Goal: Task Accomplishment & Management: Manage account settings

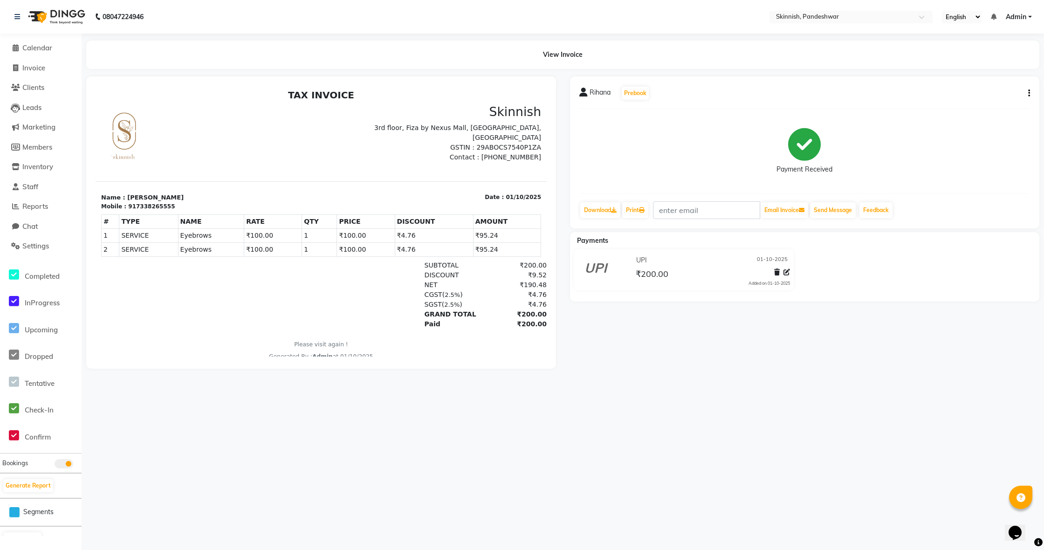
click at [188, 99] on h2 "TAX INVOICE" at bounding box center [321, 94] width 440 height 11
click at [34, 49] on span "Calendar" at bounding box center [37, 47] width 30 height 9
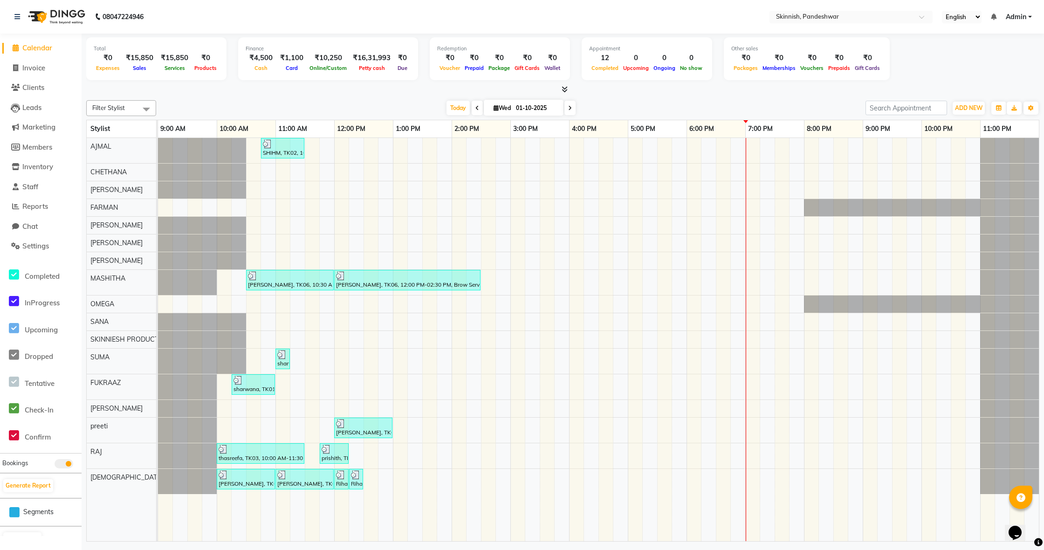
click at [382, 479] on div "SHIHM, TK02, 10:45 AM-11:30 AM, CUT & STYLINGClassic Haircut [PERSON_NAME], TK0…" at bounding box center [598, 339] width 881 height 403
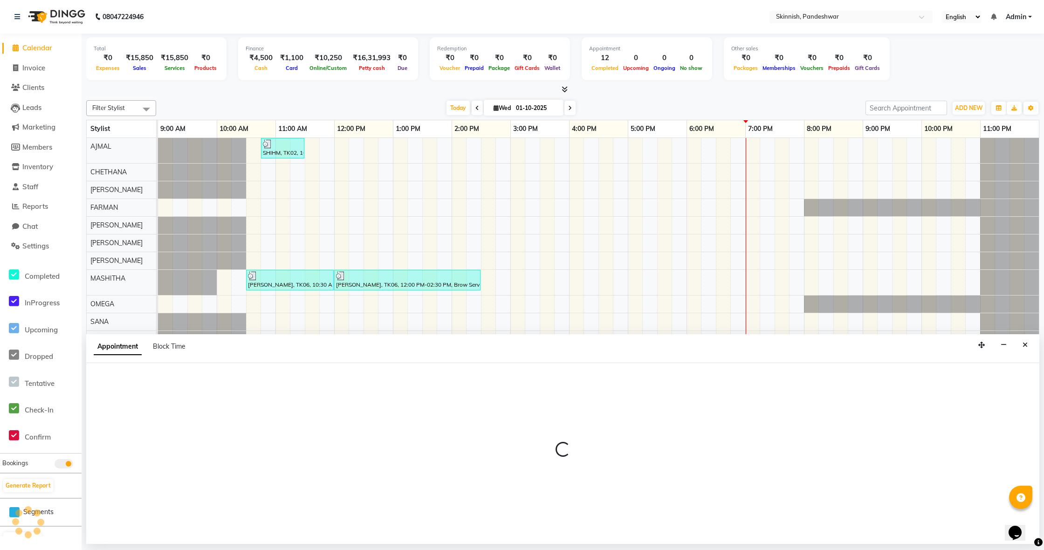
select select "83079"
select select "765"
select select "tentative"
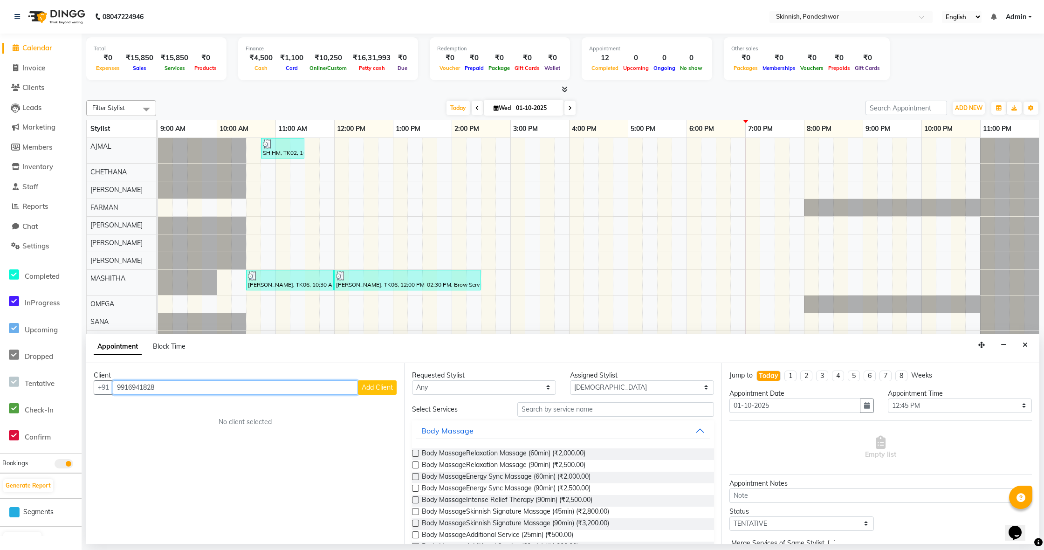
type input "9916941828"
click at [377, 391] on button "Add Client" at bounding box center [377, 387] width 39 height 14
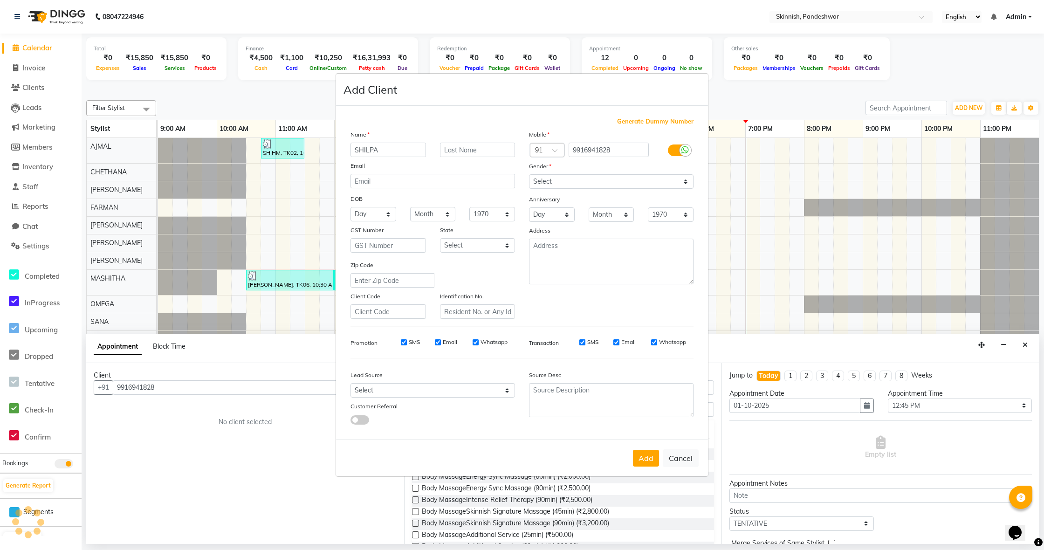
type input "SHILPA"
select select "[DEMOGRAPHIC_DATA]"
click at [642, 453] on button "Add" at bounding box center [646, 458] width 26 height 17
select select
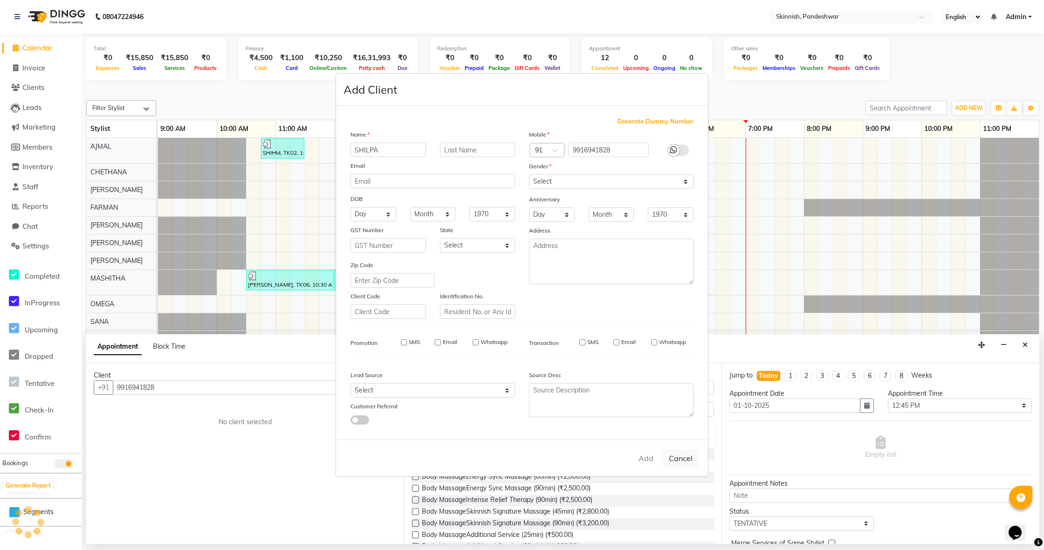
select select
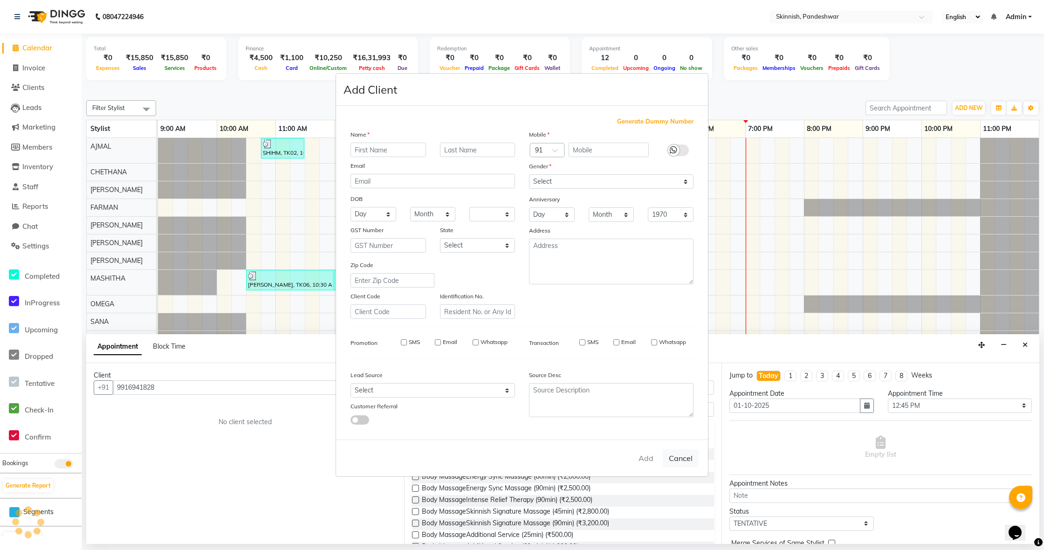
checkbox input "false"
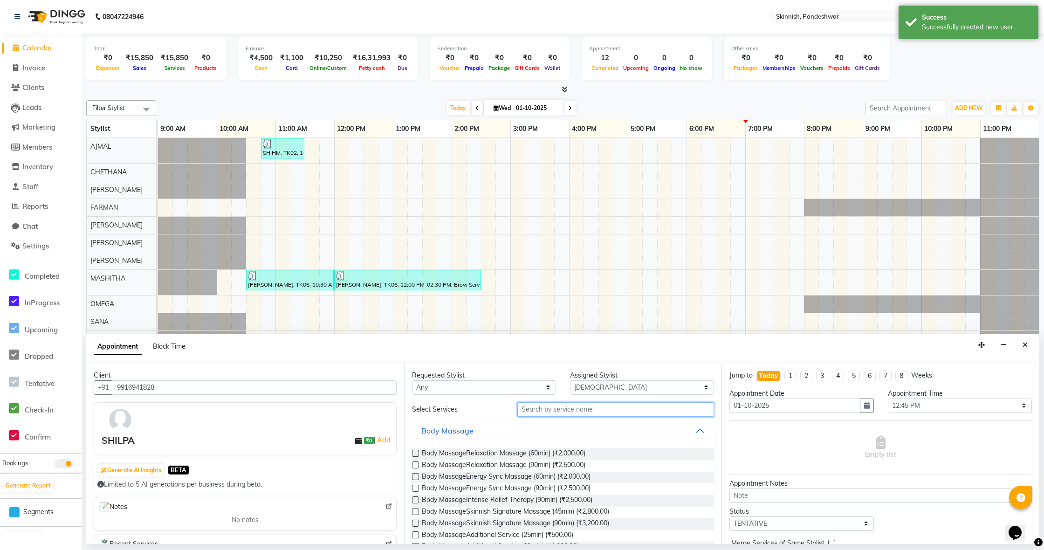
click at [598, 411] on input "text" at bounding box center [615, 409] width 197 height 14
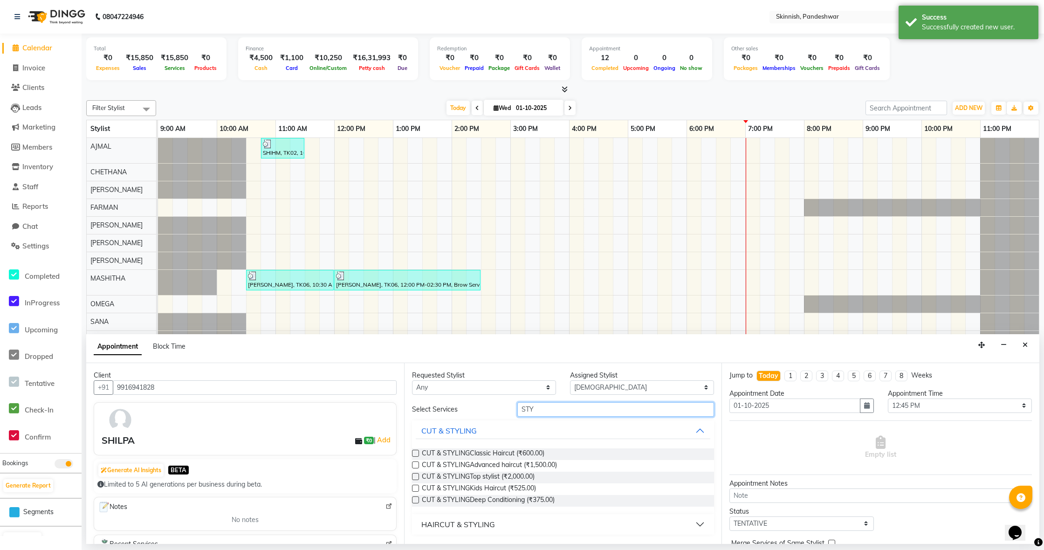
type input "STY"
click at [416, 451] on label at bounding box center [415, 453] width 7 height 7
click at [416, 451] on input "checkbox" at bounding box center [415, 454] width 6 height 6
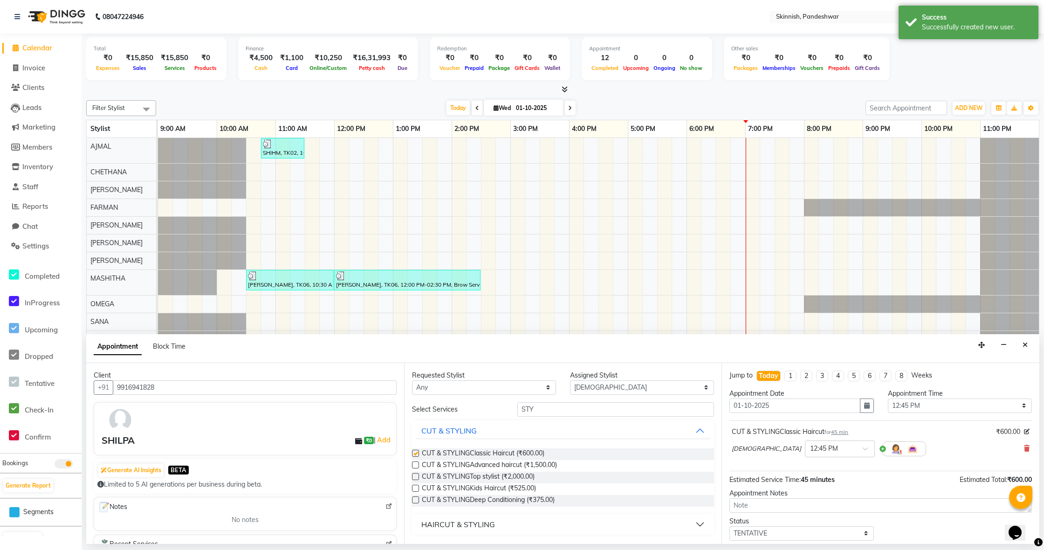
checkbox input "false"
click at [585, 411] on input "STY" at bounding box center [615, 409] width 197 height 14
type input "S"
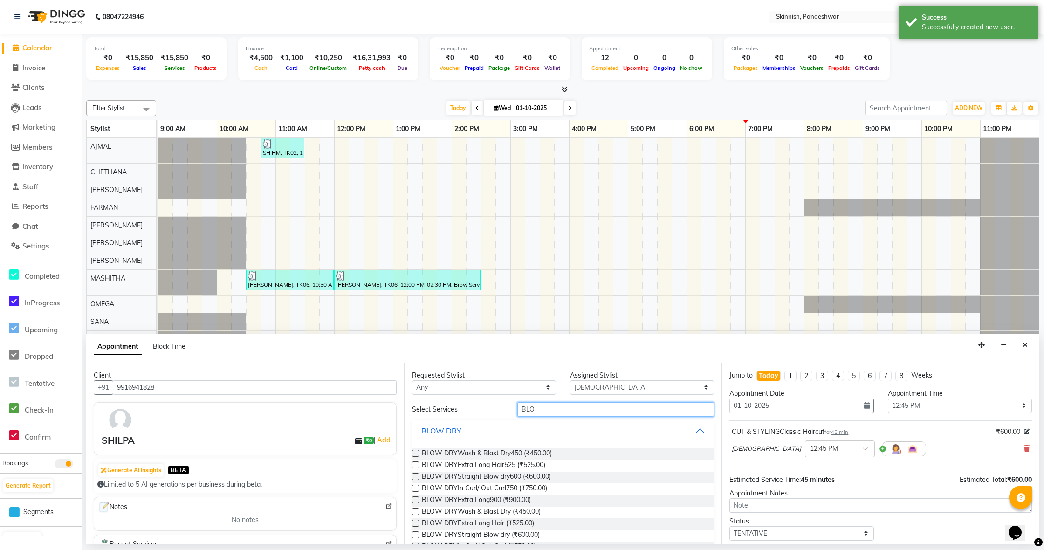
type input "BLO"
click at [415, 452] on label at bounding box center [415, 453] width 7 height 7
click at [415, 452] on input "checkbox" at bounding box center [415, 454] width 6 height 6
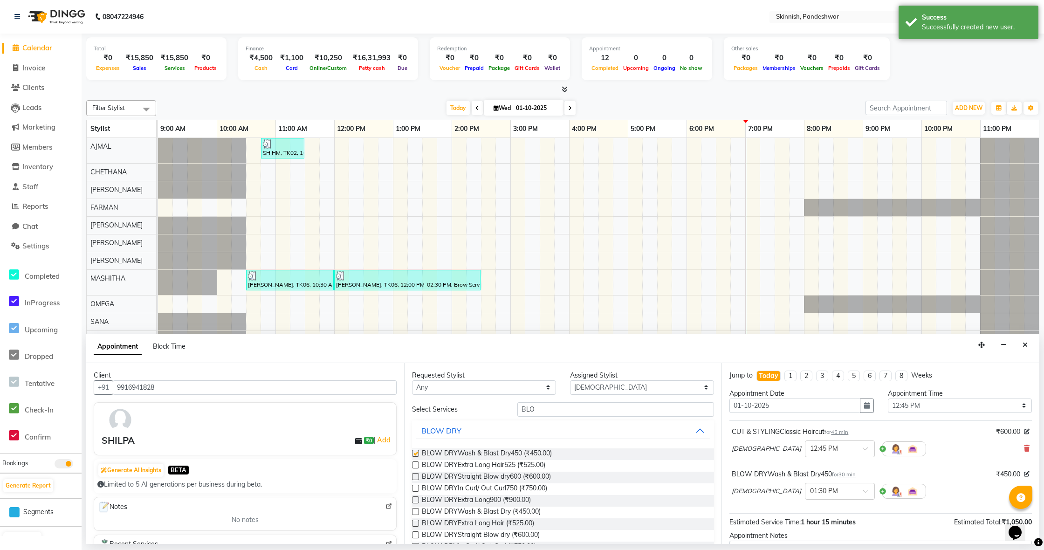
checkbox input "false"
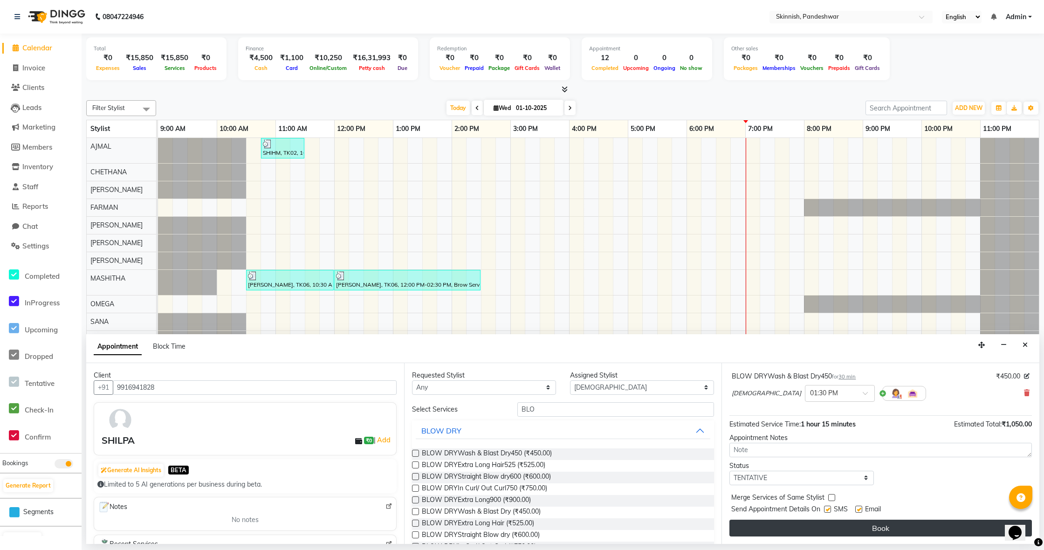
scroll to position [98, 0]
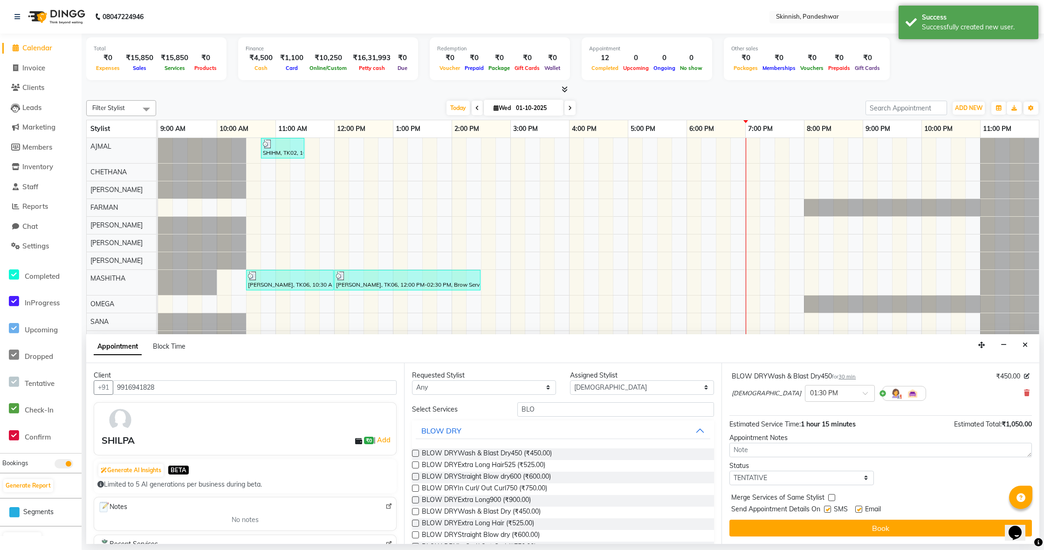
click at [880, 525] on button "Book" at bounding box center [880, 528] width 302 height 17
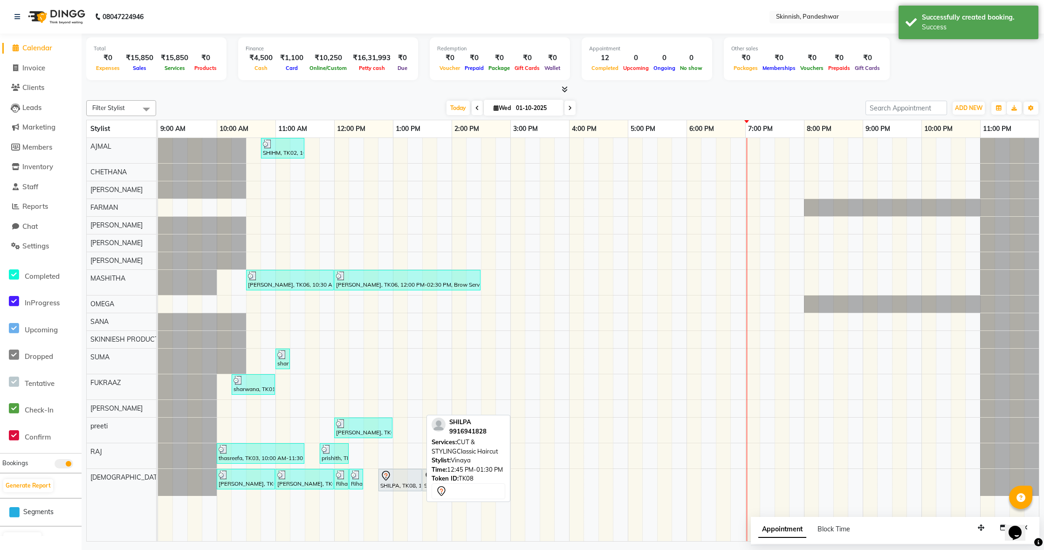
click at [403, 475] on div at bounding box center [400, 475] width 40 height 11
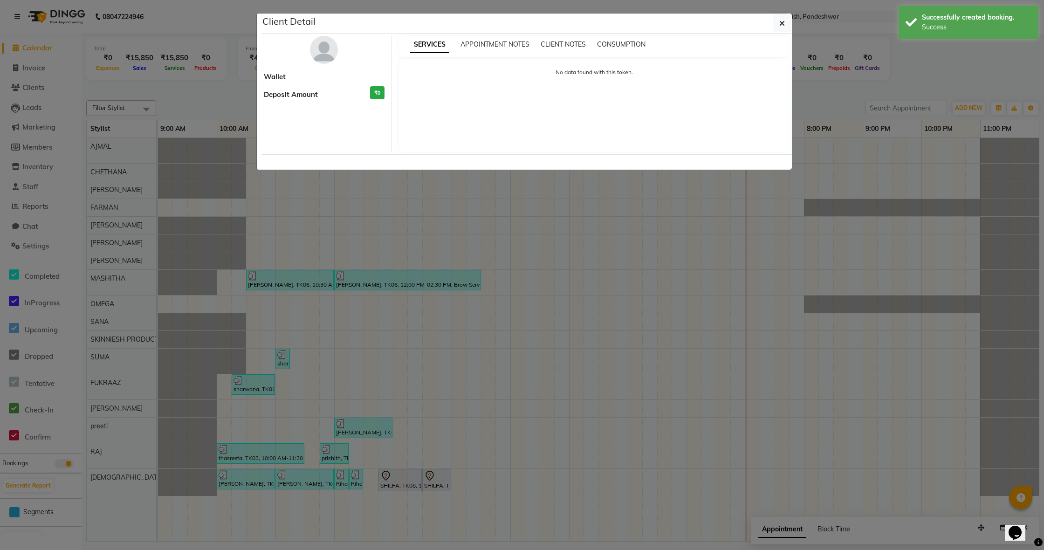
select select "7"
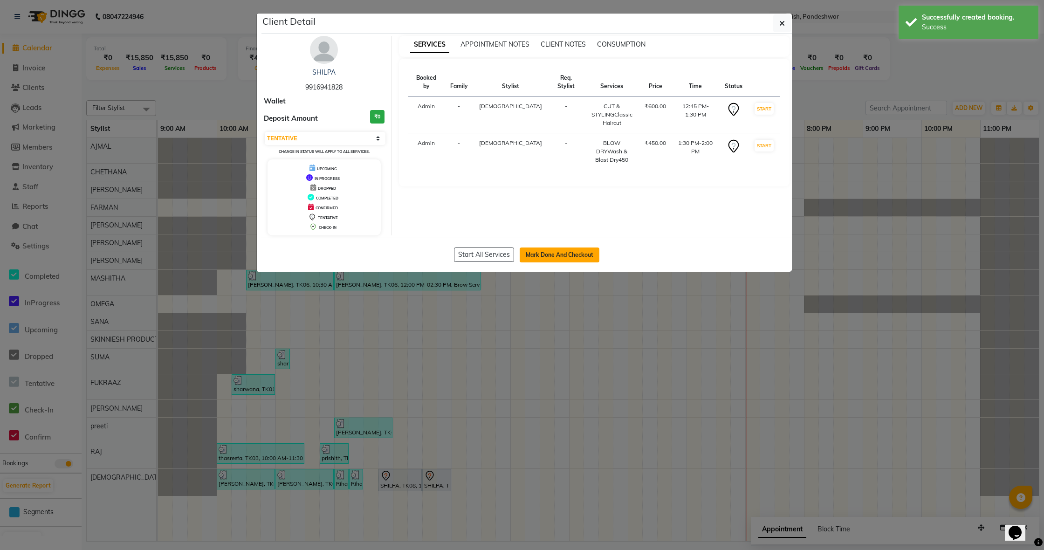
click at [560, 250] on button "Mark Done And Checkout" at bounding box center [560, 254] width 80 height 15
select select "service"
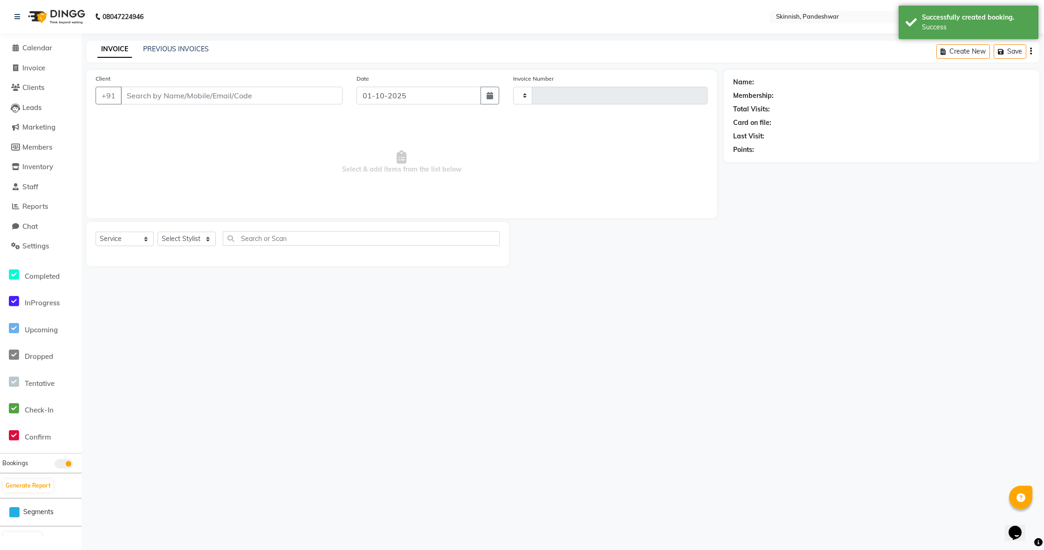
type input "1237"
select select "7886"
type input "9916941828"
select select "83079"
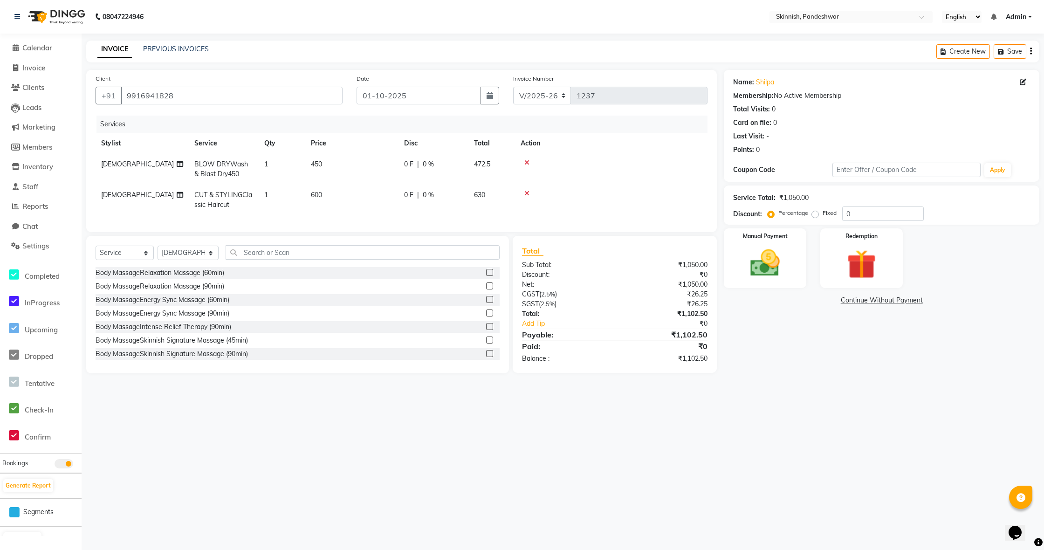
drag, startPoint x: 322, startPoint y: 158, endPoint x: 348, endPoint y: 160, distance: 25.2
click at [322, 159] on td "450" at bounding box center [351, 169] width 93 height 31
select select "83079"
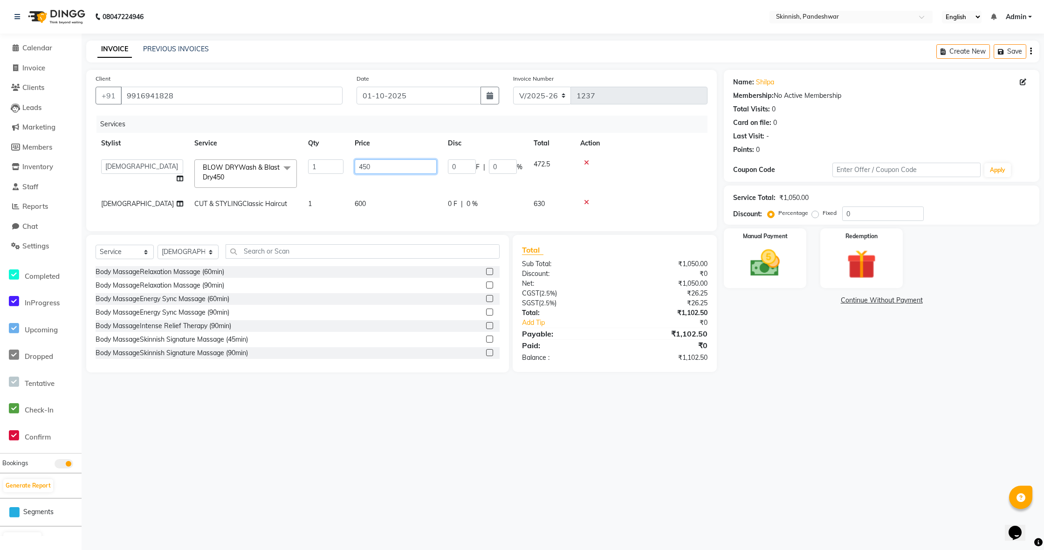
click at [392, 164] on input "450" at bounding box center [396, 166] width 82 height 14
type input "4"
type input "600"
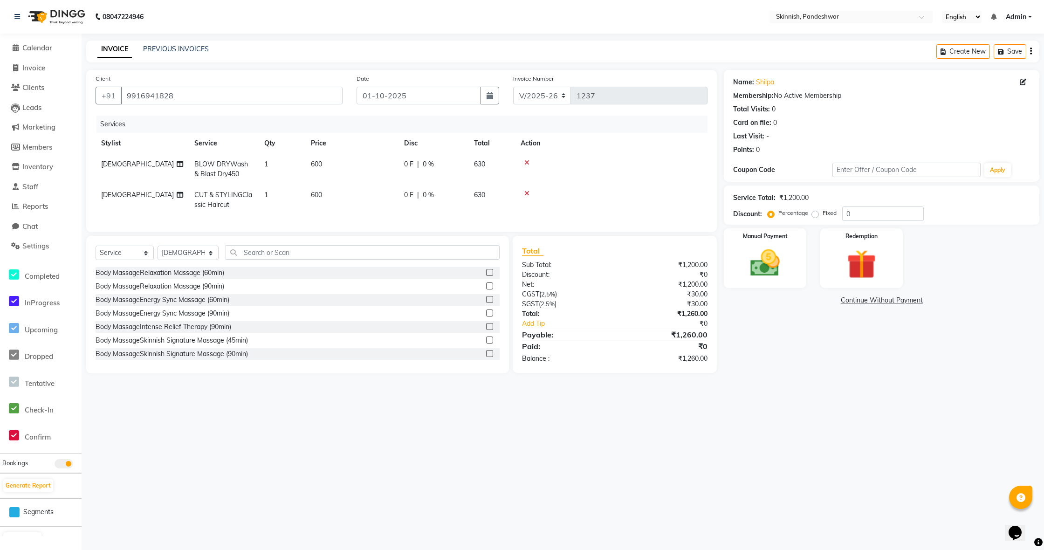
click at [366, 203] on td "600" at bounding box center [351, 200] width 93 height 31
select select "83079"
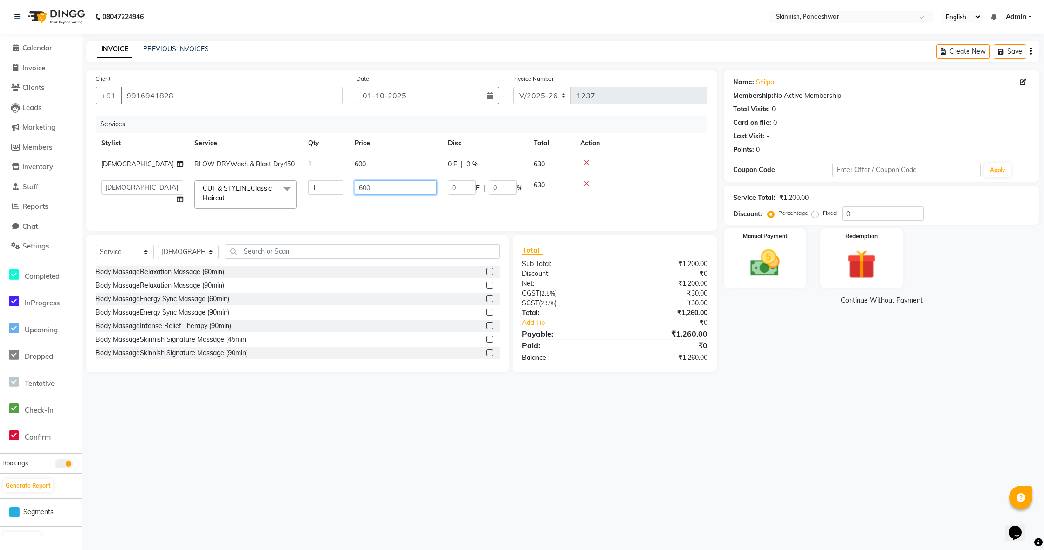
click at [406, 195] on input "600" at bounding box center [396, 187] width 82 height 14
type input "6"
type input "1000"
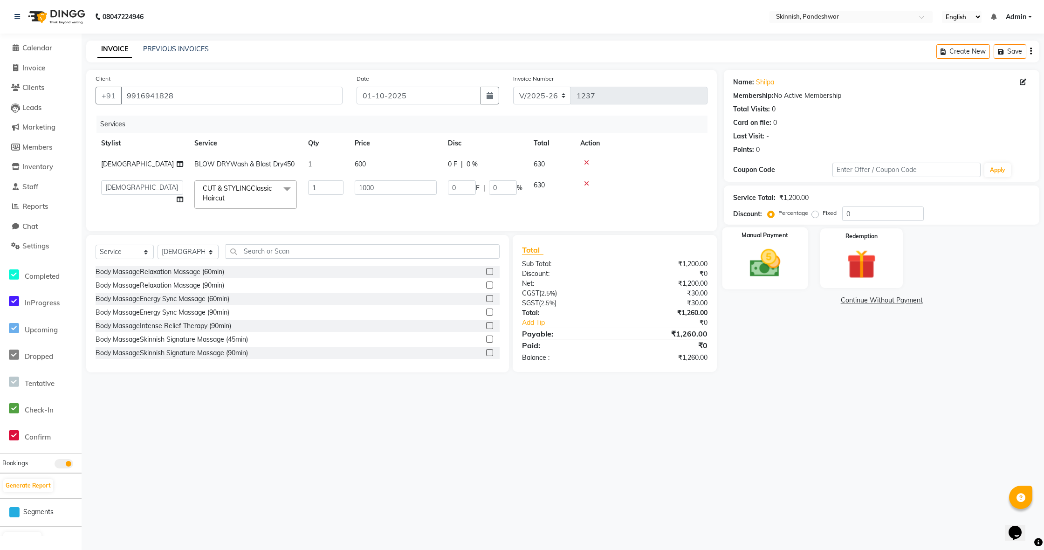
drag, startPoint x: 779, startPoint y: 263, endPoint x: 788, endPoint y: 272, distance: 12.5
click at [779, 263] on img at bounding box center [765, 263] width 50 height 35
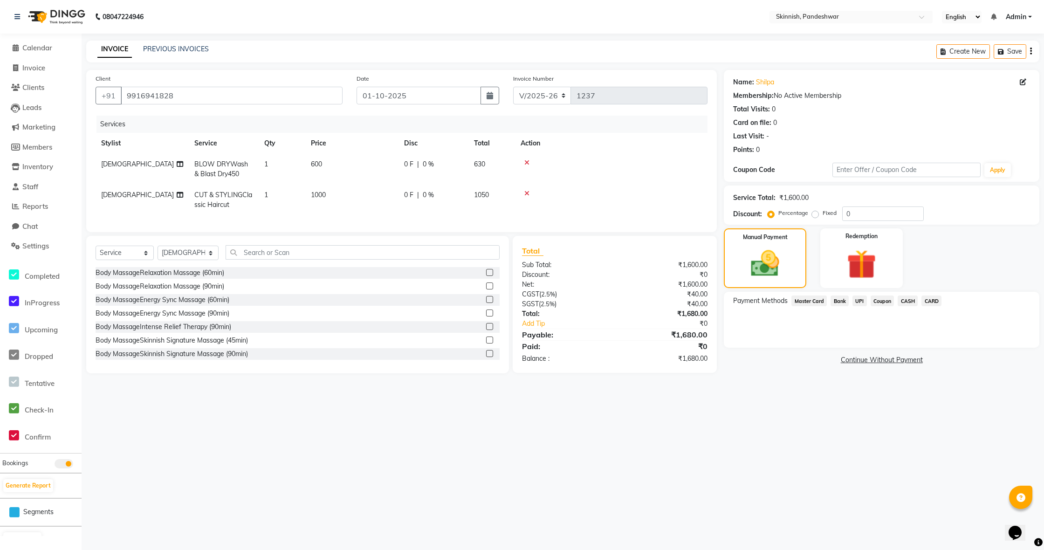
click at [925, 299] on span "CARD" at bounding box center [931, 300] width 20 height 11
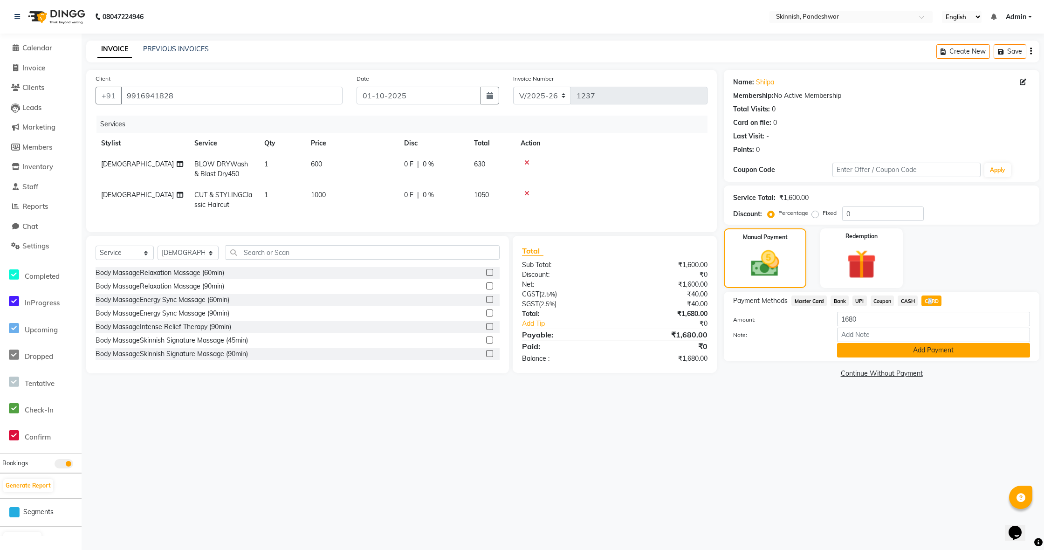
click at [910, 351] on button "Add Payment" at bounding box center [933, 350] width 193 height 14
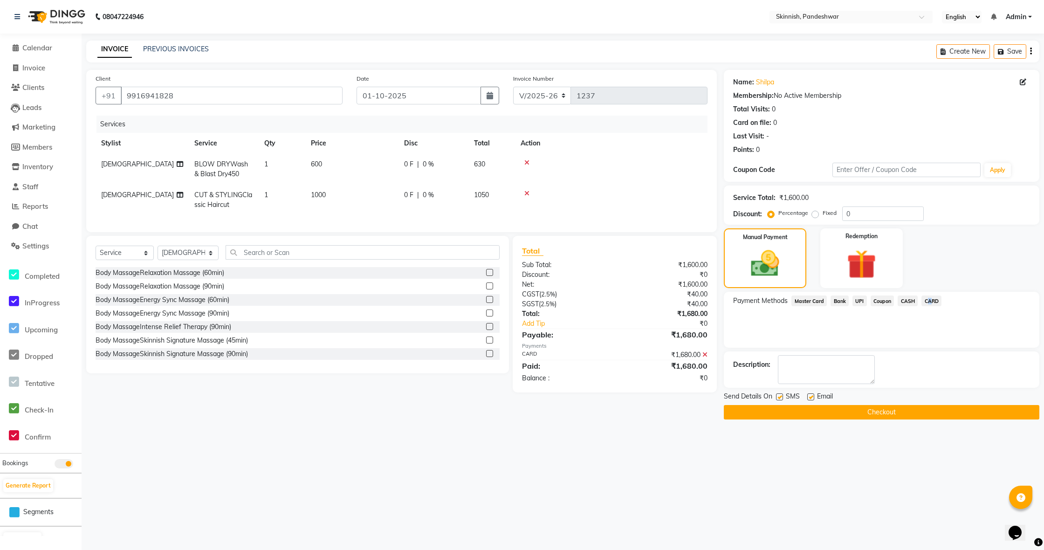
click at [898, 413] on button "Checkout" at bounding box center [881, 412] width 315 height 14
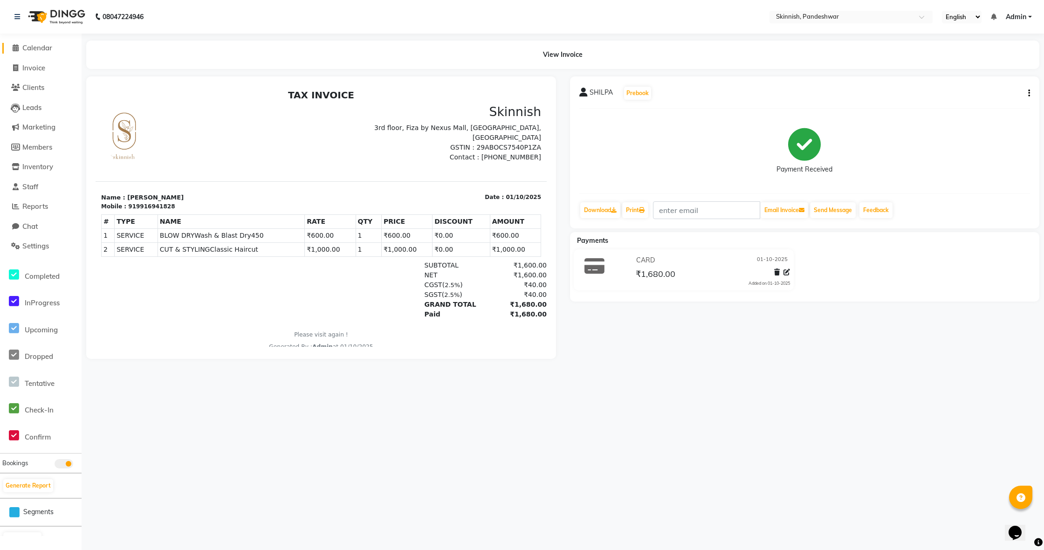
click at [52, 48] on span "Calendar" at bounding box center [37, 47] width 30 height 9
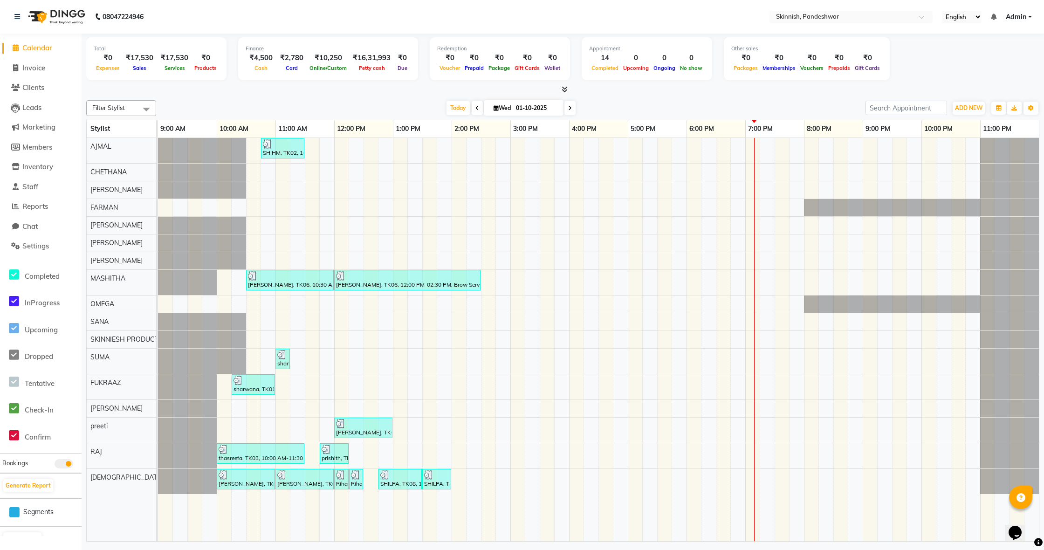
click at [315, 387] on div "SHIHM, TK02, 10:45 AM-11:30 AM, CUT & STYLINGClassic Haircut [PERSON_NAME], TK0…" at bounding box center [598, 339] width 881 height 403
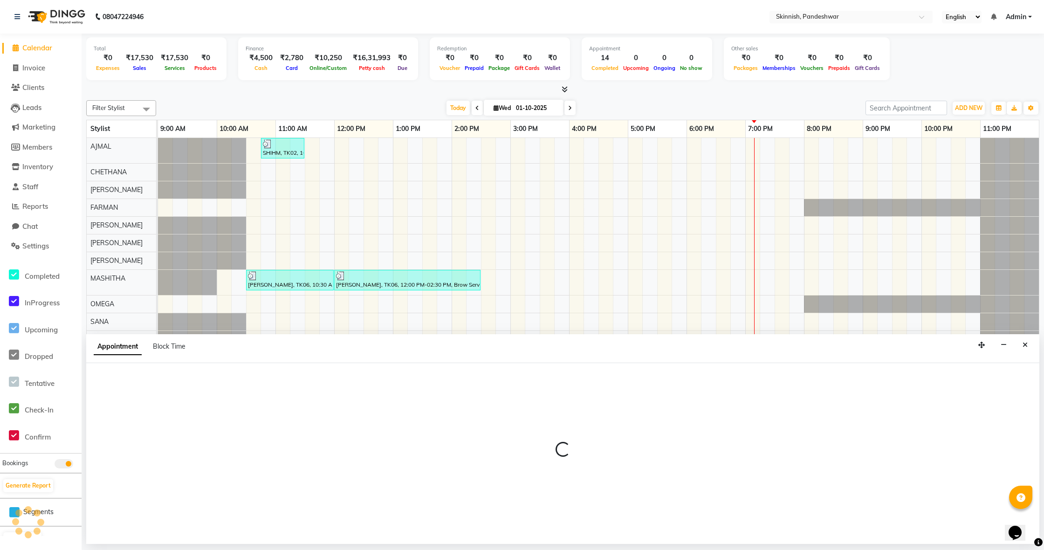
select select "84018"
select select "690"
select select "tentative"
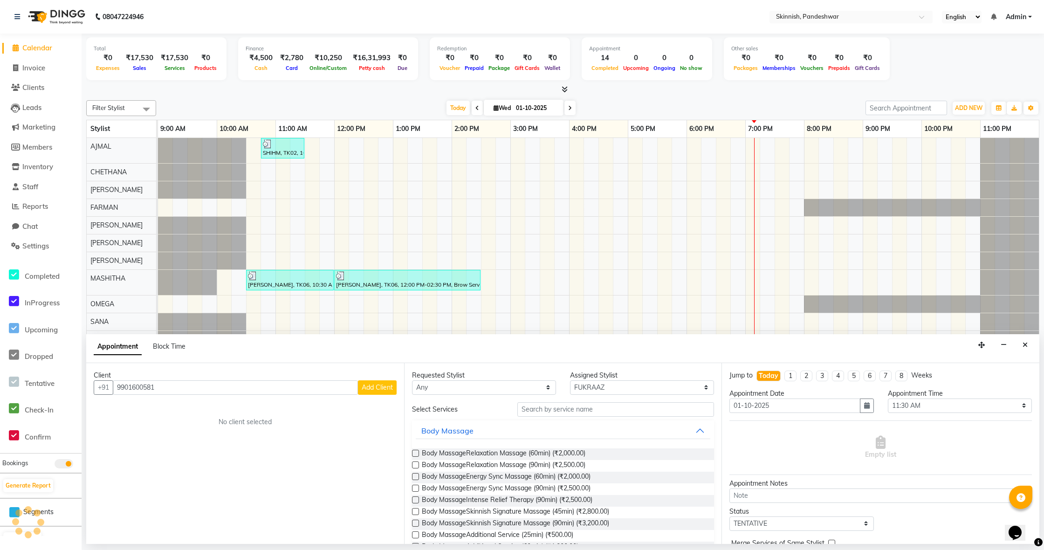
type input "9901600581"
click at [378, 385] on span "Add Client" at bounding box center [377, 387] width 31 height 8
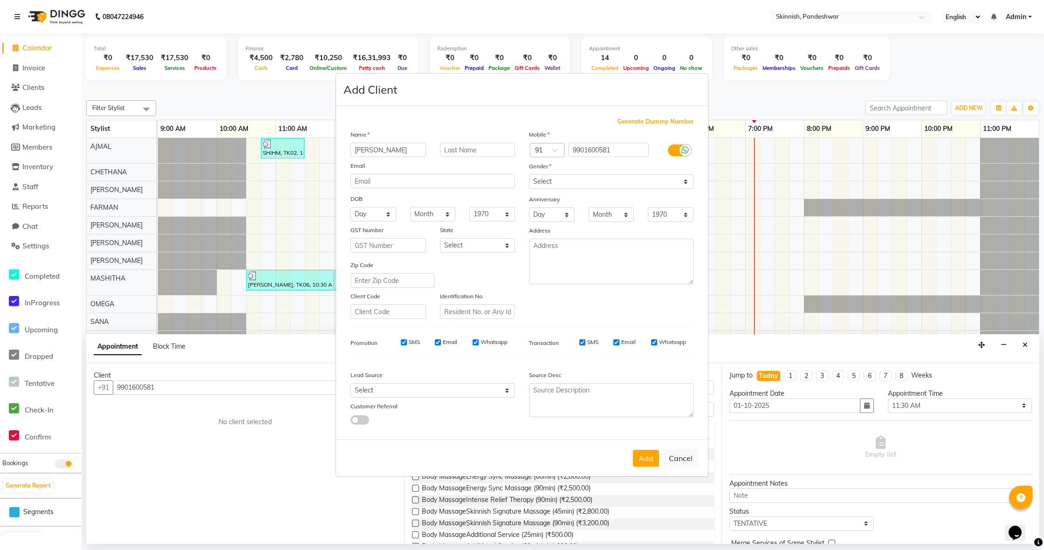
type input "[PERSON_NAME]"
select select "[DEMOGRAPHIC_DATA]"
click at [644, 462] on button "Add" at bounding box center [646, 458] width 26 height 17
select select
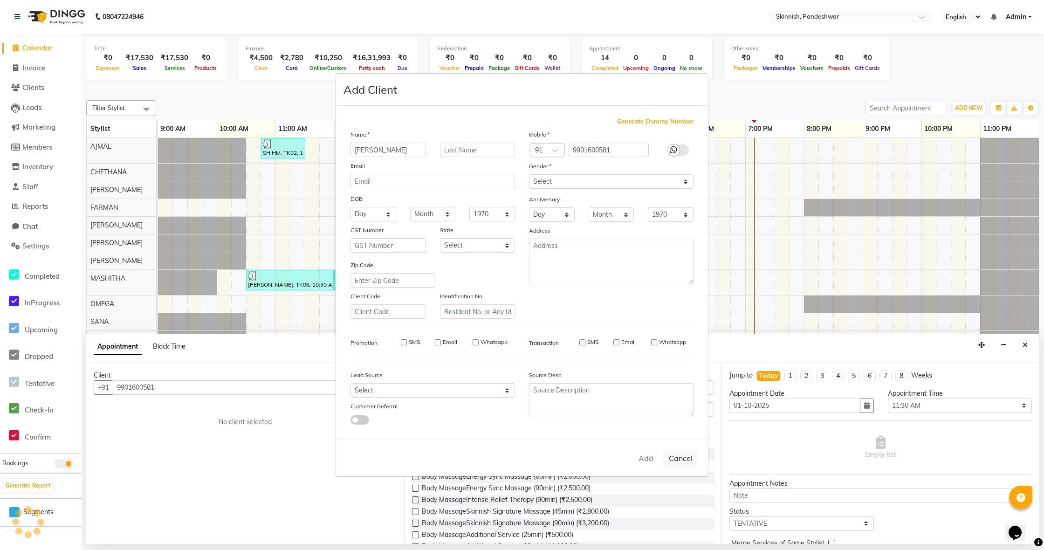
select select
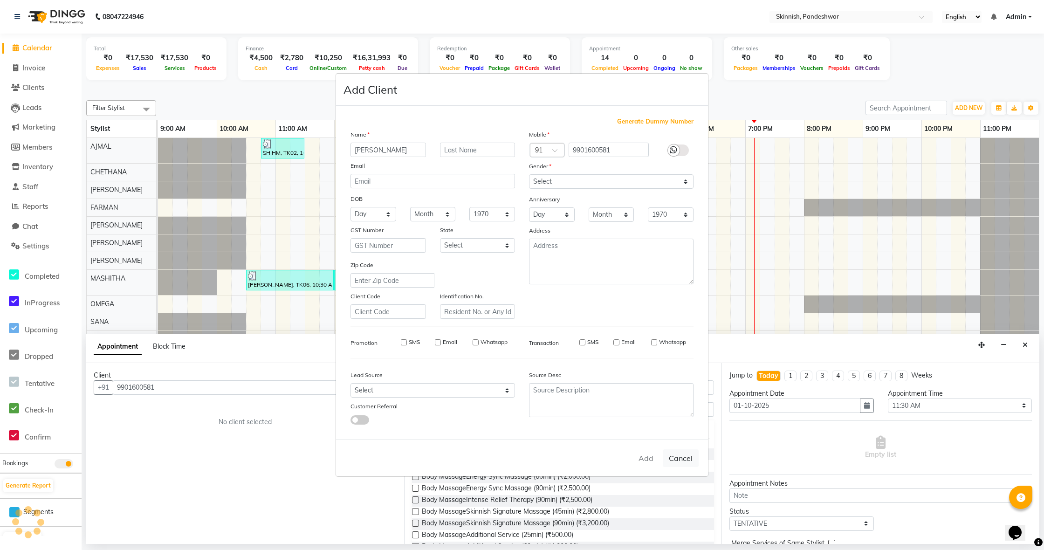
checkbox input "false"
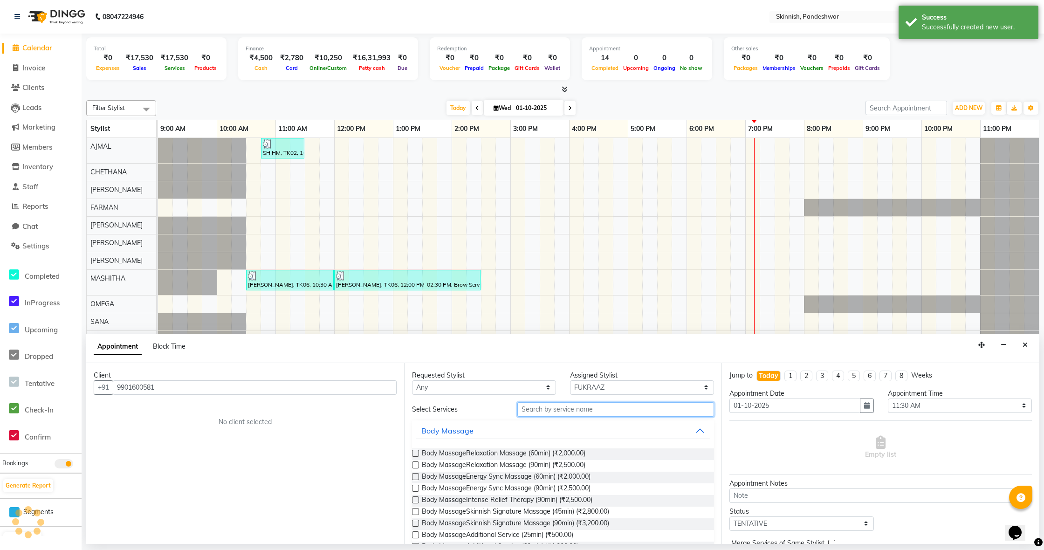
click at [606, 409] on input "text" at bounding box center [615, 409] width 197 height 14
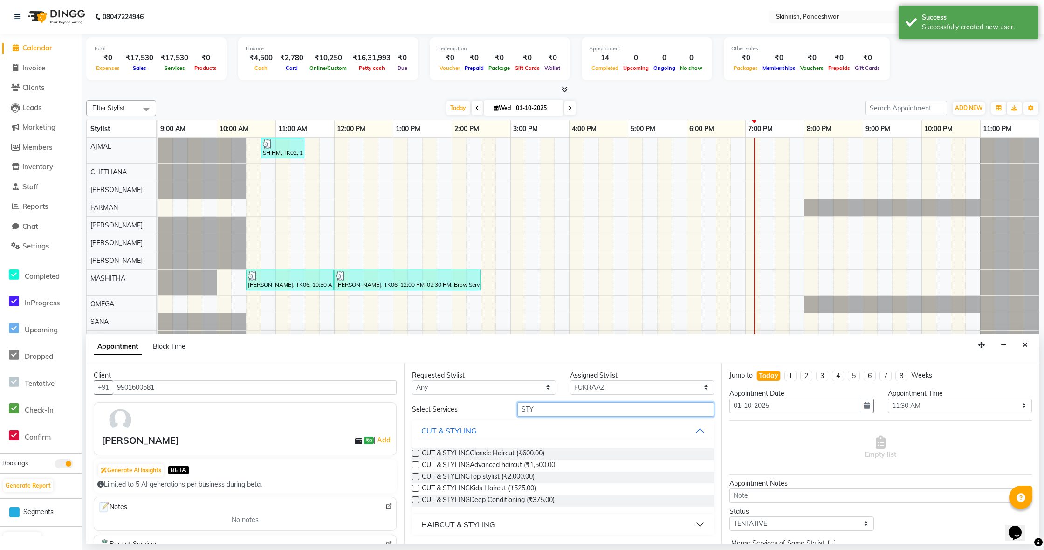
type input "STY"
click at [414, 451] on label at bounding box center [415, 453] width 7 height 7
click at [414, 451] on input "checkbox" at bounding box center [415, 454] width 6 height 6
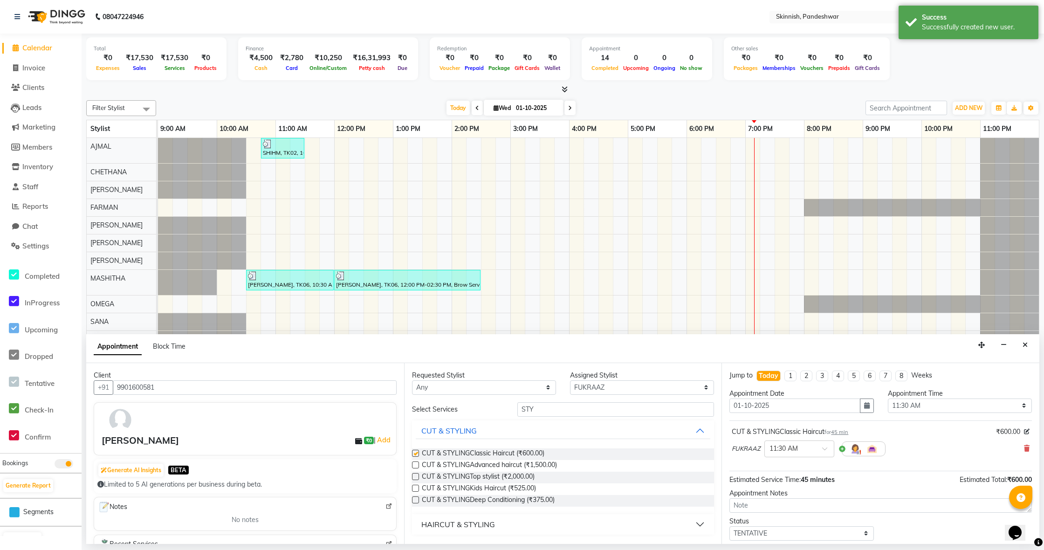
checkbox input "false"
click at [542, 408] on input "STY" at bounding box center [615, 409] width 197 height 14
type input "S"
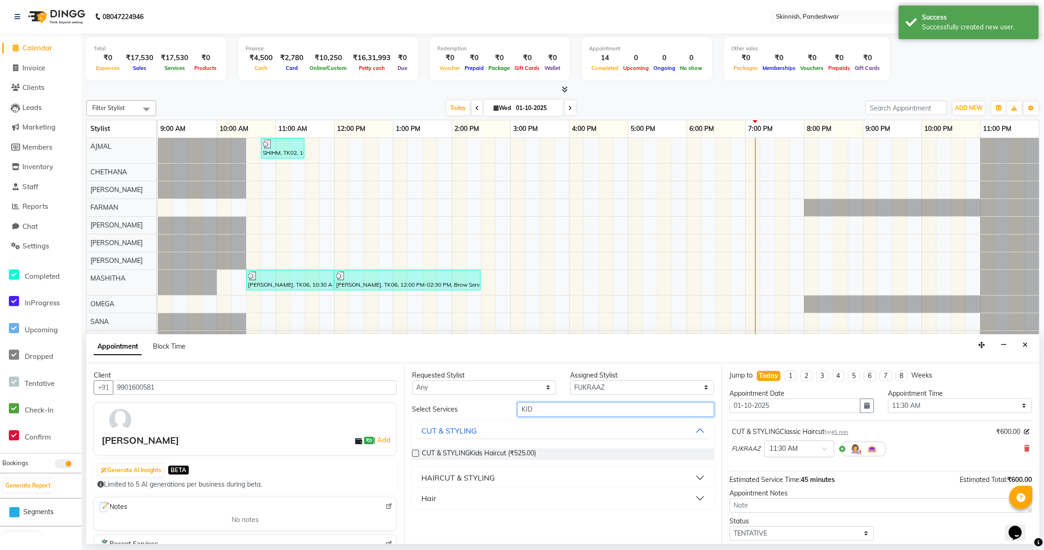
type input "KID"
click at [418, 451] on label at bounding box center [415, 453] width 7 height 7
click at [418, 451] on input "checkbox" at bounding box center [415, 454] width 6 height 6
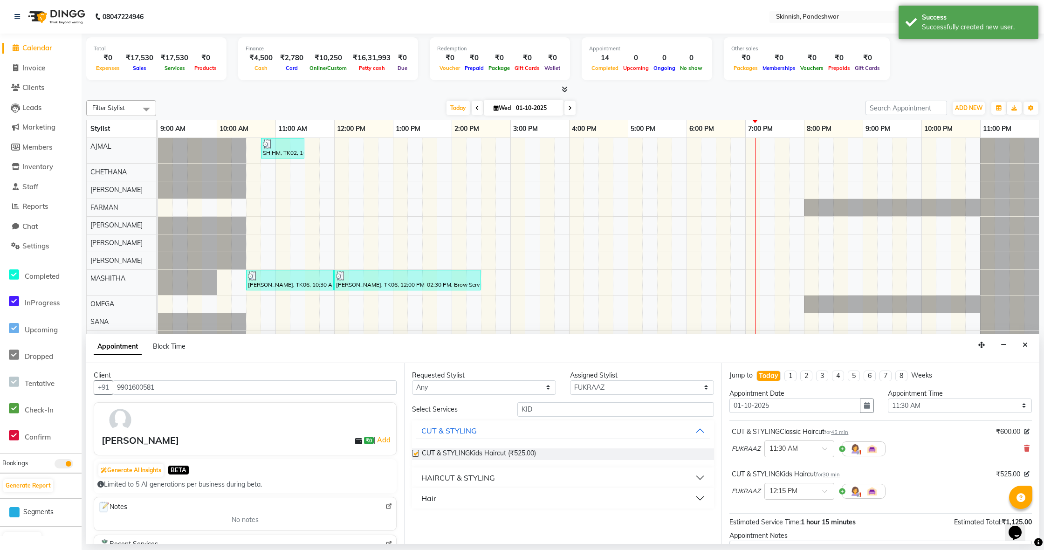
checkbox input "false"
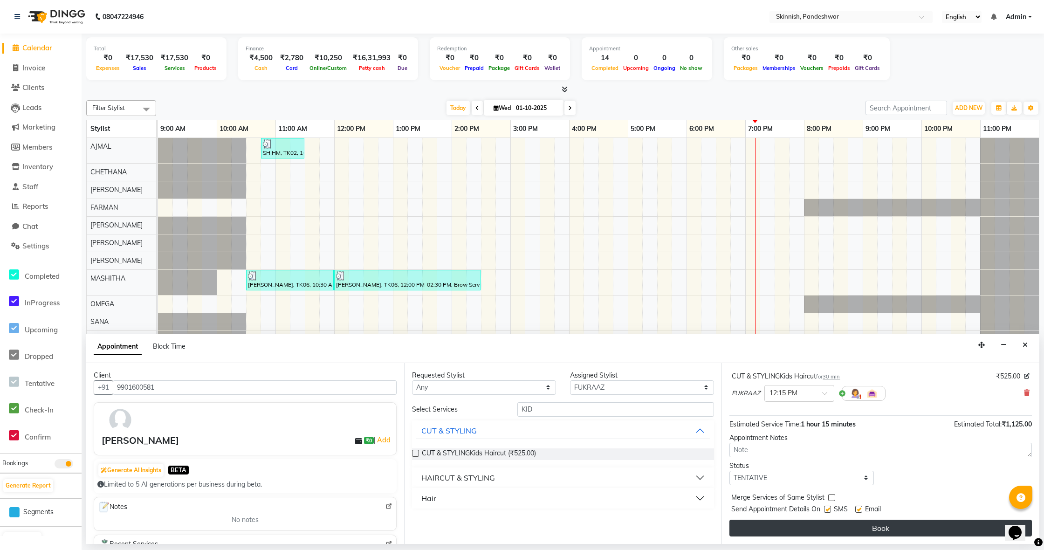
scroll to position [98, 0]
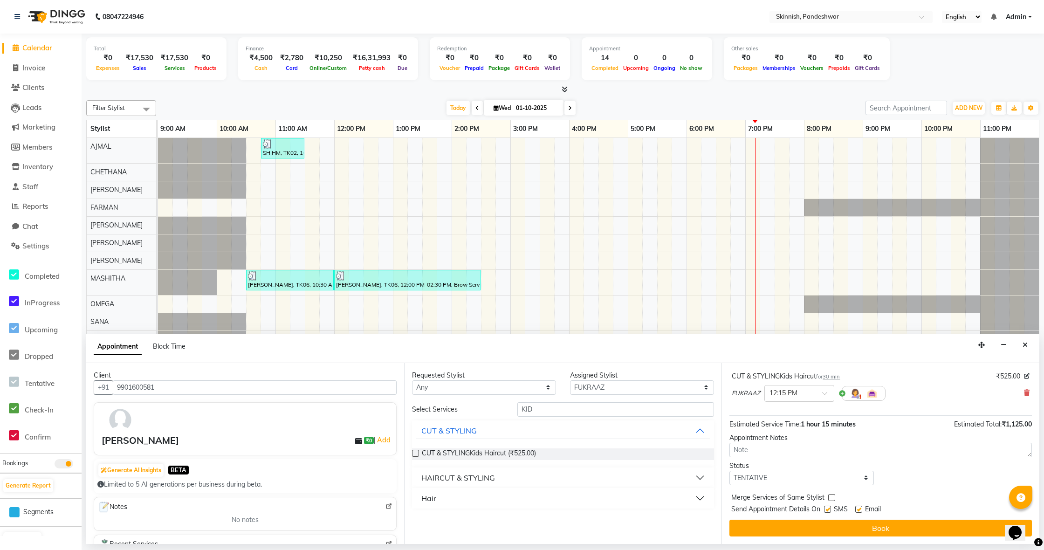
click at [827, 526] on button "Book" at bounding box center [880, 528] width 302 height 17
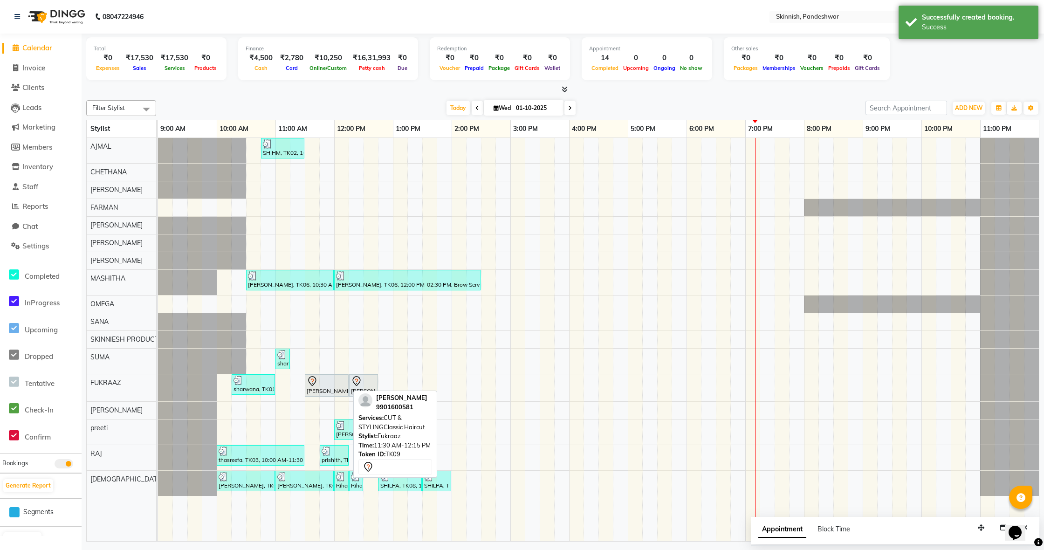
click at [316, 379] on icon at bounding box center [312, 381] width 11 height 11
select select "7"
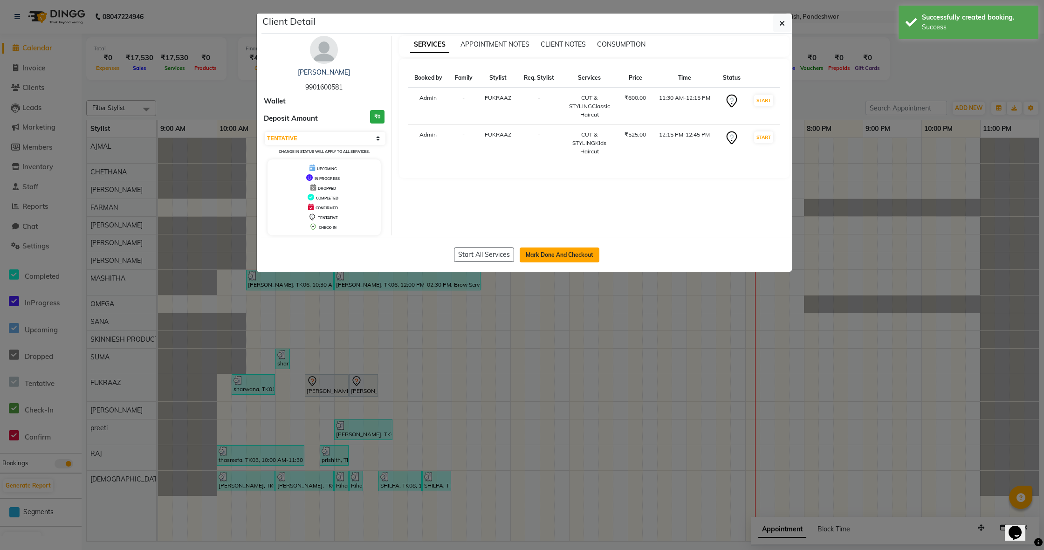
click at [578, 255] on button "Mark Done And Checkout" at bounding box center [560, 254] width 80 height 15
select select "service"
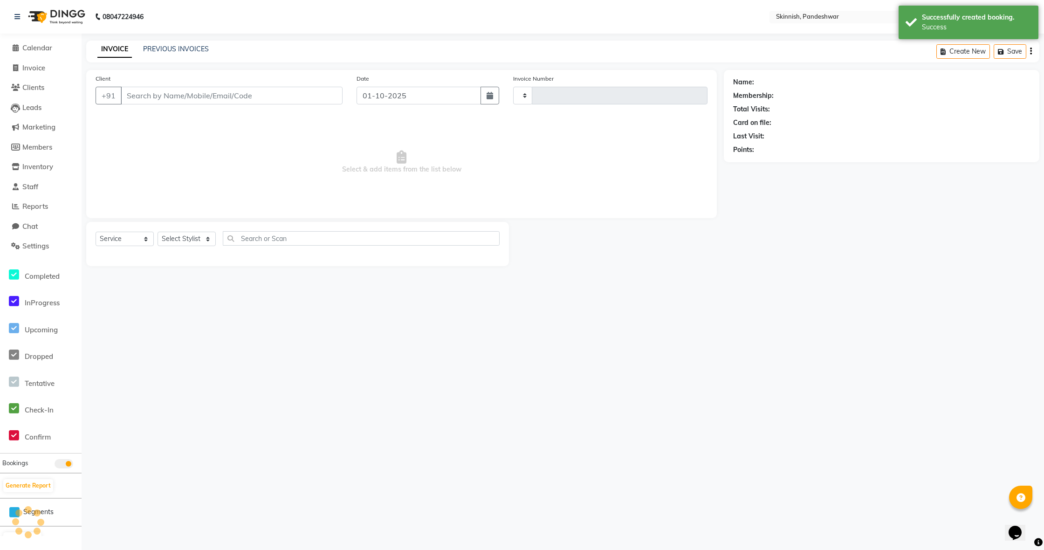
type input "1238"
select select "7886"
type input "9901600581"
select select "84018"
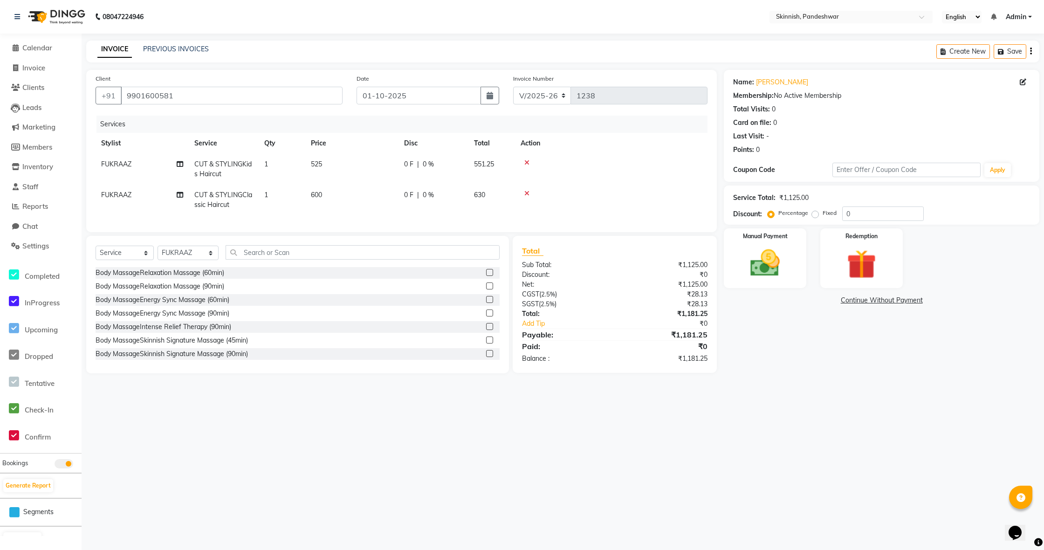
click at [324, 163] on td "525" at bounding box center [351, 169] width 93 height 31
select select "84018"
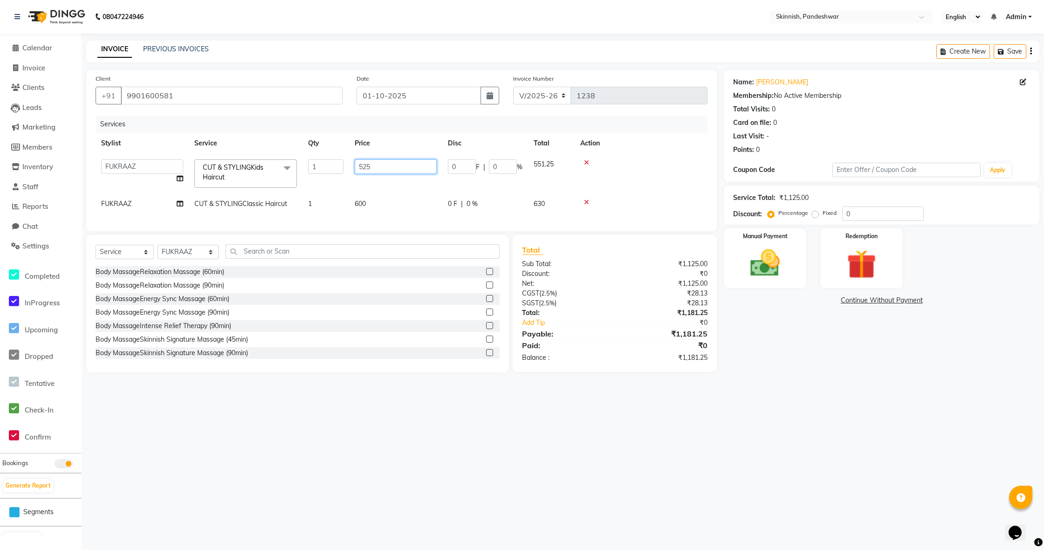
click at [381, 168] on input "525" at bounding box center [396, 166] width 82 height 14
type input "5"
type input "500"
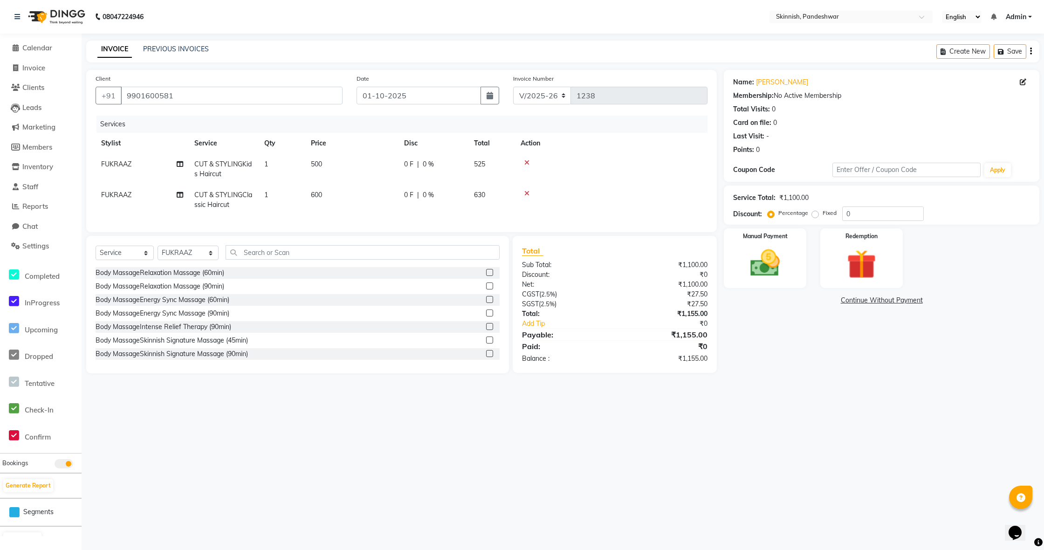
drag, startPoint x: 367, startPoint y: 206, endPoint x: 373, endPoint y: 205, distance: 6.7
click at [366, 206] on td "600" at bounding box center [351, 200] width 93 height 31
select select "84018"
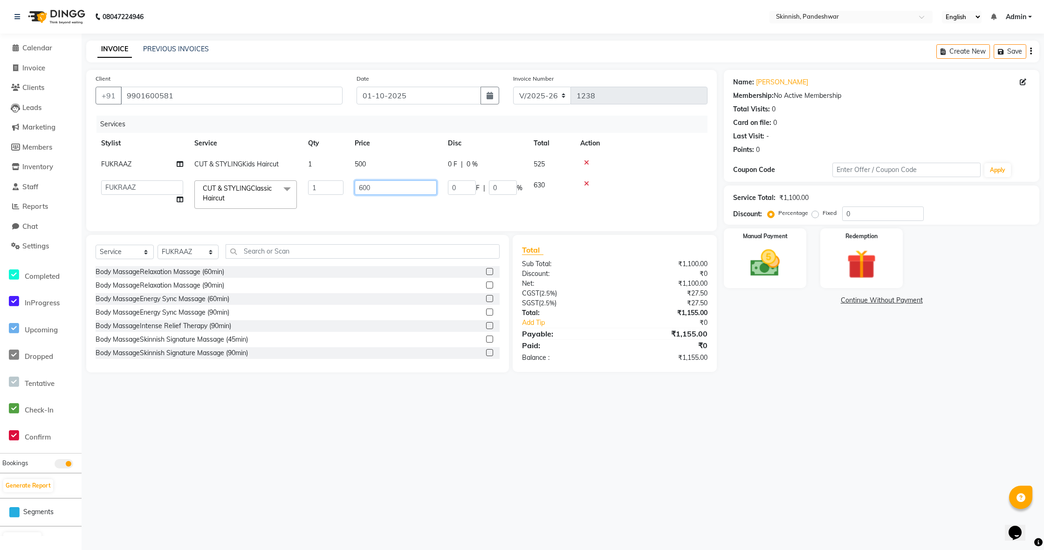
click at [394, 195] on input "600" at bounding box center [396, 187] width 82 height 14
click at [768, 249] on img at bounding box center [765, 263] width 50 height 35
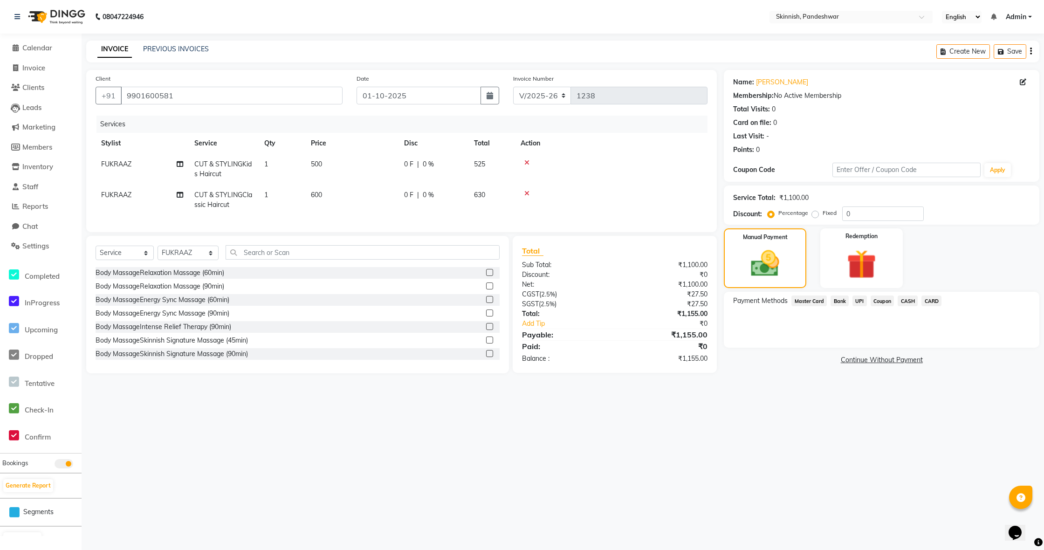
drag, startPoint x: 863, startPoint y: 304, endPoint x: 858, endPoint y: 302, distance: 5.2
click at [862, 304] on span "UPI" at bounding box center [859, 300] width 14 height 11
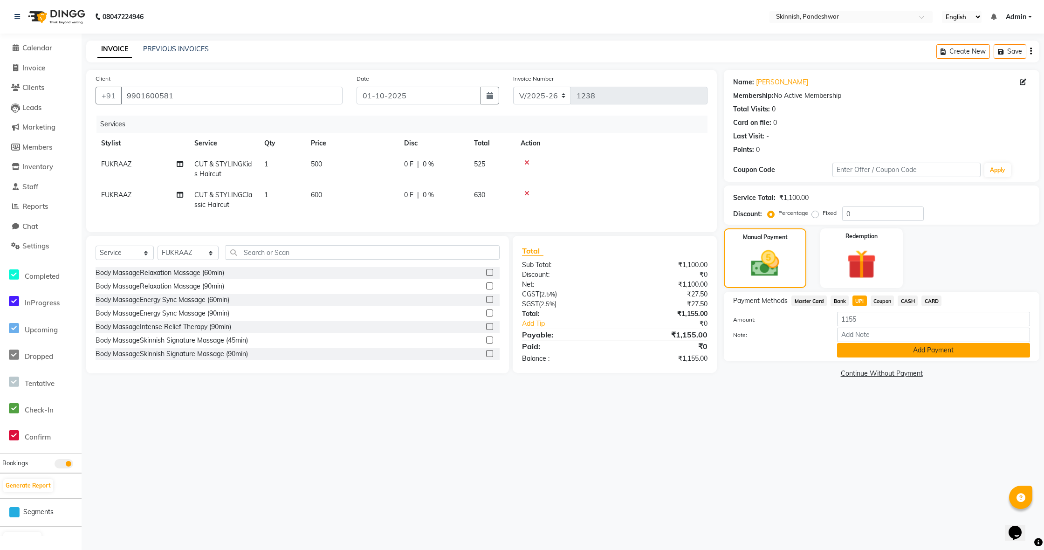
click at [920, 354] on button "Add Payment" at bounding box center [933, 350] width 193 height 14
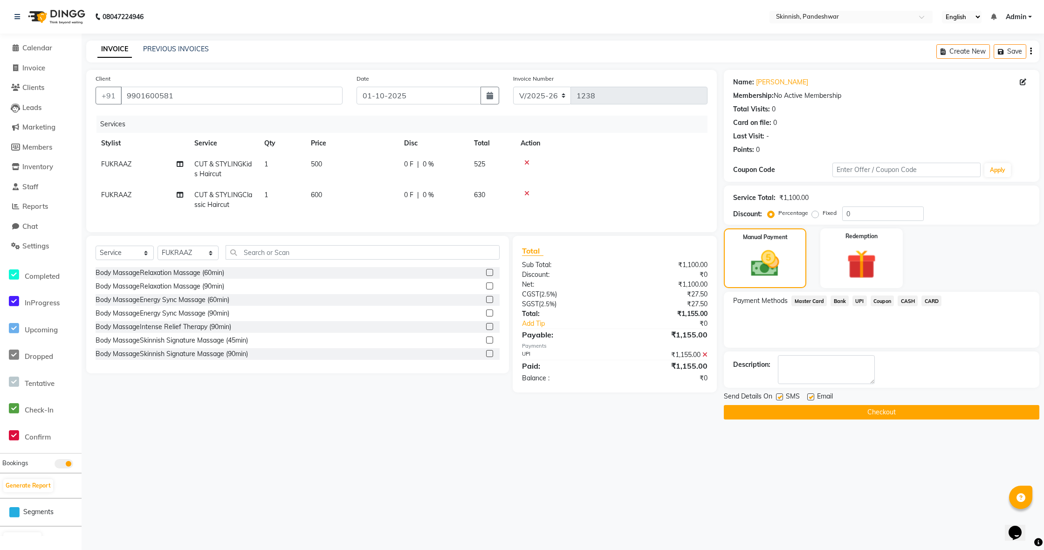
click at [902, 417] on button "Checkout" at bounding box center [881, 412] width 315 height 14
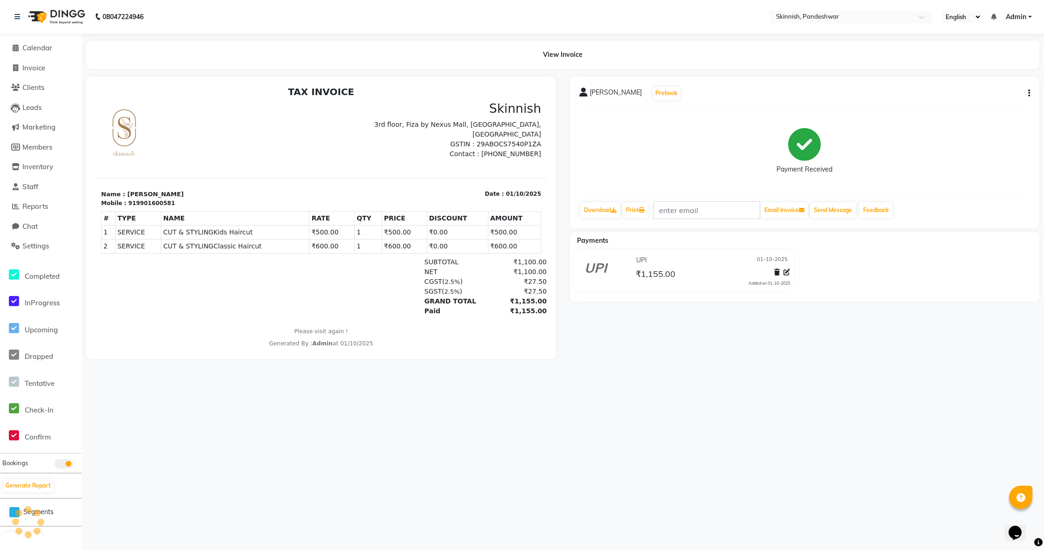
scroll to position [5, 0]
click at [41, 49] on span "Calendar" at bounding box center [37, 47] width 30 height 9
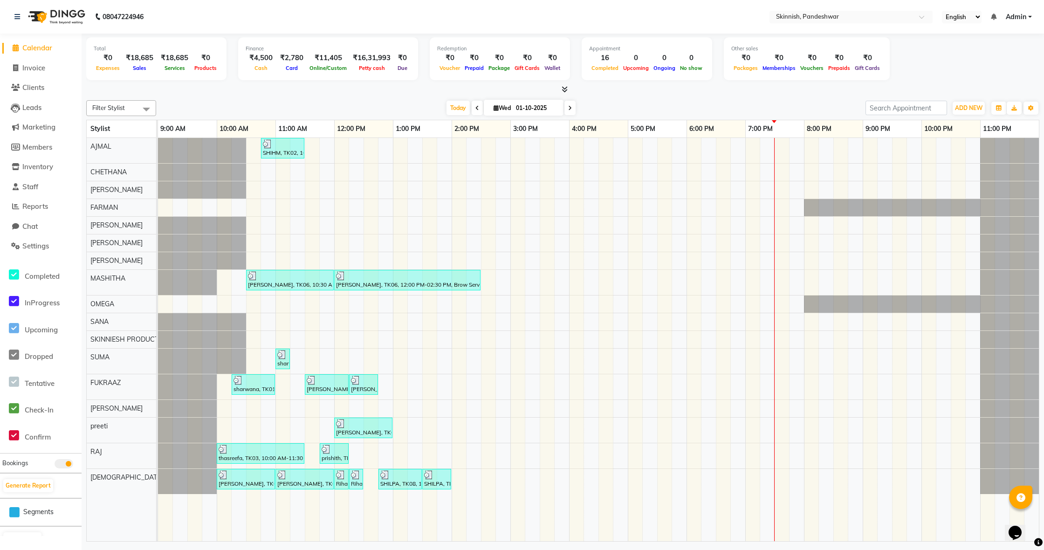
scroll to position [0, 0]
click at [273, 307] on div "SHIHM, TK02, 10:45 AM-11:30 AM, CUT & STYLINGClassic Haircut [PERSON_NAME], TK0…" at bounding box center [598, 339] width 881 height 403
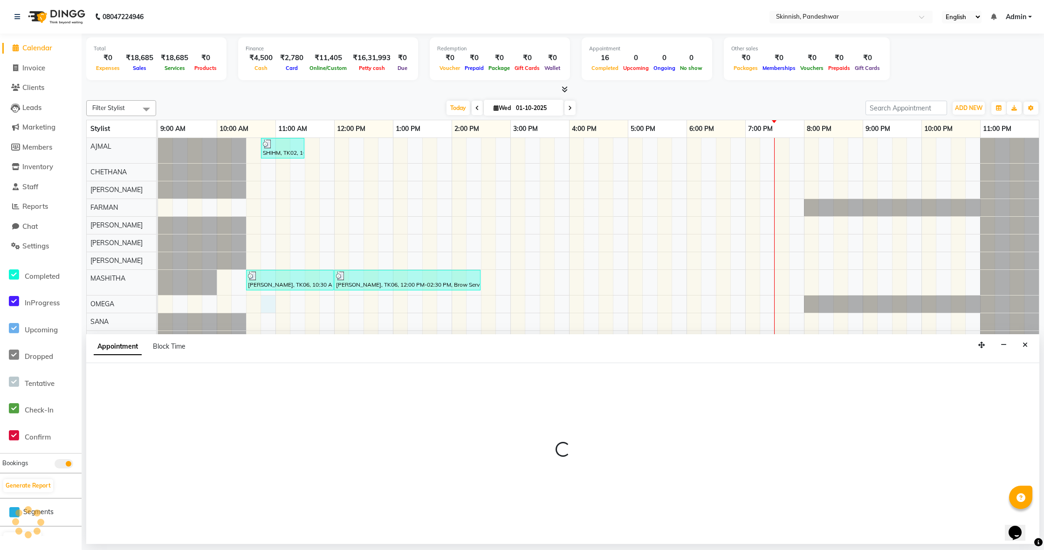
scroll to position [0, 0]
select select "70532"
select select "645"
select select "tentative"
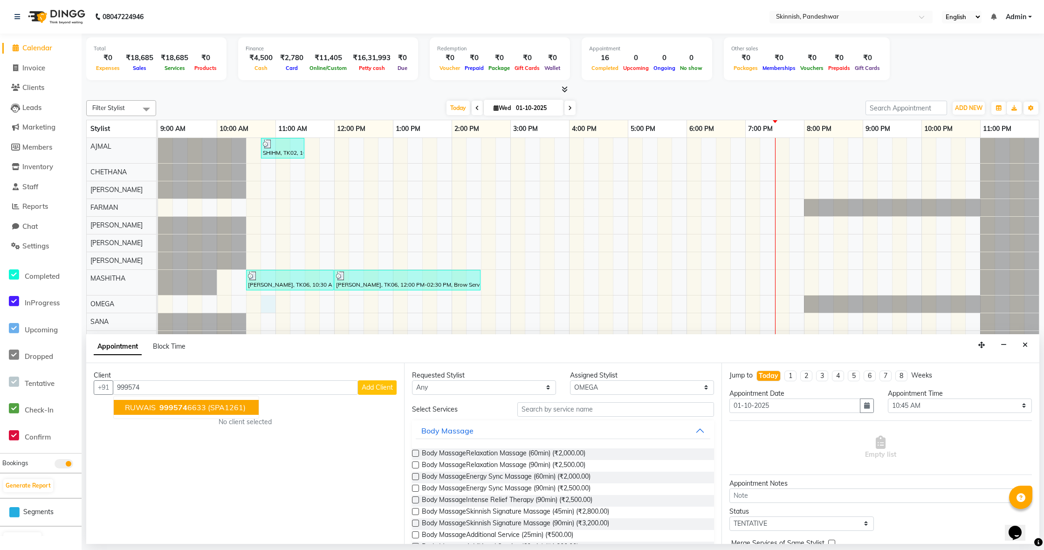
drag, startPoint x: 186, startPoint y: 409, endPoint x: 184, endPoint y: 400, distance: 9.3
click at [185, 409] on ngb-highlight "999574 6633" at bounding box center [182, 407] width 48 height 9
type input "9995746633"
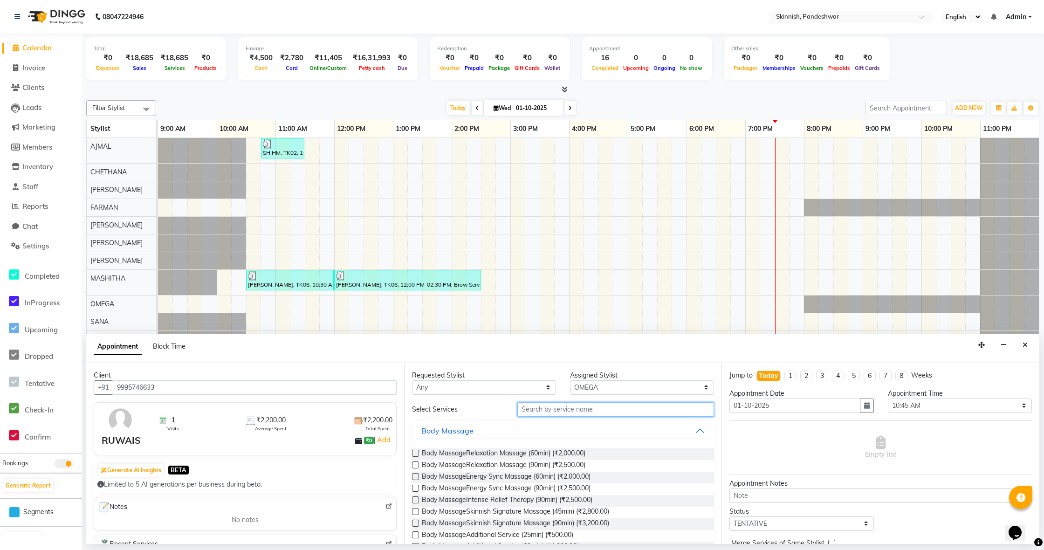
click at [559, 412] on input "text" at bounding box center [615, 409] width 197 height 14
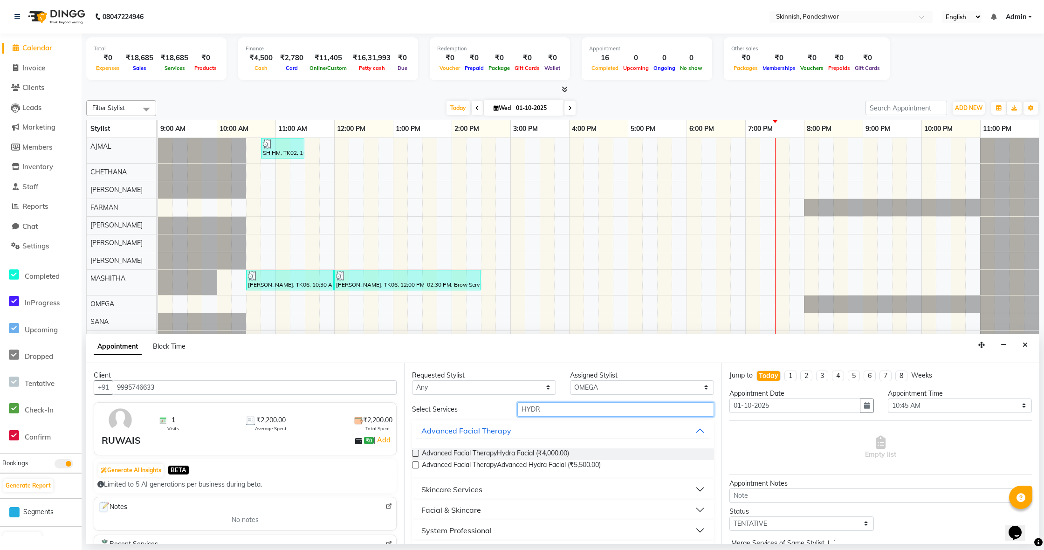
type input "HYDR"
click at [417, 451] on label at bounding box center [415, 453] width 7 height 7
click at [417, 451] on input "checkbox" at bounding box center [415, 454] width 6 height 6
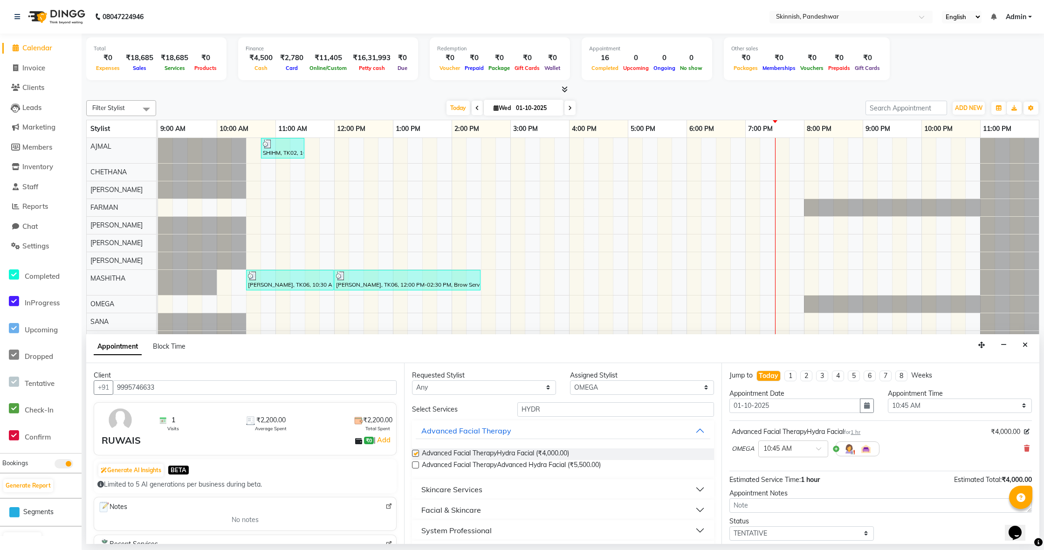
checkbox input "false"
click at [549, 413] on input "HYDR" at bounding box center [615, 409] width 197 height 14
type input "H"
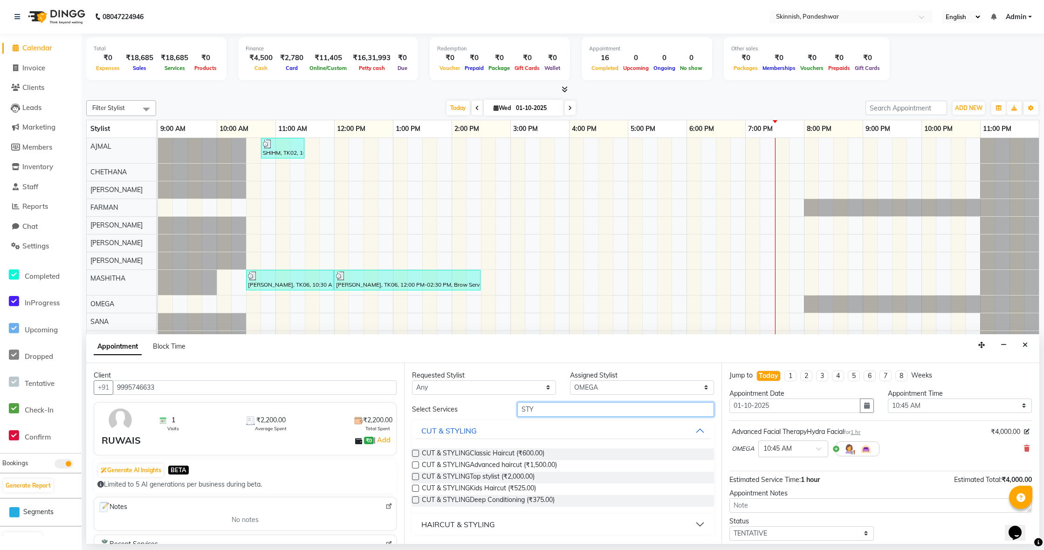
type input "STY"
click at [415, 452] on label at bounding box center [415, 453] width 7 height 7
click at [415, 452] on input "checkbox" at bounding box center [415, 454] width 6 height 6
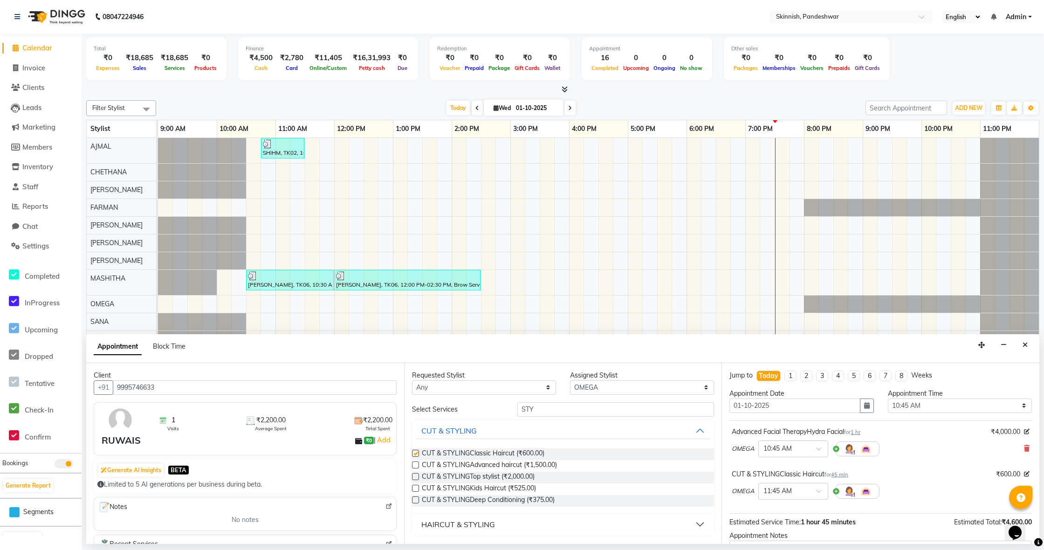
checkbox input "false"
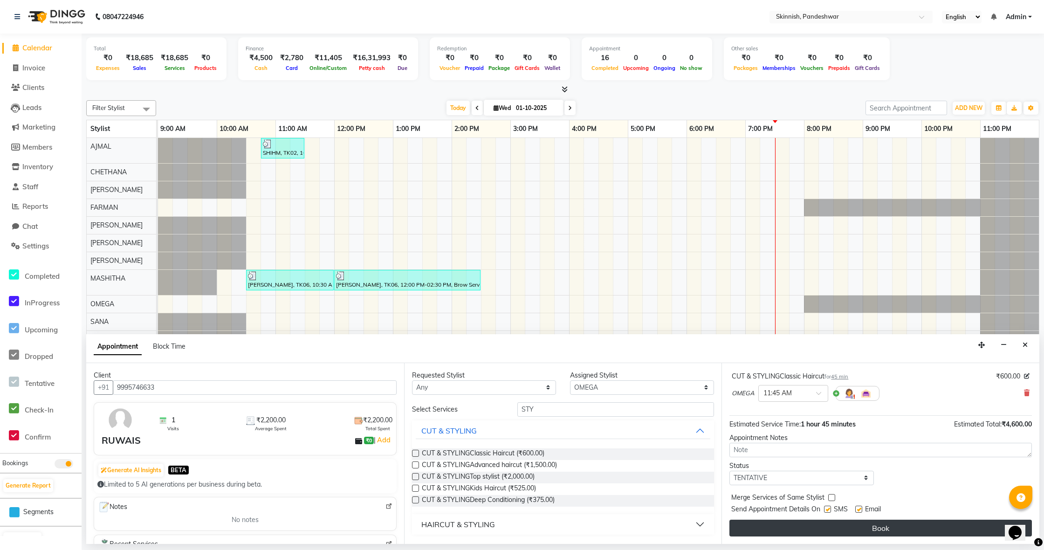
scroll to position [98, 0]
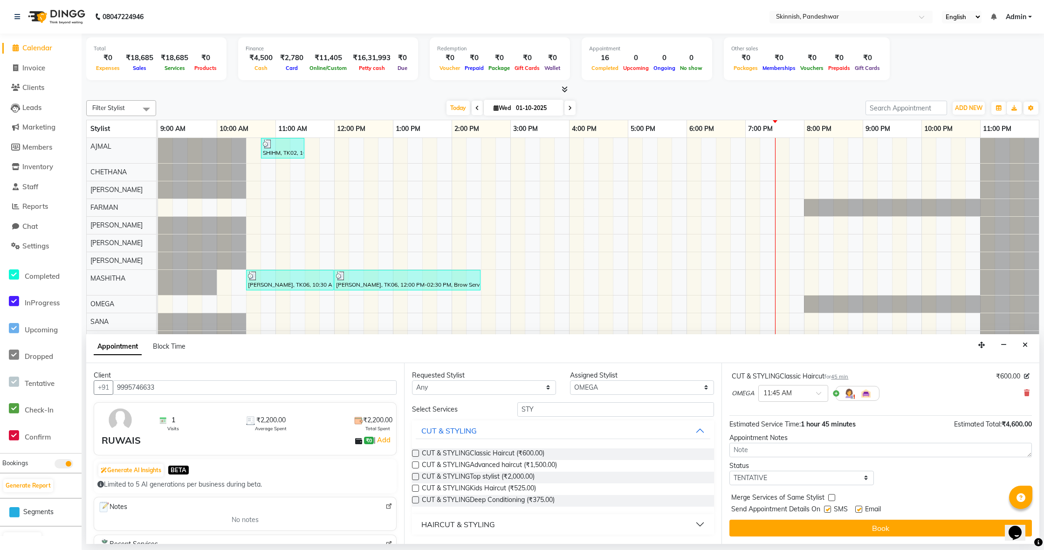
click at [941, 530] on button "Book" at bounding box center [880, 528] width 302 height 17
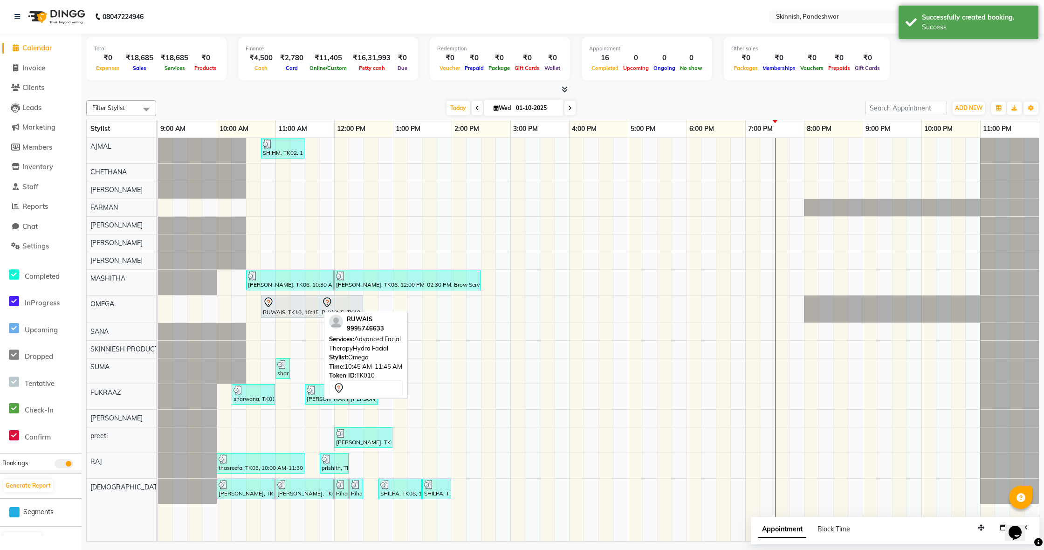
click at [286, 308] on div "RUWAIS, TK10, 10:45 AM-11:45 AM, Advanced Facial TherapyHydra Facial" at bounding box center [290, 307] width 56 height 20
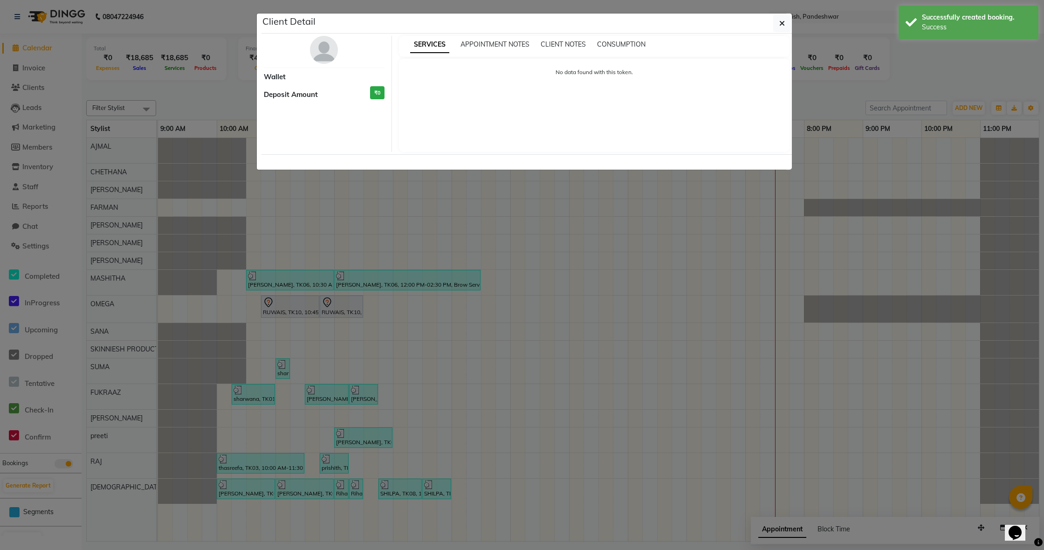
select select "7"
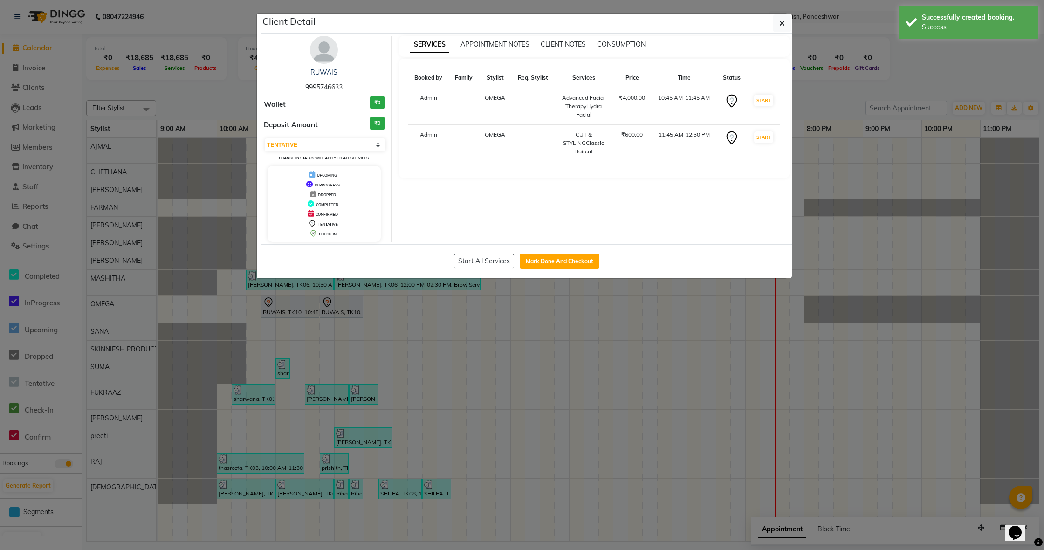
click at [535, 260] on button "Mark Done And Checkout" at bounding box center [560, 261] width 80 height 15
select select "service"
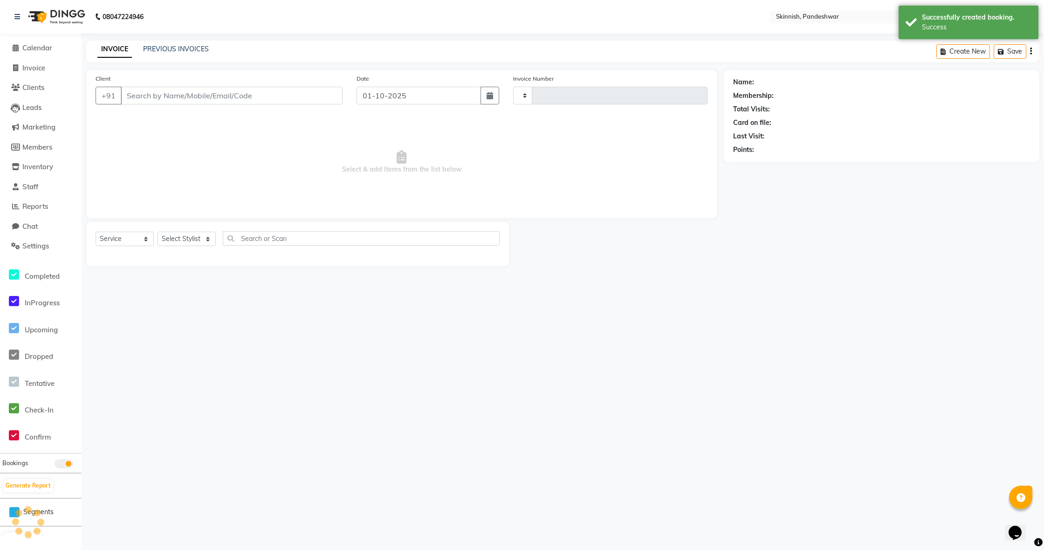
type input "1239"
select select "7886"
type input "9995746633"
select select "70532"
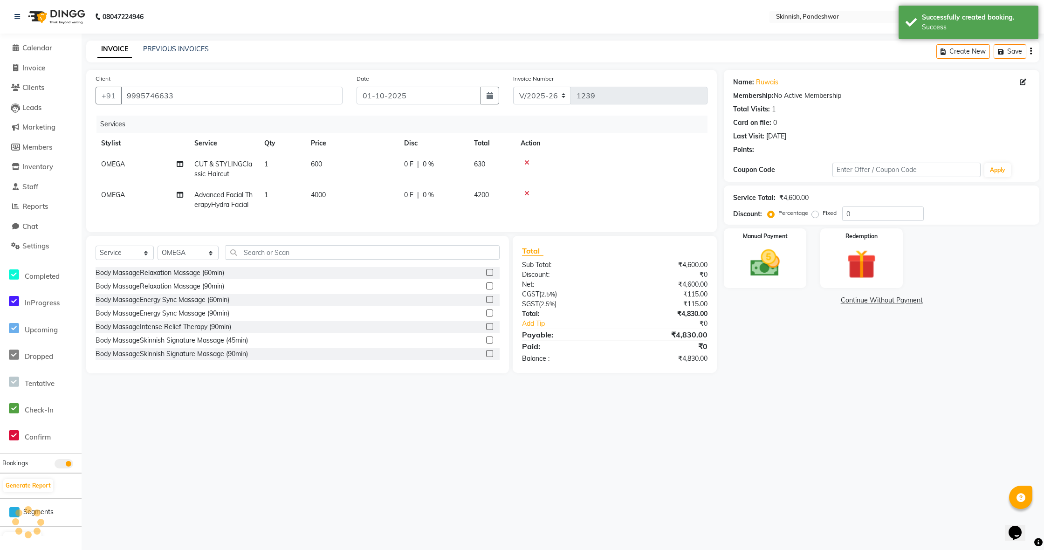
click at [327, 164] on td "600" at bounding box center [351, 169] width 93 height 31
select select "70532"
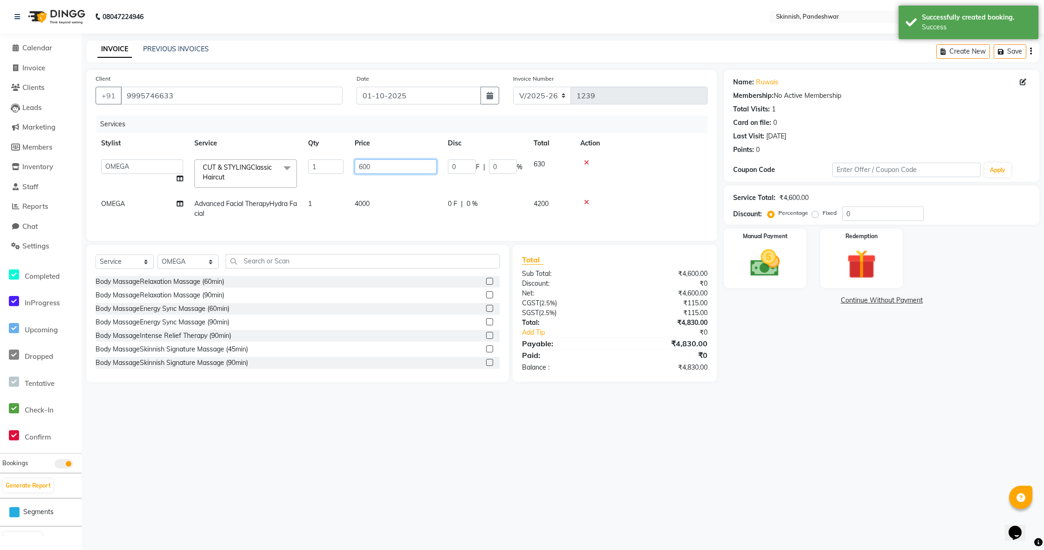
click at [391, 164] on input "600" at bounding box center [396, 166] width 82 height 14
type input "6"
type input "500"
click at [767, 247] on img at bounding box center [765, 263] width 50 height 35
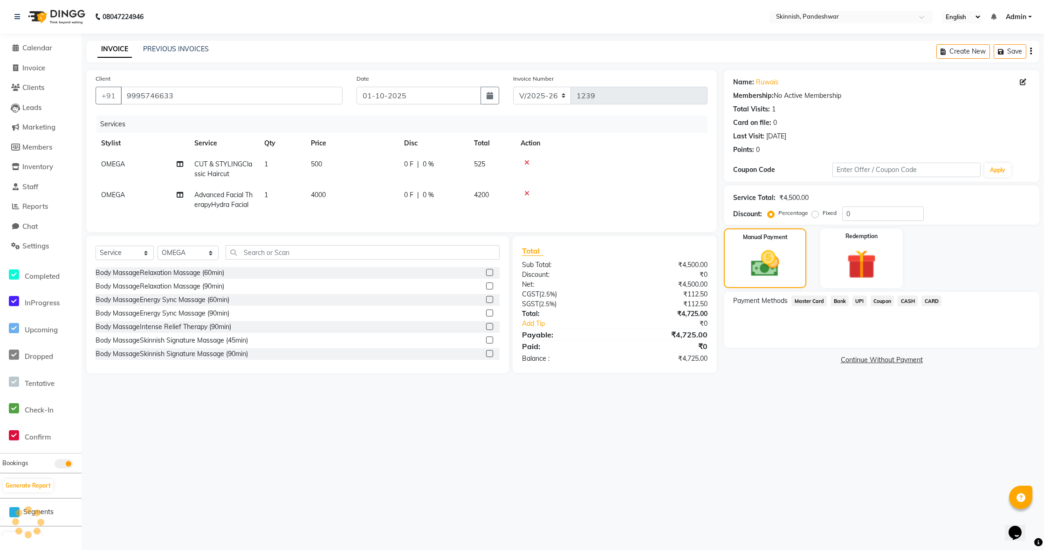
click at [859, 301] on span "UPI" at bounding box center [859, 300] width 14 height 11
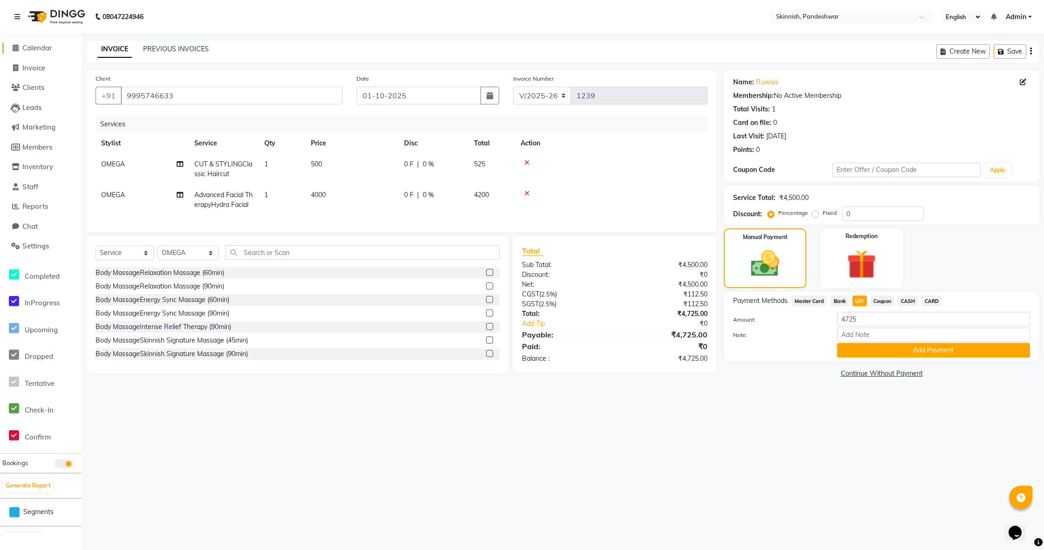
click at [37, 47] on span "Calendar" at bounding box center [37, 47] width 30 height 9
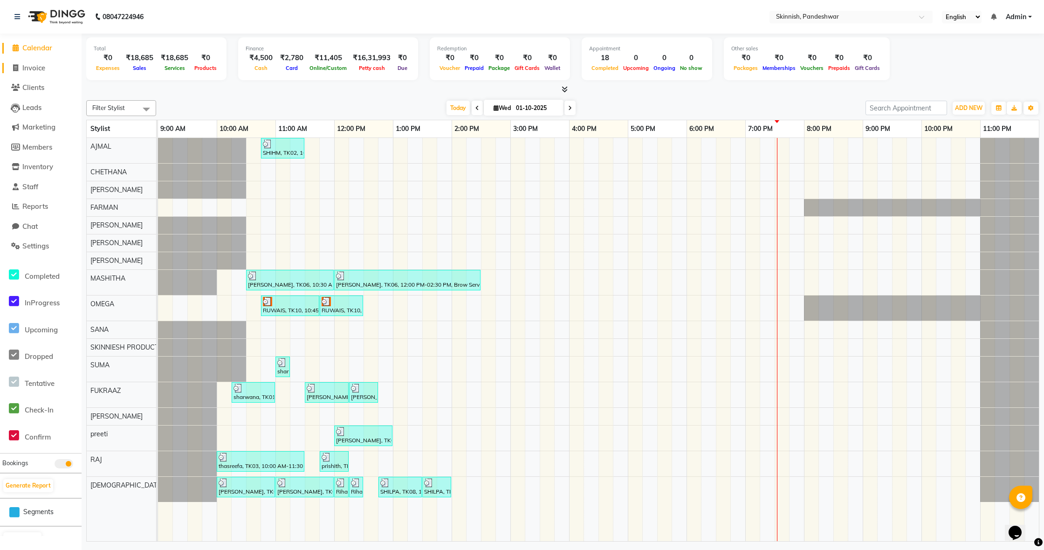
click at [45, 66] on span "Invoice" at bounding box center [33, 67] width 23 height 9
select select "service"
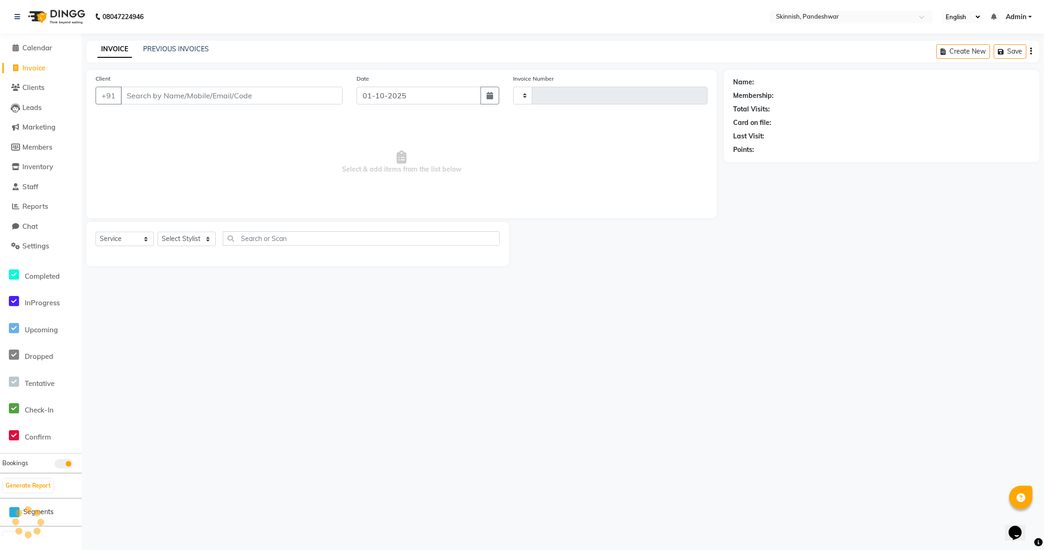
type input "1239"
select select "7886"
drag, startPoint x: 446, startPoint y: 97, endPoint x: 441, endPoint y: 99, distance: 5.0
click at [446, 97] on input "01-10-2025" at bounding box center [418, 96] width 124 height 18
select select "10"
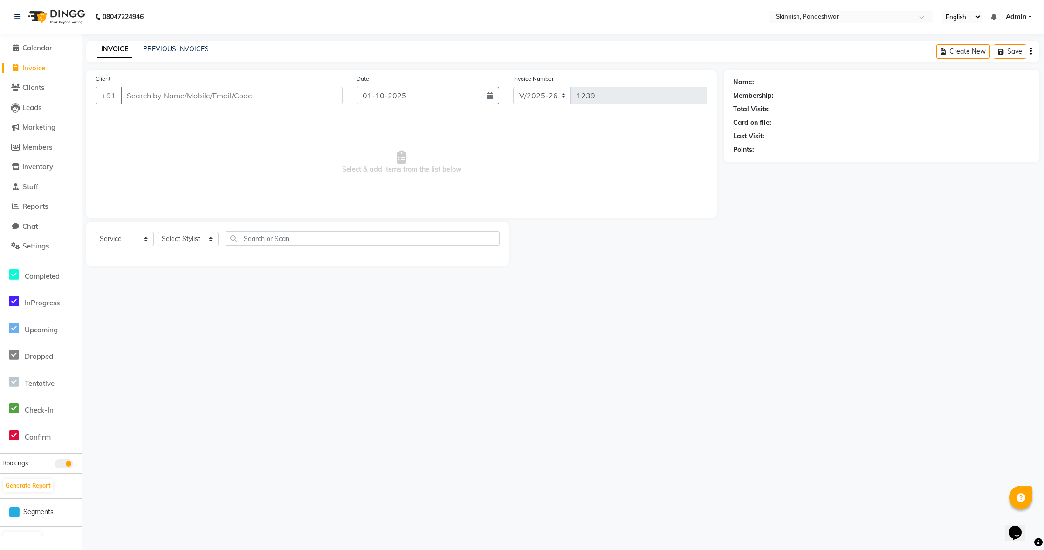
select select "2025"
select select "8"
click at [427, 146] on div "1" at bounding box center [425, 145] width 15 height 15
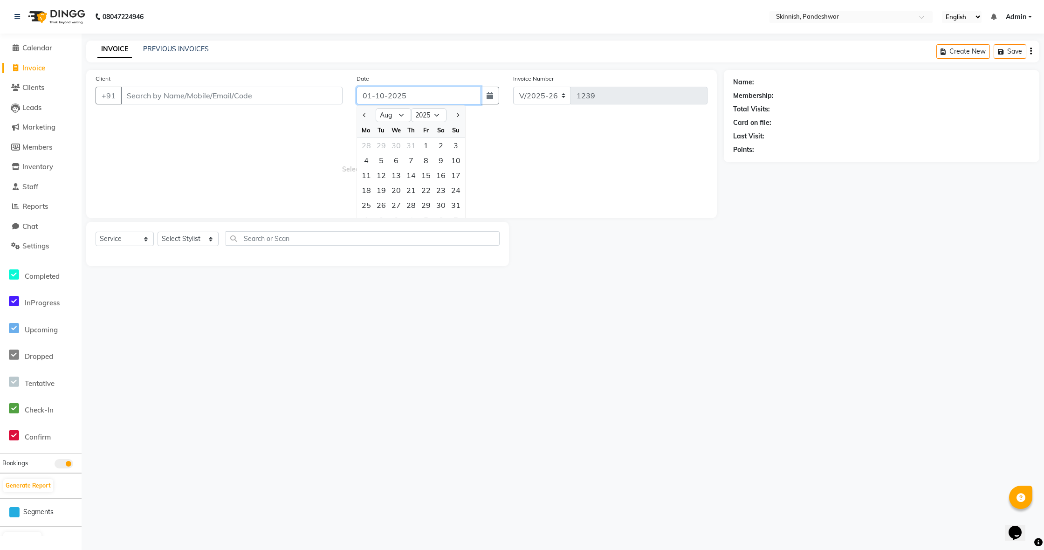
type input "[DATE]"
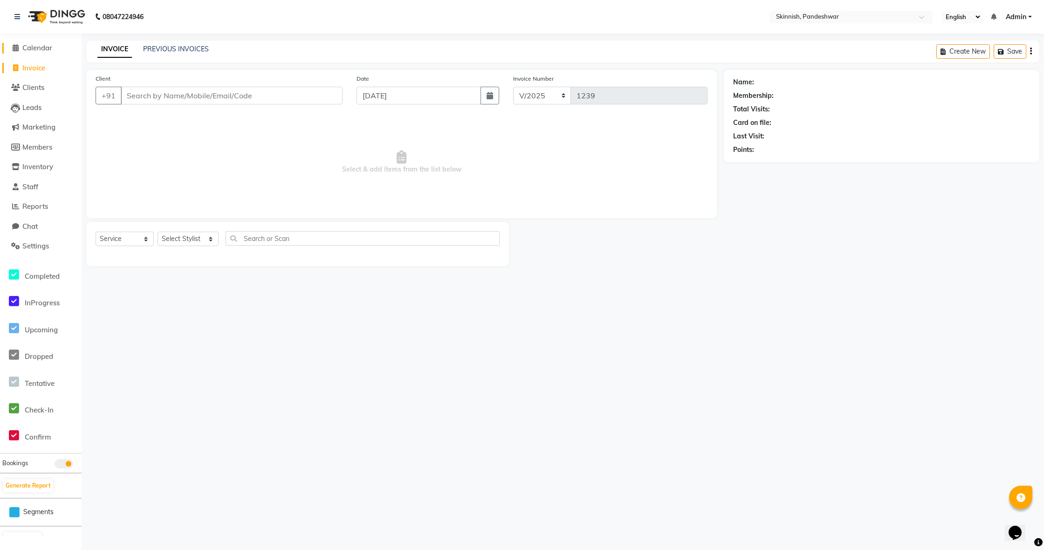
click at [33, 48] on span "Calendar" at bounding box center [37, 47] width 30 height 9
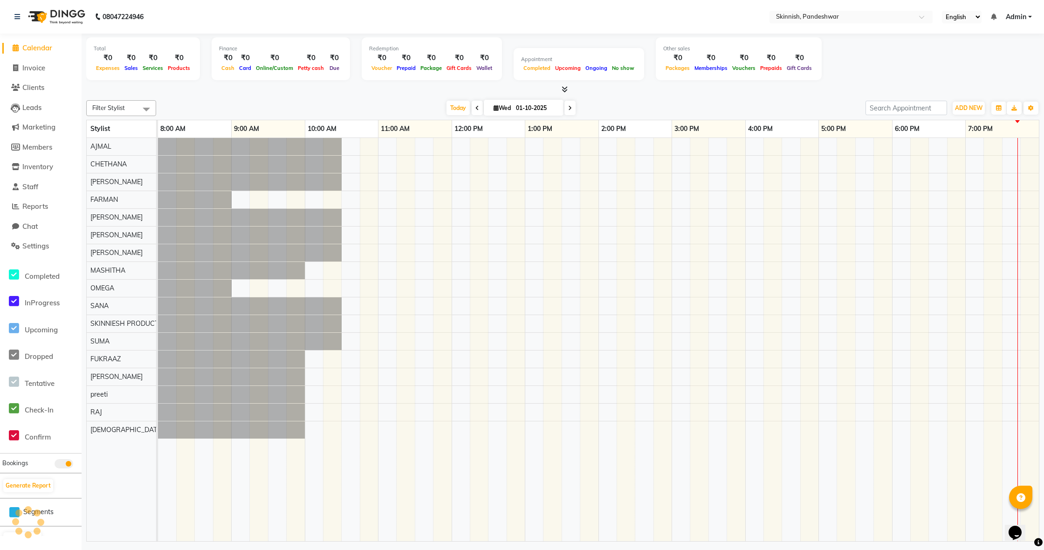
click at [51, 47] on span "Calendar" at bounding box center [37, 47] width 30 height 9
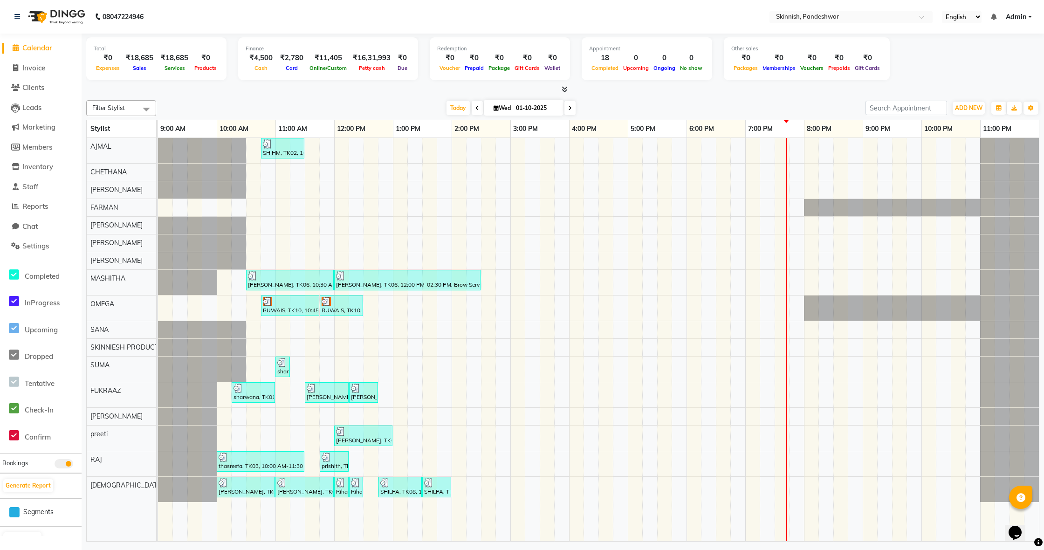
click at [308, 368] on div "SHIHM, TK02, 10:45 AM-11:30 AM, CUT & STYLINGClassic Haircut [PERSON_NAME], TK0…" at bounding box center [598, 339] width 881 height 403
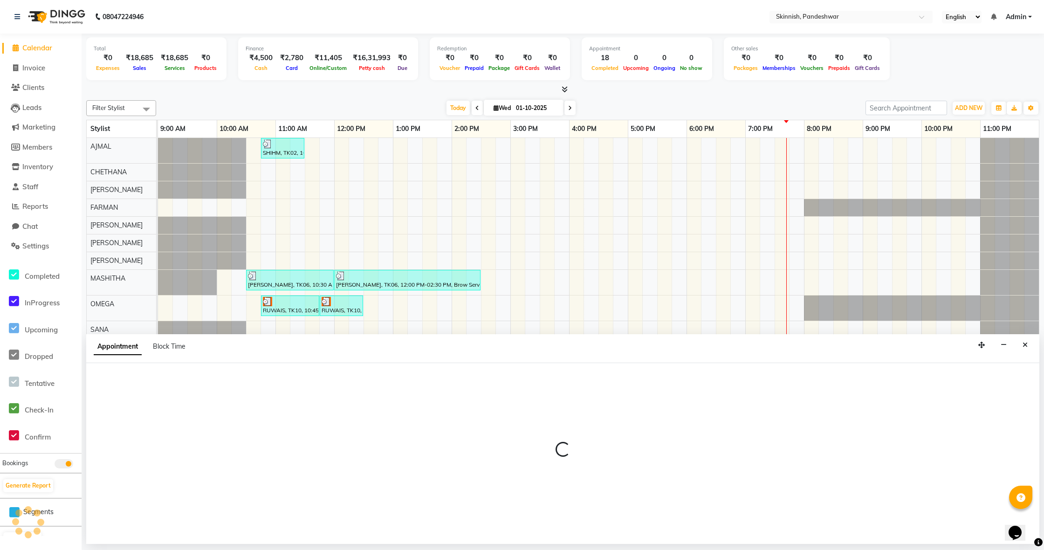
select select "70878"
select select "690"
select select "tentative"
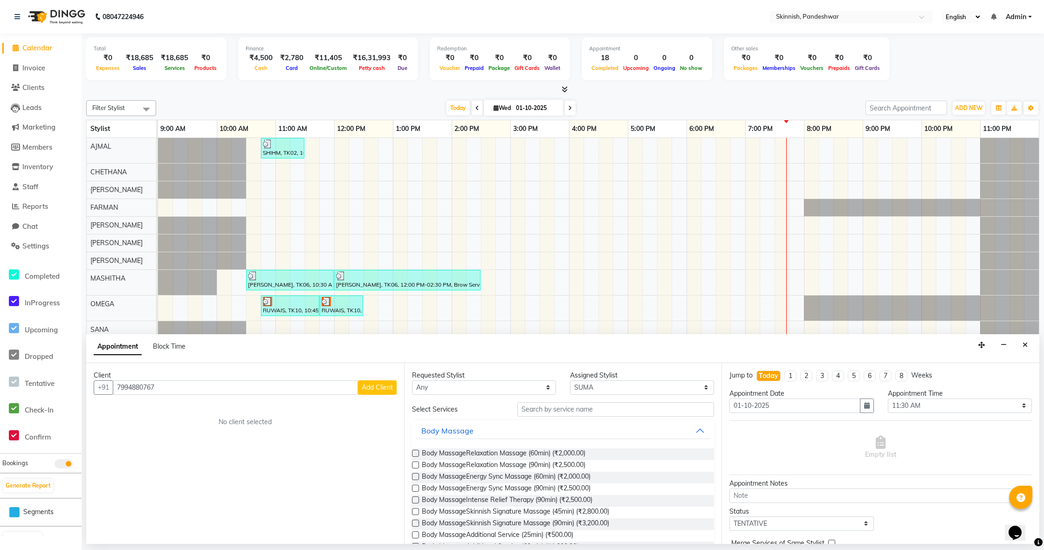
type input "7994880767"
click at [377, 389] on span "Add Client" at bounding box center [377, 387] width 31 height 8
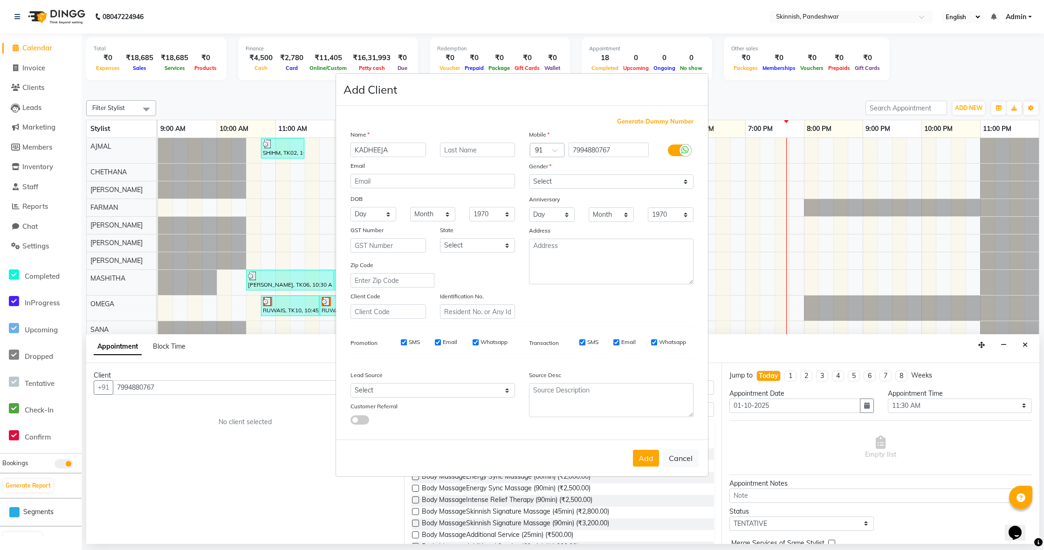
type input "KADHEEJA"
select select "[DEMOGRAPHIC_DATA]"
click at [646, 457] on button "Add" at bounding box center [646, 458] width 26 height 17
select select
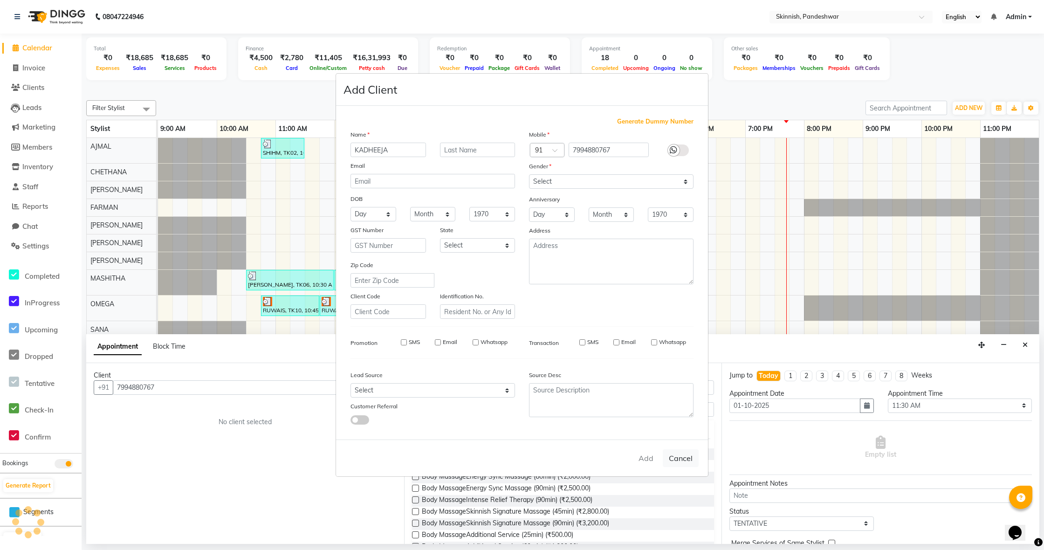
select select
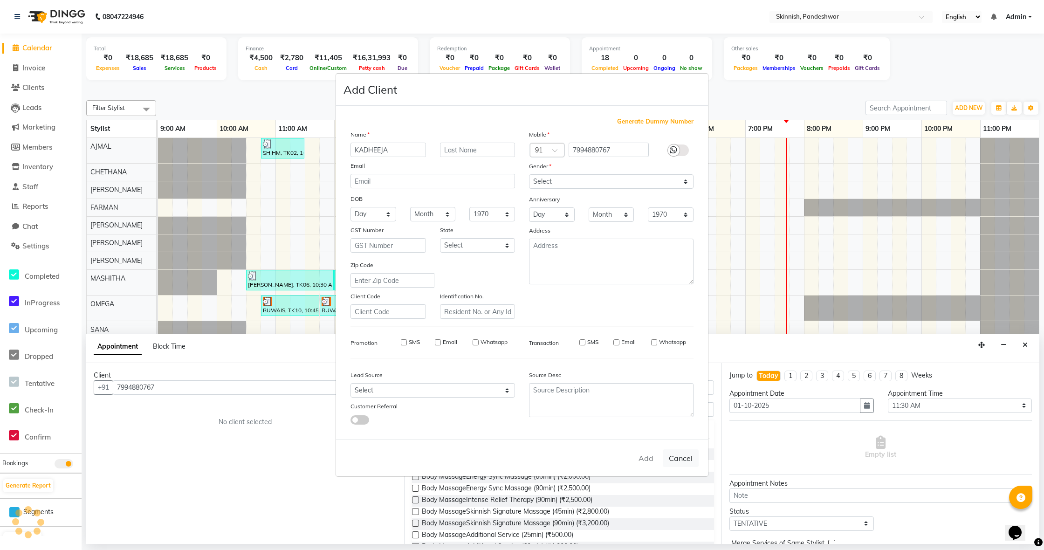
checkbox input "false"
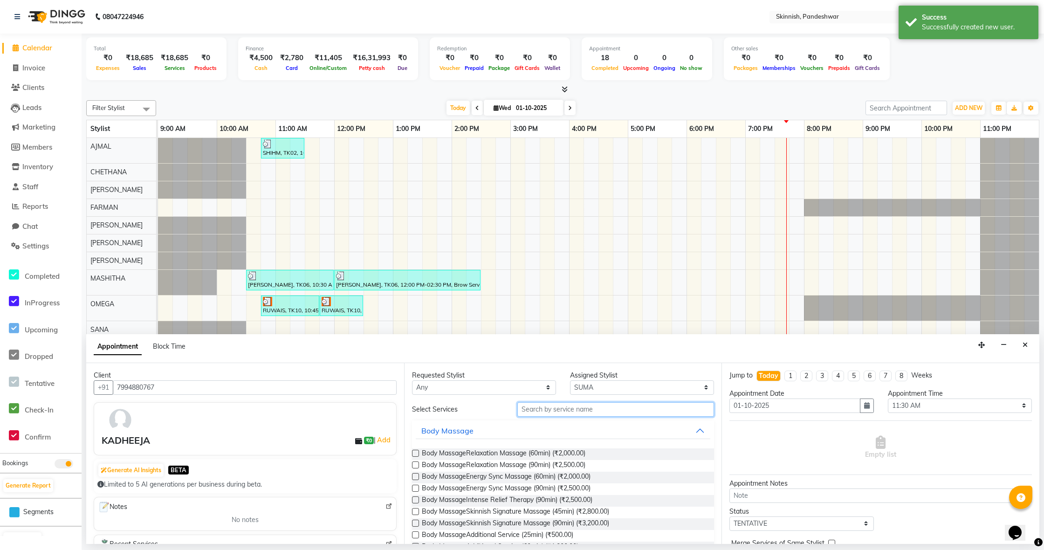
click at [602, 408] on input "text" at bounding box center [615, 409] width 197 height 14
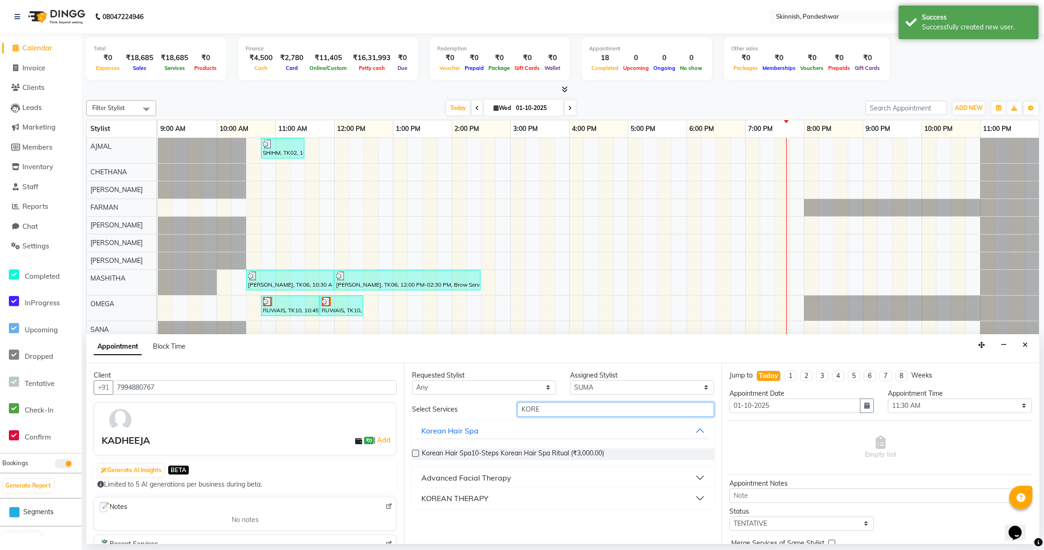
type input "KORE"
click at [412, 451] on label at bounding box center [415, 453] width 7 height 7
click at [412, 451] on input "checkbox" at bounding box center [415, 454] width 6 height 6
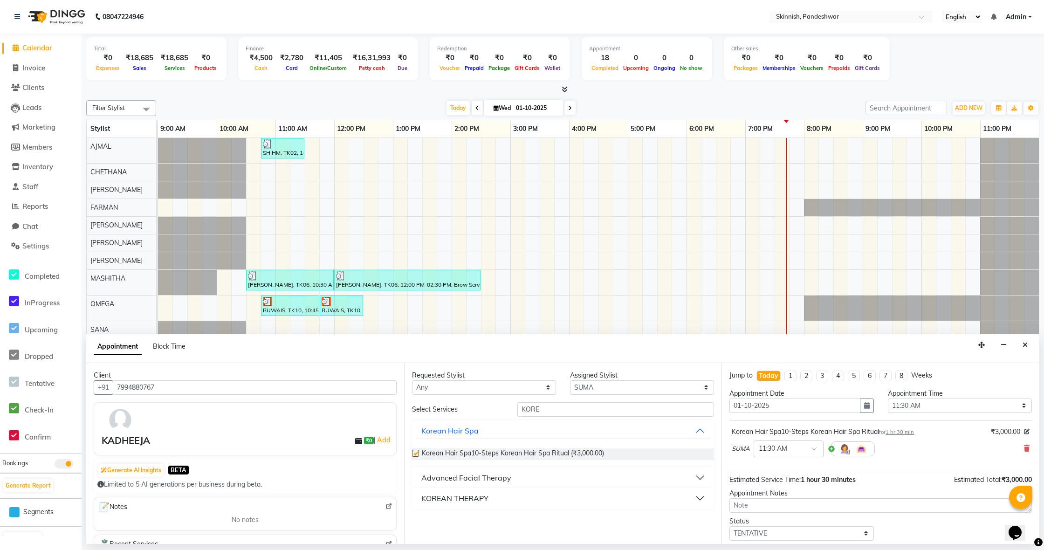
checkbox input "false"
click at [665, 414] on input "KORE" at bounding box center [615, 409] width 197 height 14
type input "K"
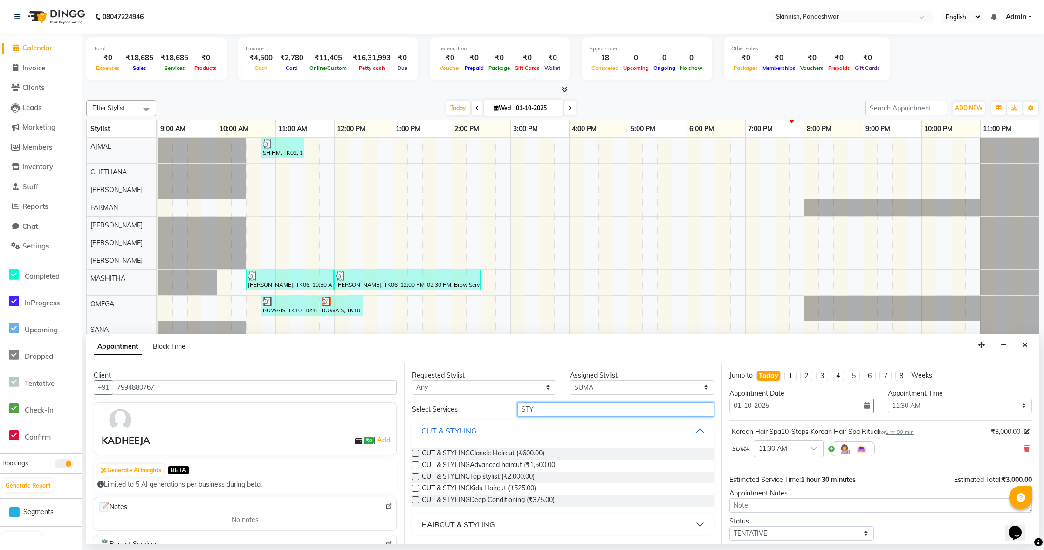
type input "STY"
drag, startPoint x: 416, startPoint y: 450, endPoint x: 439, endPoint y: 450, distance: 23.3
click at [415, 450] on label at bounding box center [415, 453] width 7 height 7
click at [415, 451] on input "checkbox" at bounding box center [415, 454] width 6 height 6
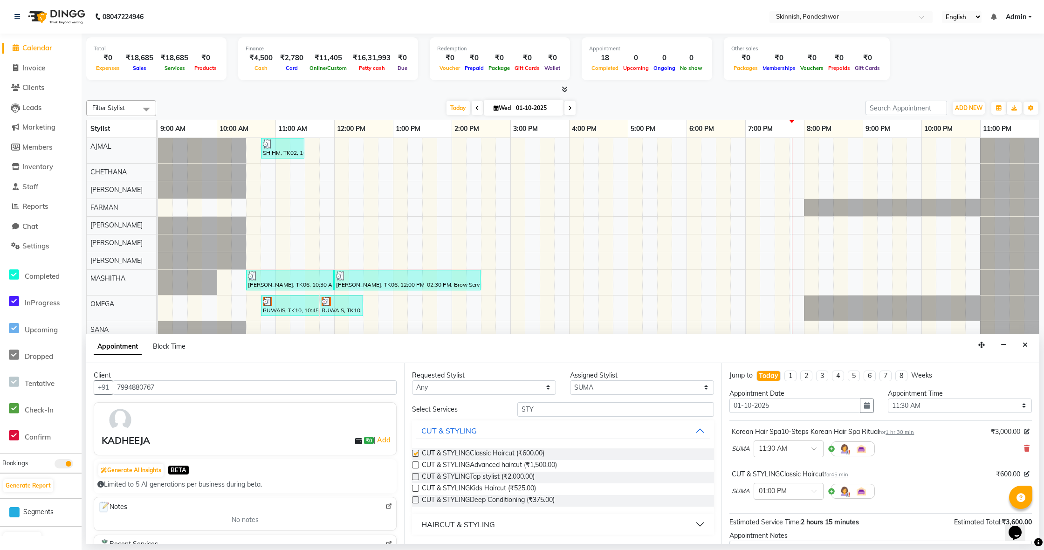
checkbox input "false"
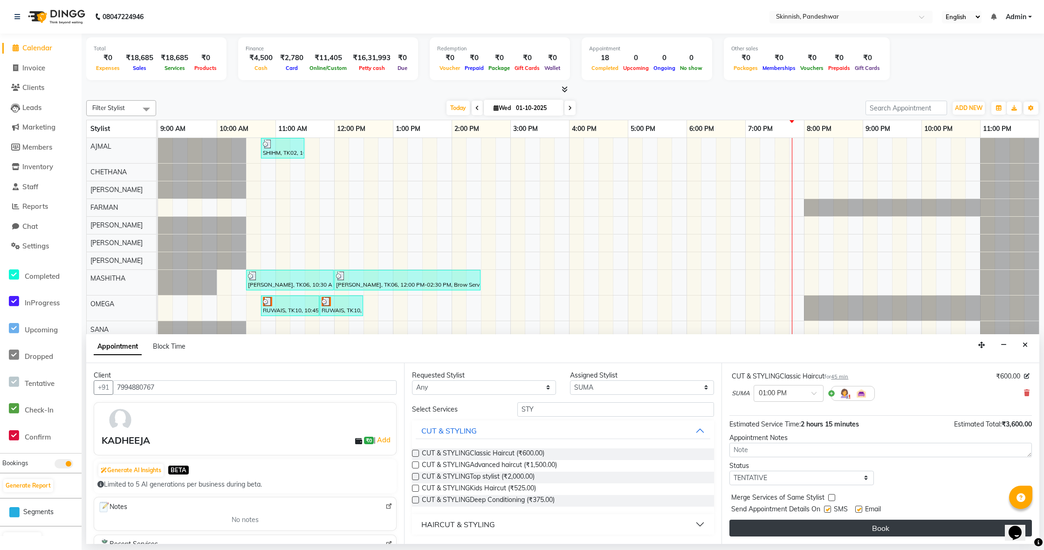
scroll to position [98, 0]
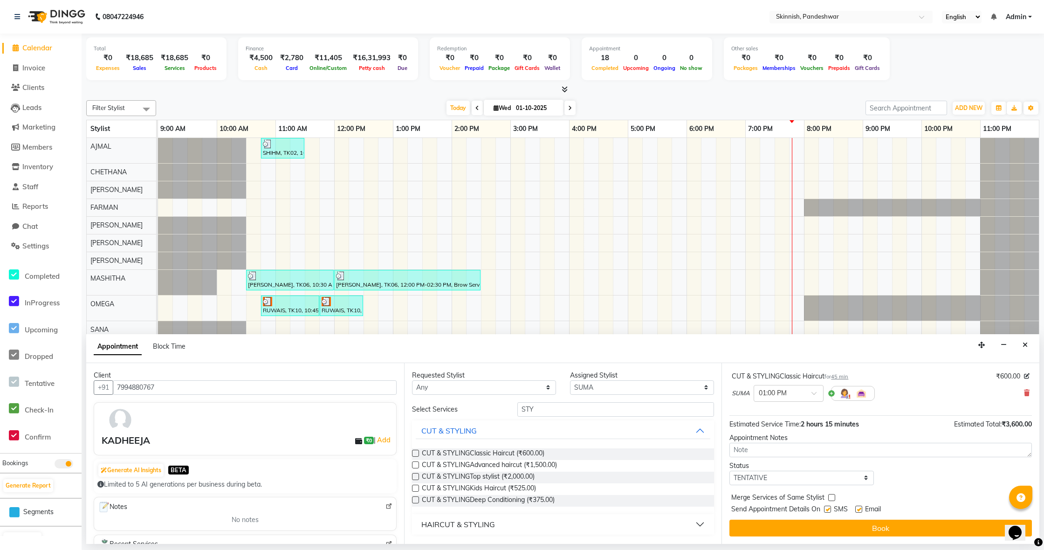
click at [898, 528] on button "Book" at bounding box center [880, 528] width 302 height 17
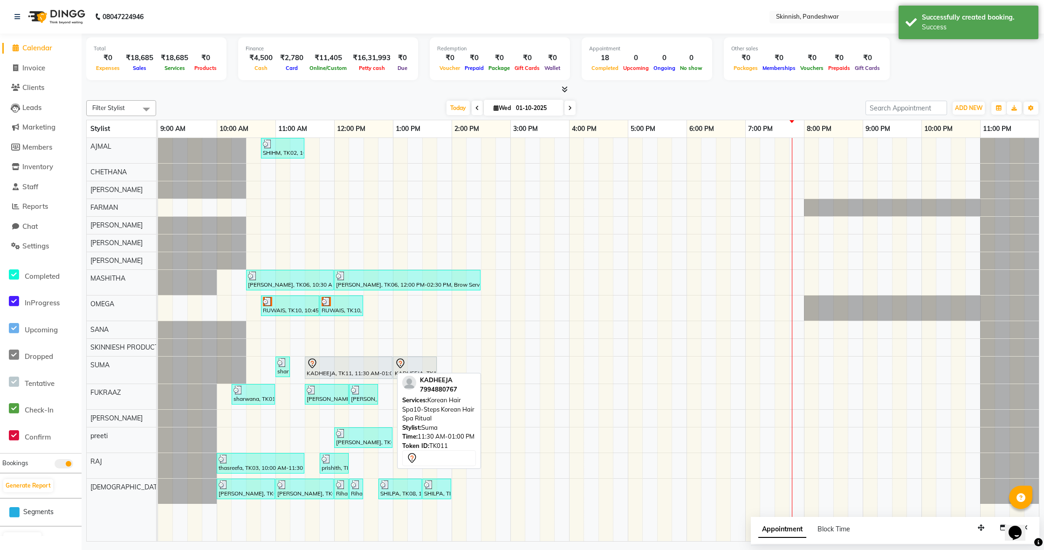
click at [347, 365] on div at bounding box center [349, 363] width 84 height 11
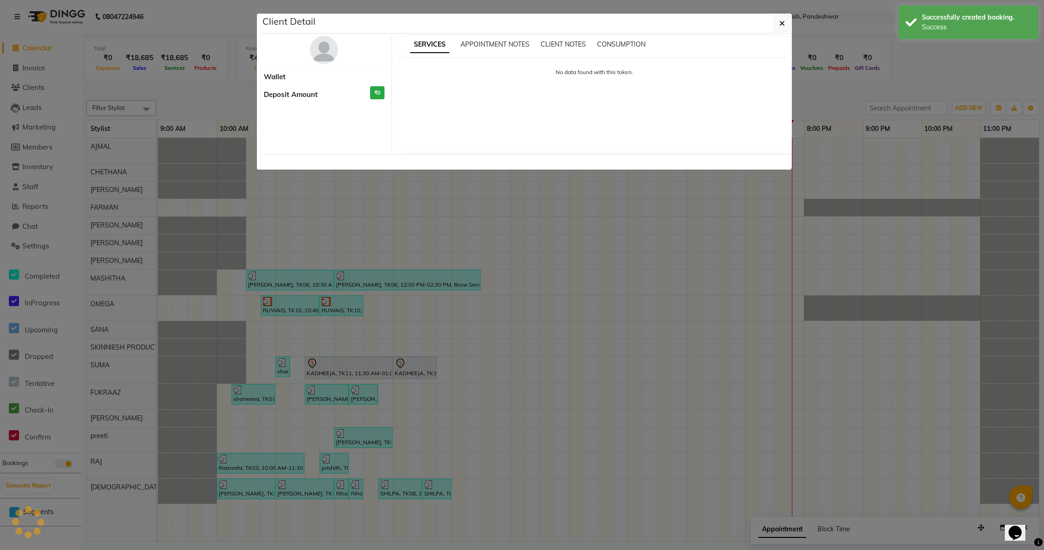
select select "7"
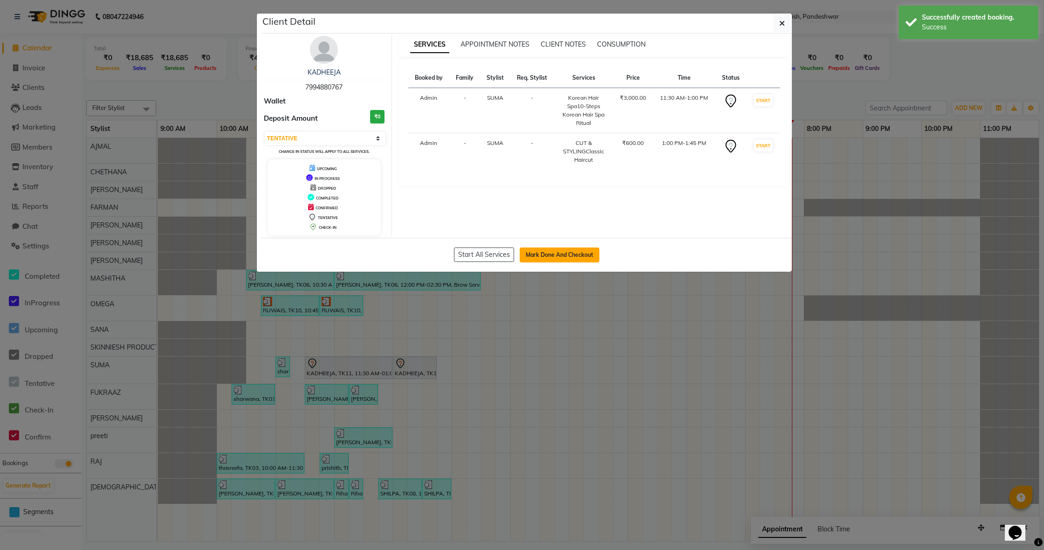
click at [579, 250] on button "Mark Done And Checkout" at bounding box center [560, 254] width 80 height 15
select select "service"
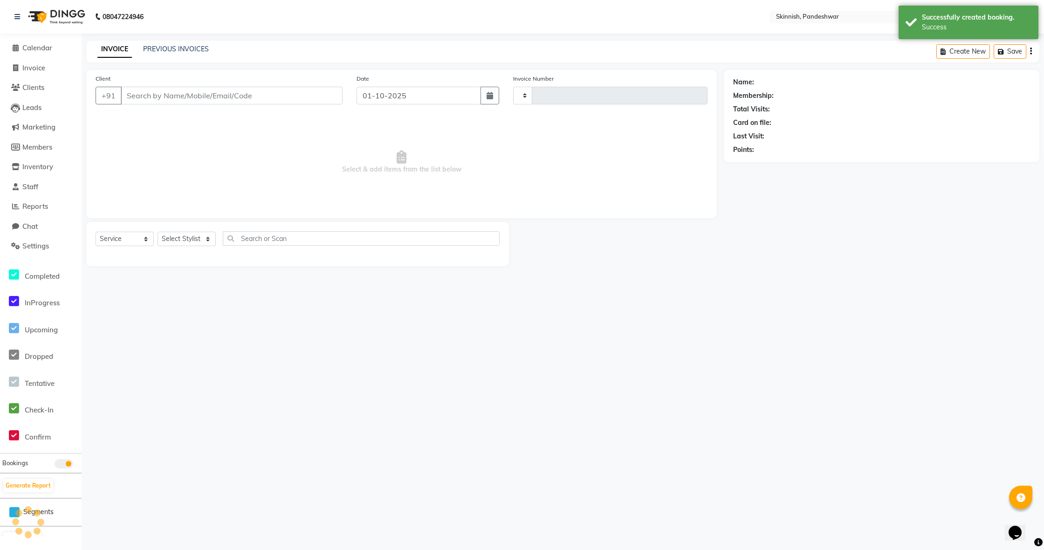
type input "1239"
select select "7886"
type input "7994880767"
select select "70878"
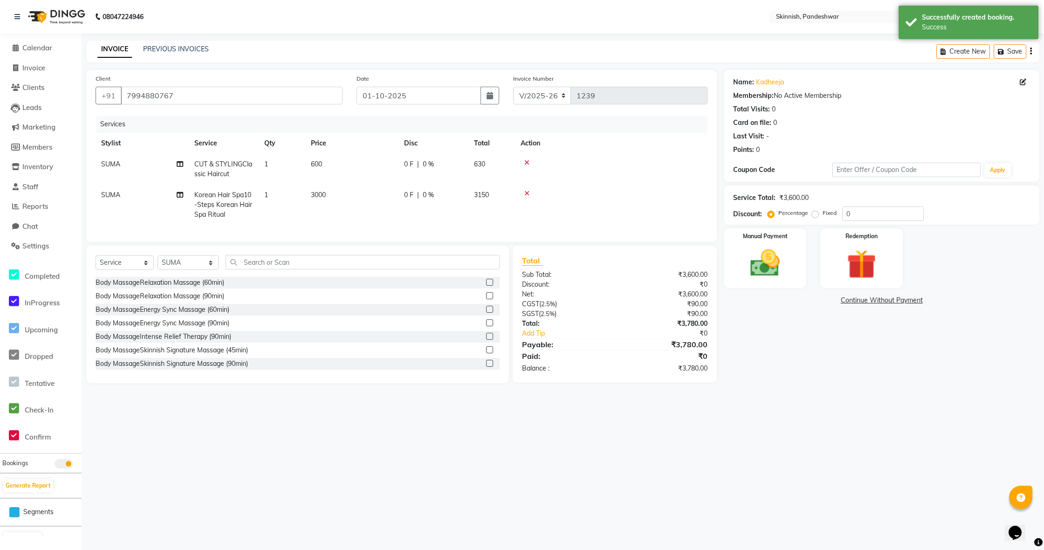
click at [319, 195] on span "3000" at bounding box center [318, 195] width 15 height 8
select select "70878"
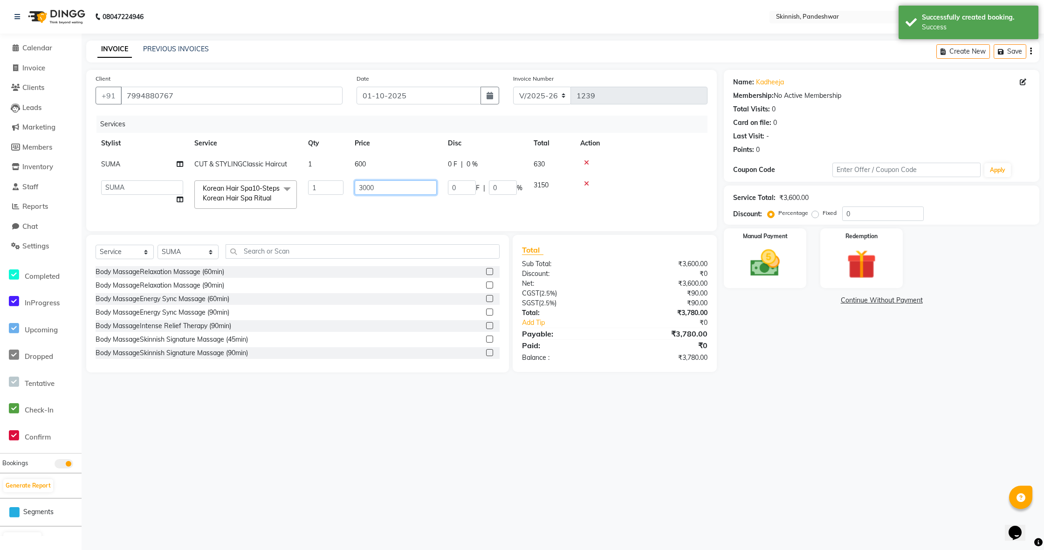
click at [364, 187] on input "3000" at bounding box center [396, 187] width 82 height 14
type input "4000"
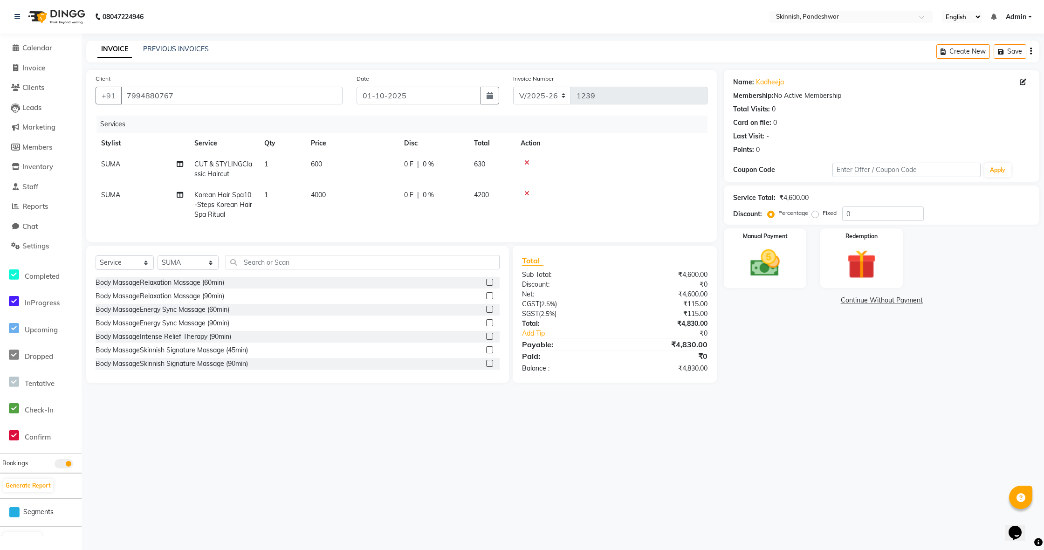
click at [373, 161] on td "600" at bounding box center [351, 169] width 93 height 31
select select "70878"
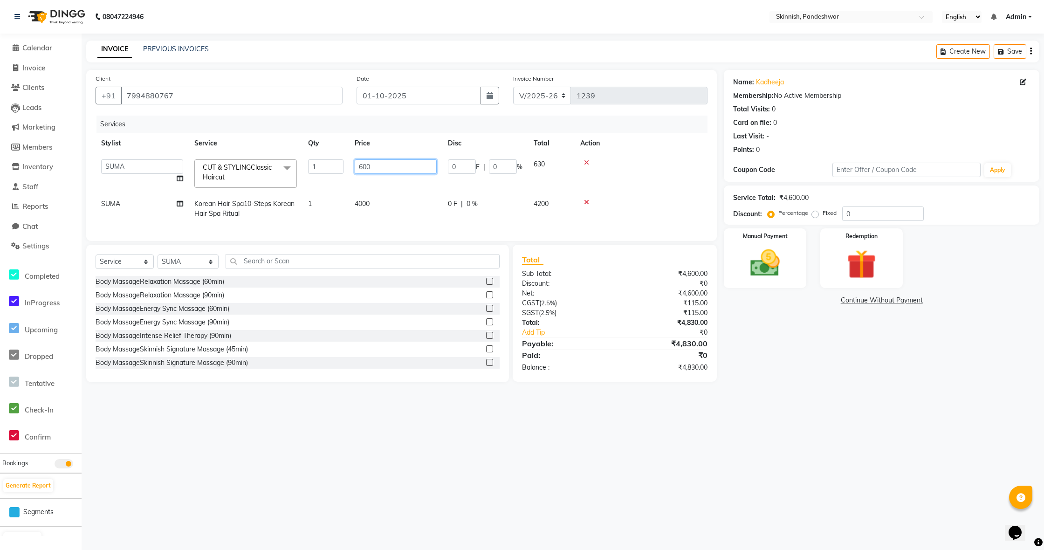
click at [408, 165] on input "600" at bounding box center [396, 166] width 82 height 14
type input "6"
type input "2"
type input "1000"
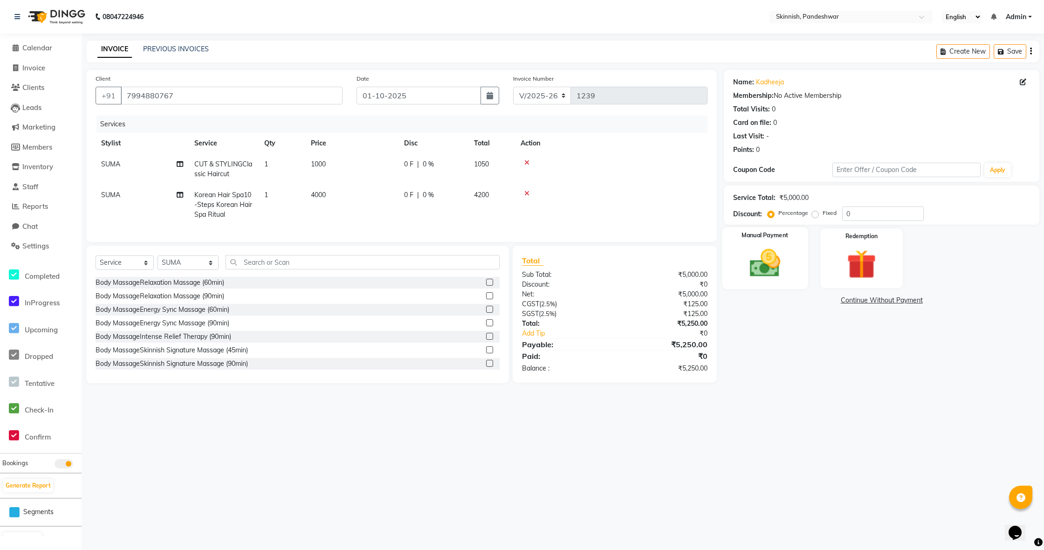
click at [768, 260] on img at bounding box center [765, 263] width 50 height 35
click at [822, 212] on label "Fixed" at bounding box center [829, 213] width 14 height 8
click at [816, 212] on input "Fixed" at bounding box center [817, 213] width 7 height 7
radio input "true"
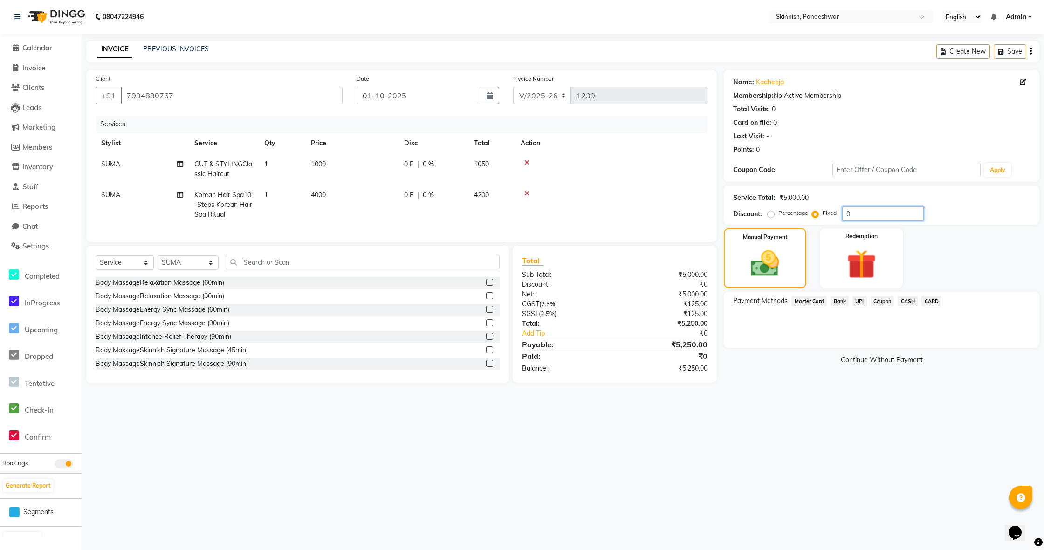
click at [867, 215] on input "0" at bounding box center [883, 213] width 82 height 14
click at [861, 304] on span "UPI" at bounding box center [859, 300] width 14 height 11
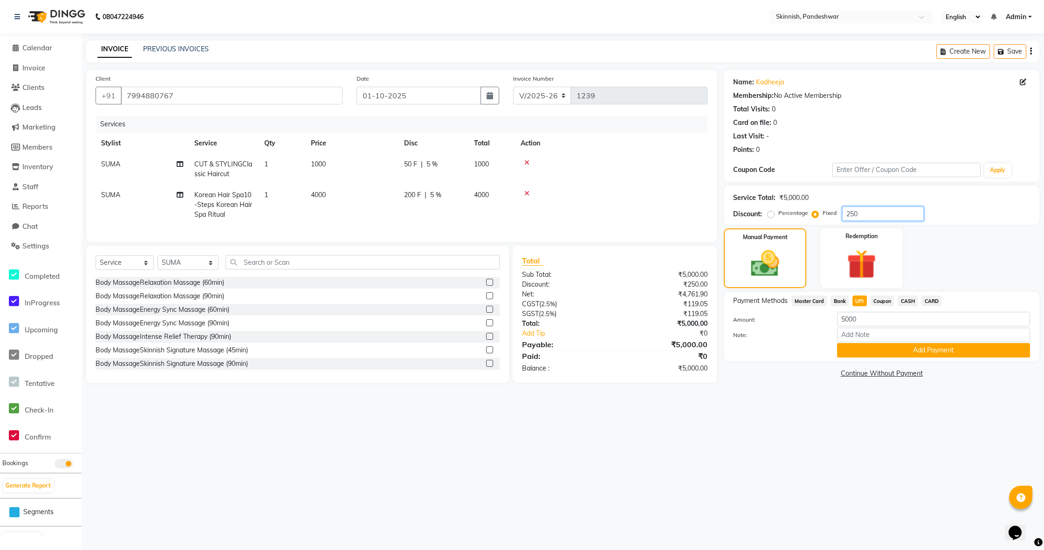
click at [846, 218] on input "250" at bounding box center [883, 213] width 82 height 14
click at [844, 216] on input "250" at bounding box center [883, 213] width 82 height 14
type input "1250"
click at [904, 300] on span "CASH" at bounding box center [908, 300] width 20 height 11
type input "4000"
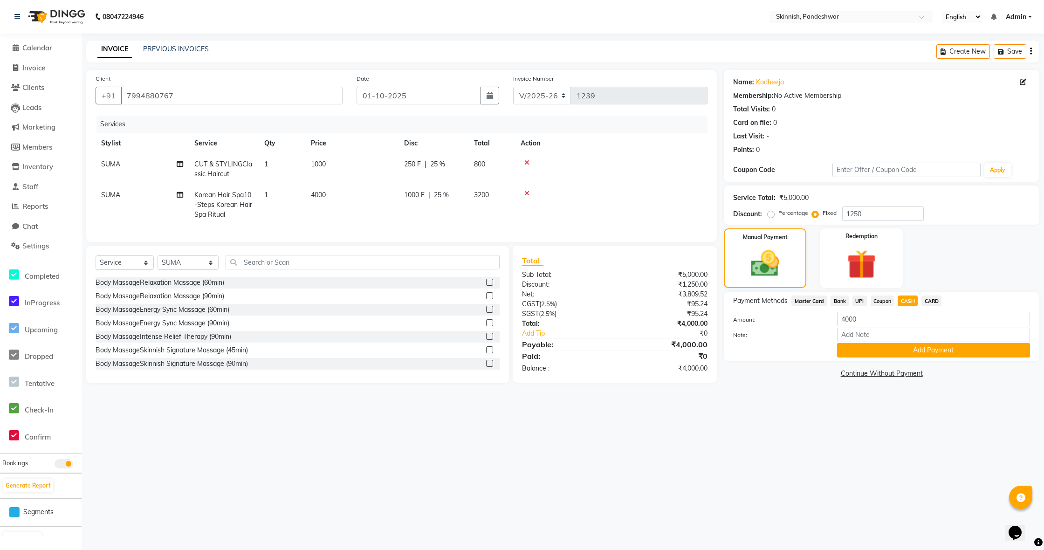
click at [855, 299] on span "UPI" at bounding box center [859, 300] width 14 height 11
click at [912, 300] on span "CASH" at bounding box center [908, 300] width 20 height 11
click at [914, 355] on button "Add Payment" at bounding box center [933, 350] width 193 height 14
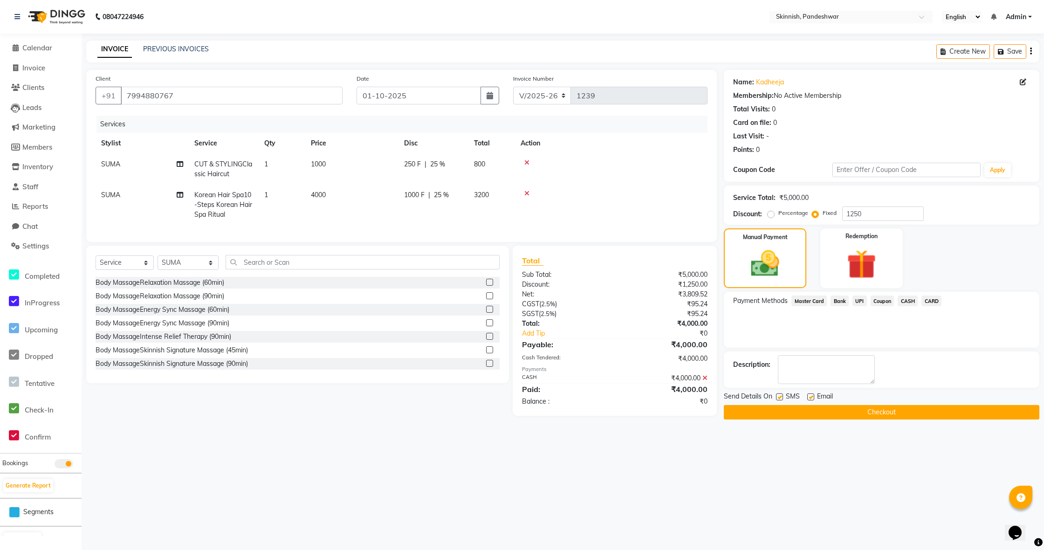
click at [901, 415] on button "Checkout" at bounding box center [881, 412] width 315 height 14
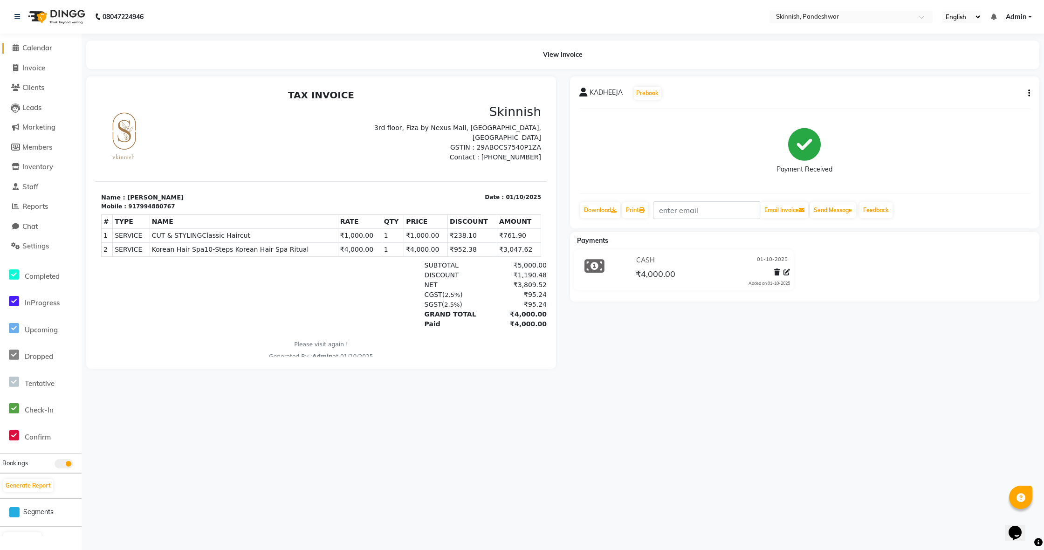
click at [46, 48] on span "Calendar" at bounding box center [37, 47] width 30 height 9
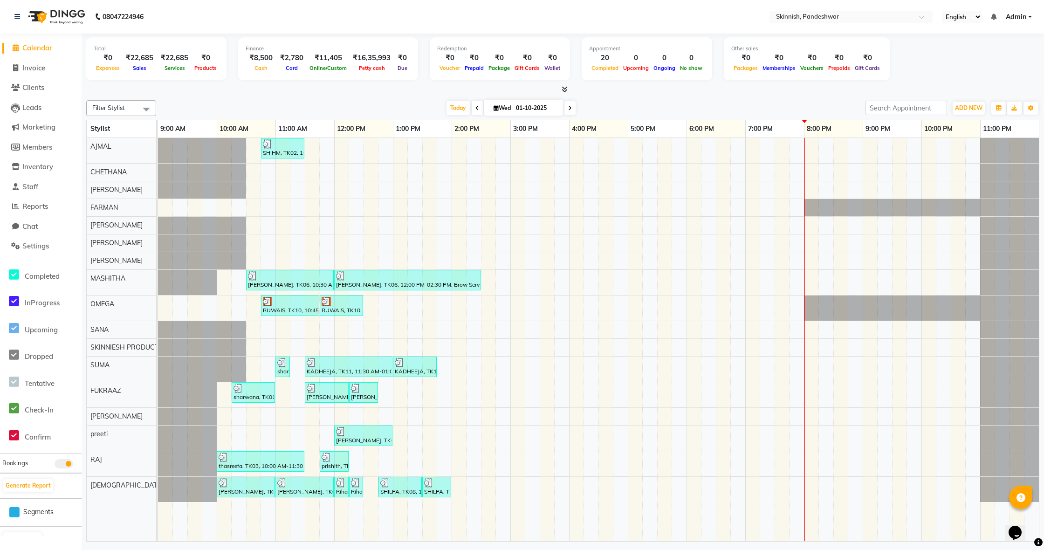
click at [263, 247] on div "SHIHM, TK02, 10:45 AM-11:30 AM, CUT & STYLINGClassic Haircut [PERSON_NAME], TK0…" at bounding box center [598, 339] width 881 height 403
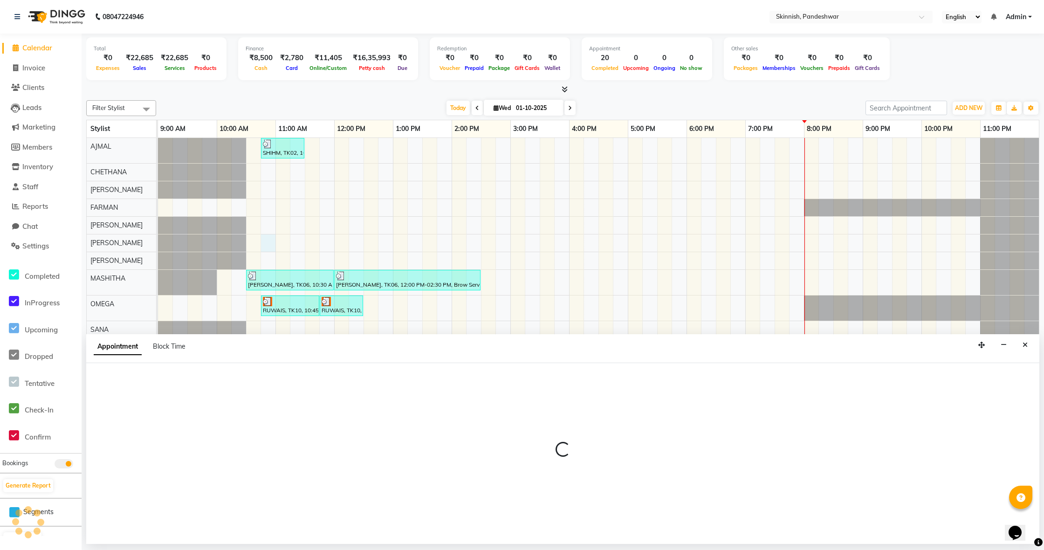
select select "71296"
select select "645"
select select "tentative"
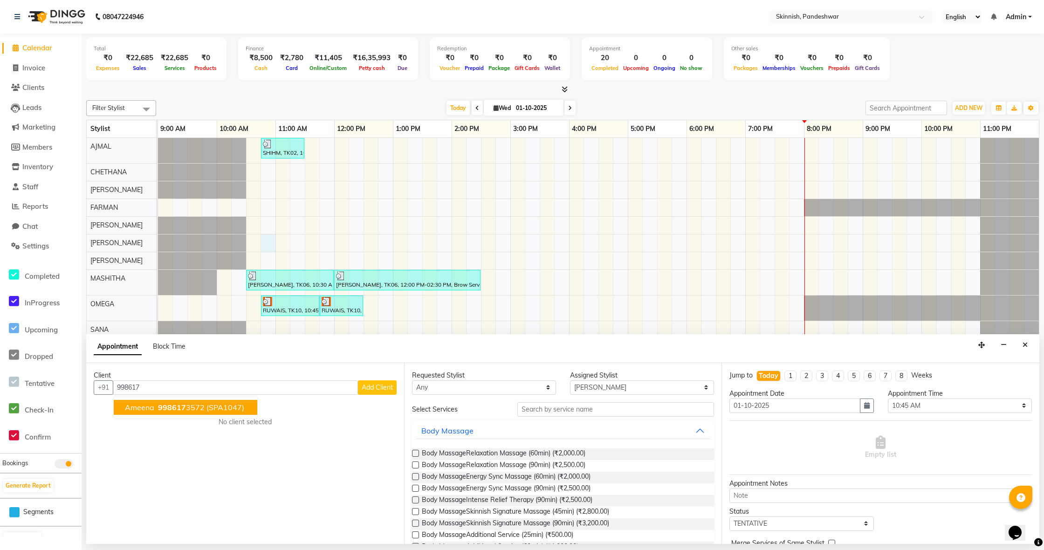
click at [185, 410] on ngb-highlight "998617 3572" at bounding box center [180, 407] width 48 height 9
type input "9986173572"
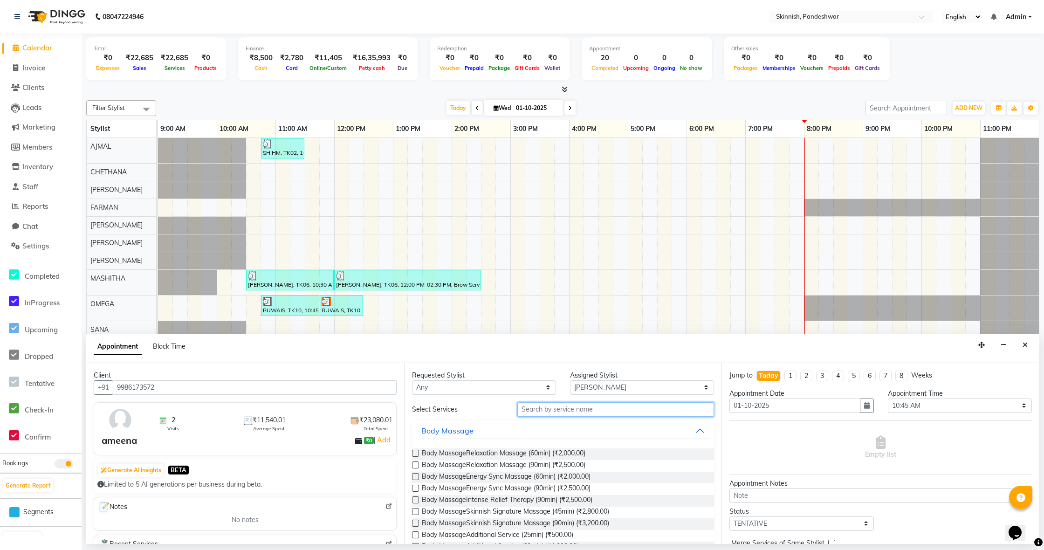
click at [553, 414] on input "text" at bounding box center [615, 409] width 197 height 14
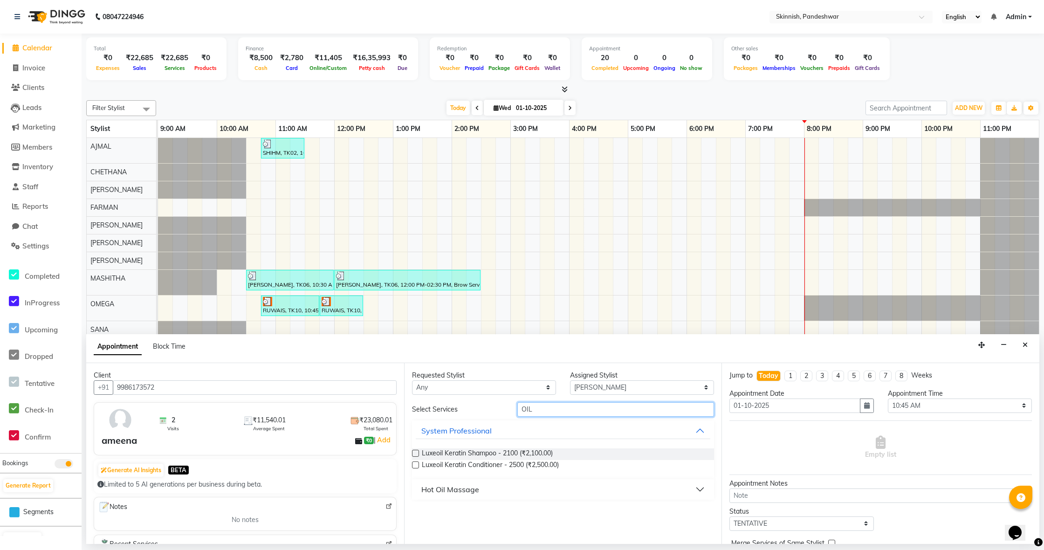
type input "OIL"
click at [432, 493] on div "Hot Oil Massage" at bounding box center [450, 489] width 58 height 11
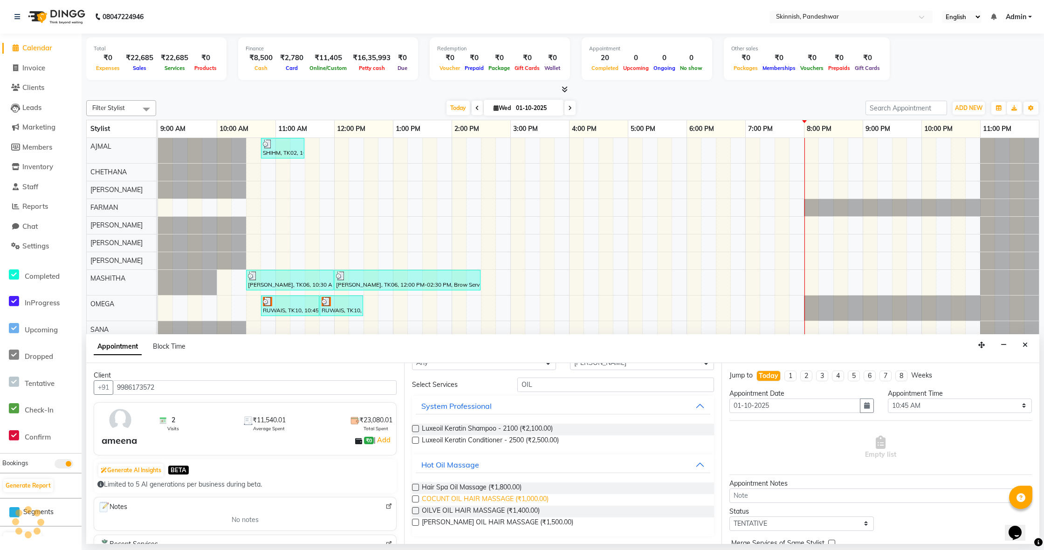
scroll to position [25, 0]
click at [414, 521] on label at bounding box center [415, 522] width 7 height 7
click at [414, 521] on input "checkbox" at bounding box center [415, 523] width 6 height 6
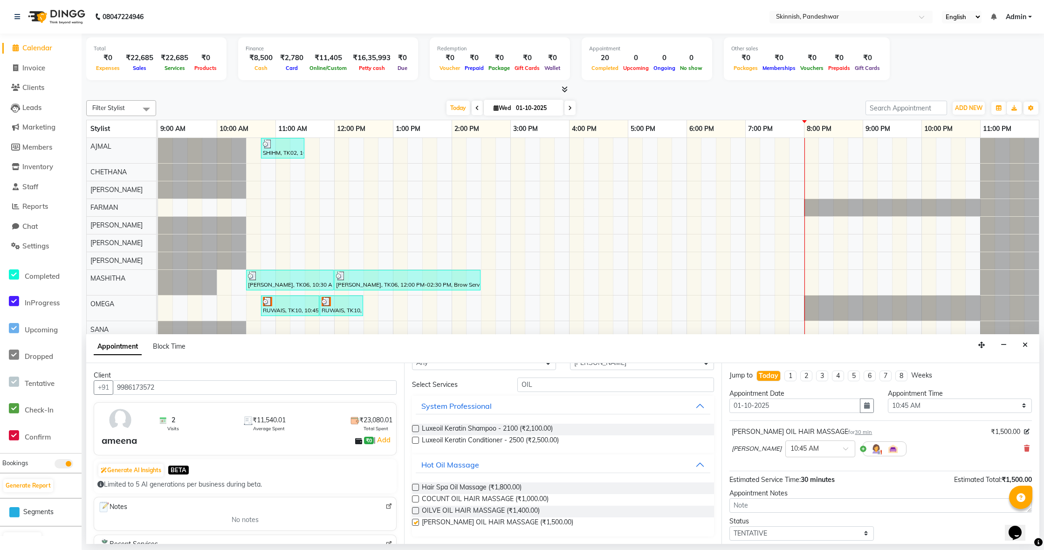
checkbox input "false"
click at [565, 385] on input "OIL" at bounding box center [615, 384] width 197 height 14
type input "O"
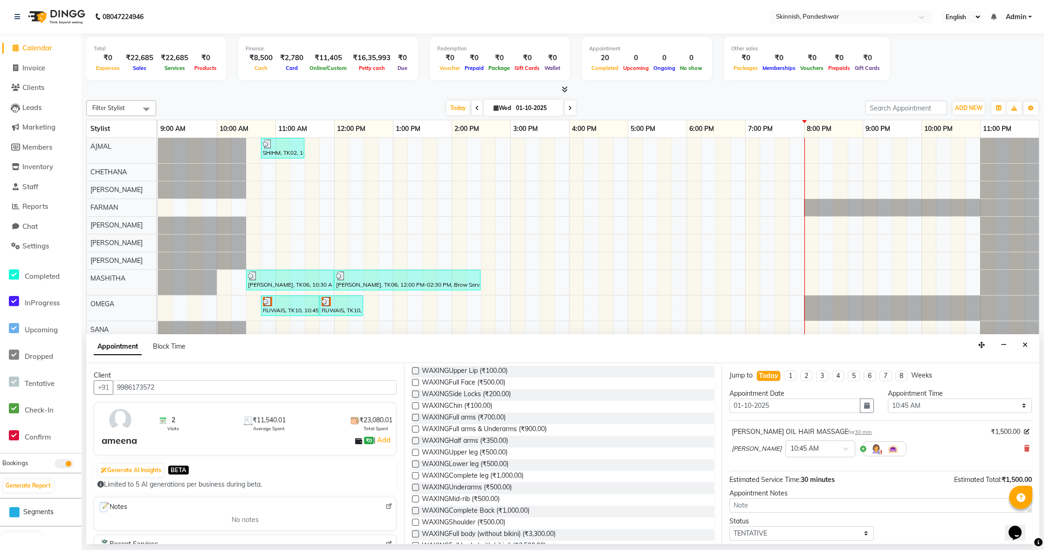
scroll to position [86, 0]
type input "WAX"
drag, startPoint x: 416, startPoint y: 424, endPoint x: 528, endPoint y: 427, distance: 111.4
click at [416, 424] on label at bounding box center [415, 425] width 7 height 7
click at [416, 424] on input "checkbox" at bounding box center [415, 427] width 6 height 6
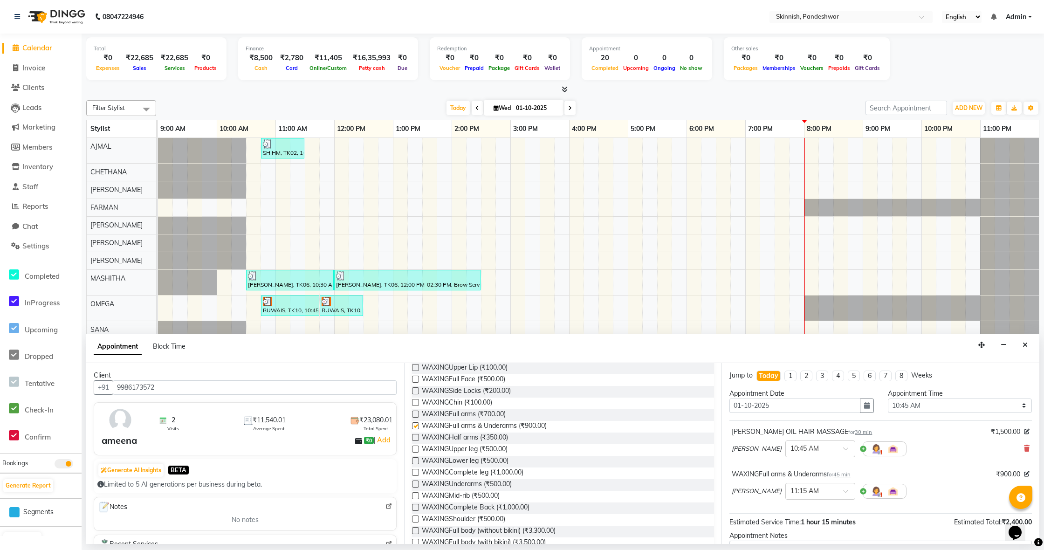
checkbox input "false"
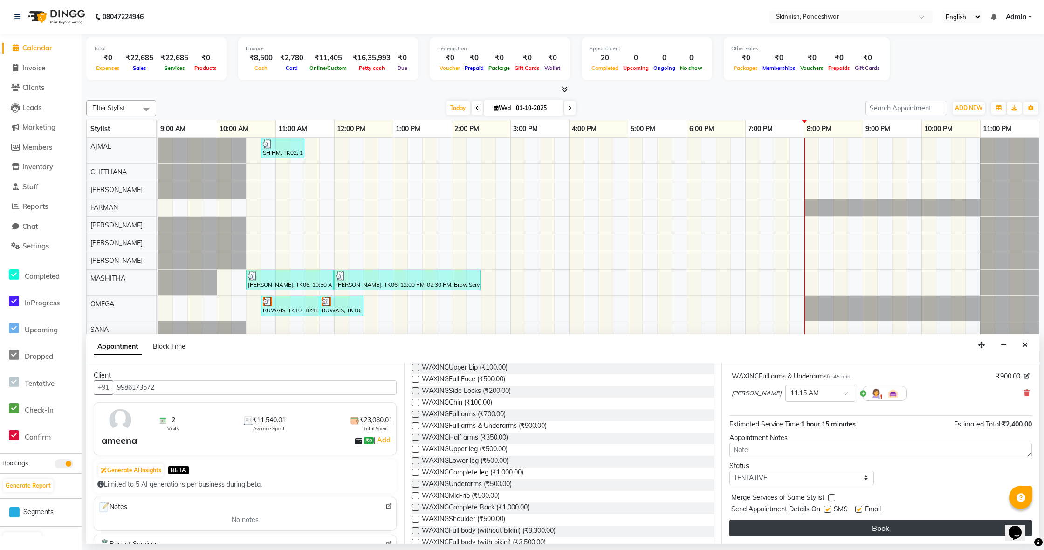
scroll to position [98, 0]
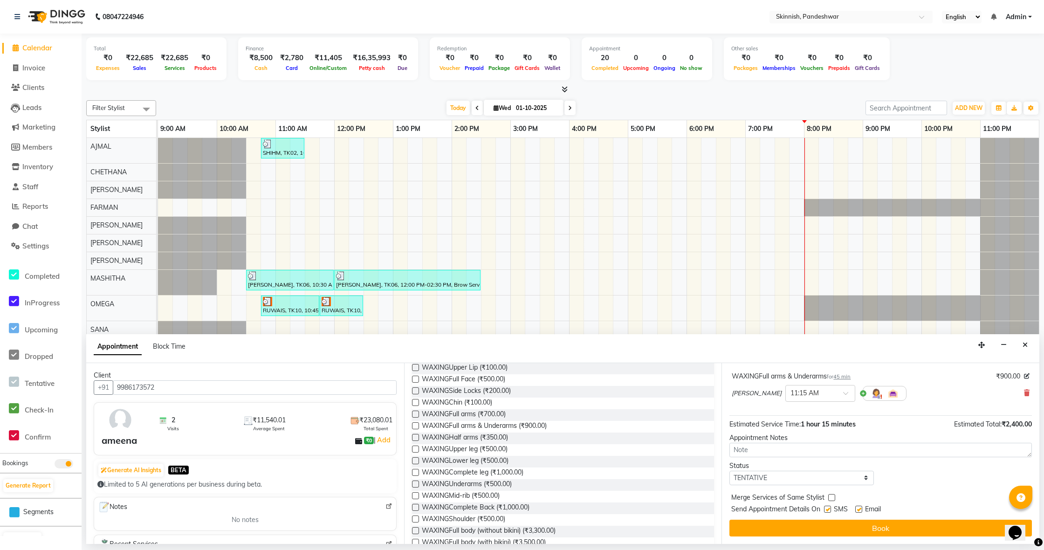
click at [895, 523] on button "Book" at bounding box center [880, 528] width 302 height 17
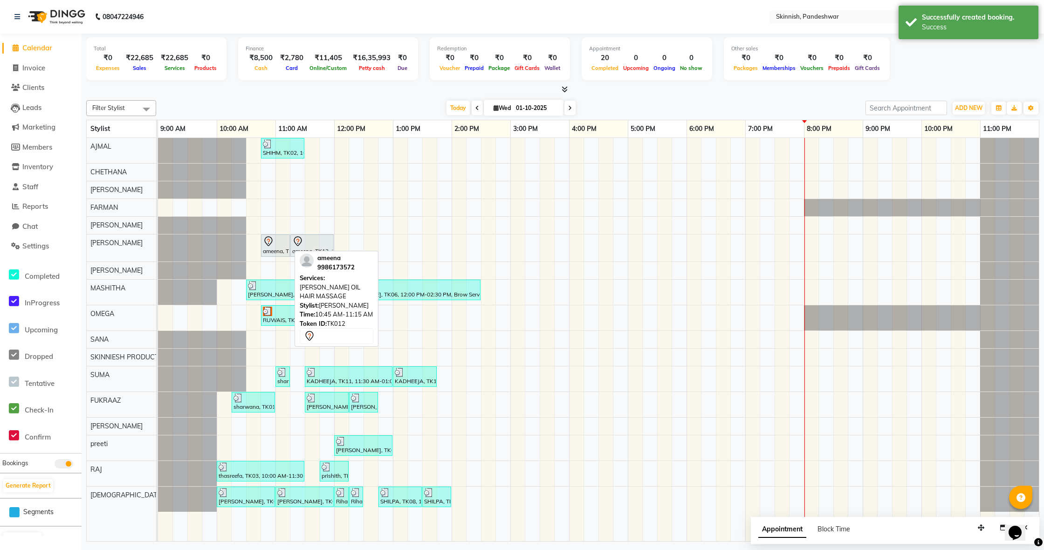
click at [264, 241] on icon at bounding box center [268, 241] width 11 height 11
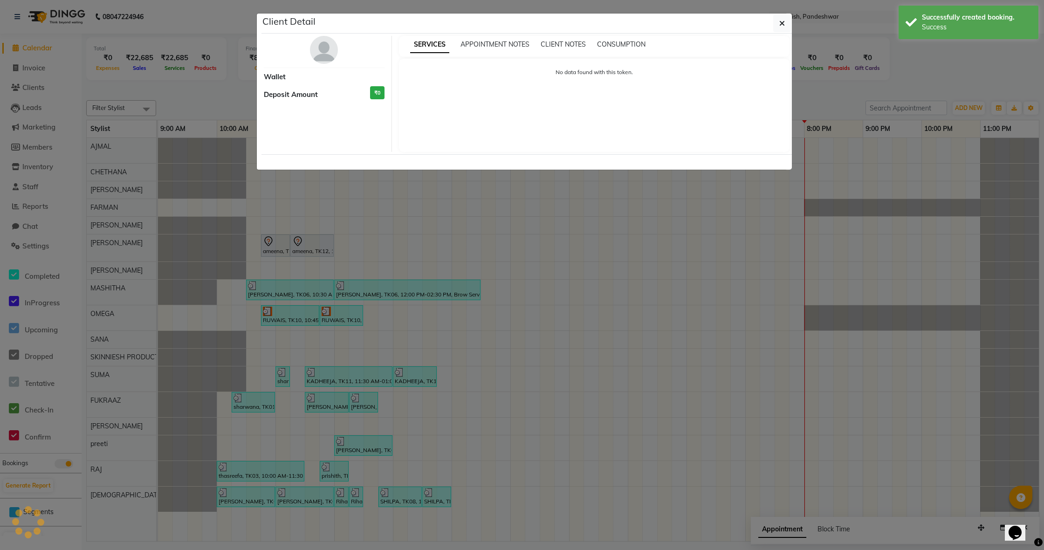
select select "7"
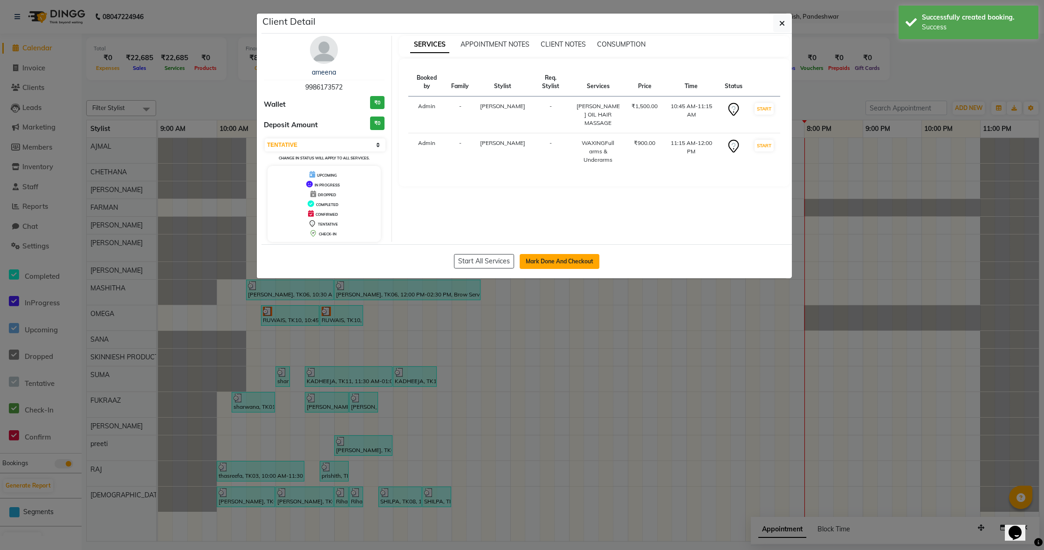
click at [547, 255] on button "Mark Done And Checkout" at bounding box center [560, 261] width 80 height 15
select select "service"
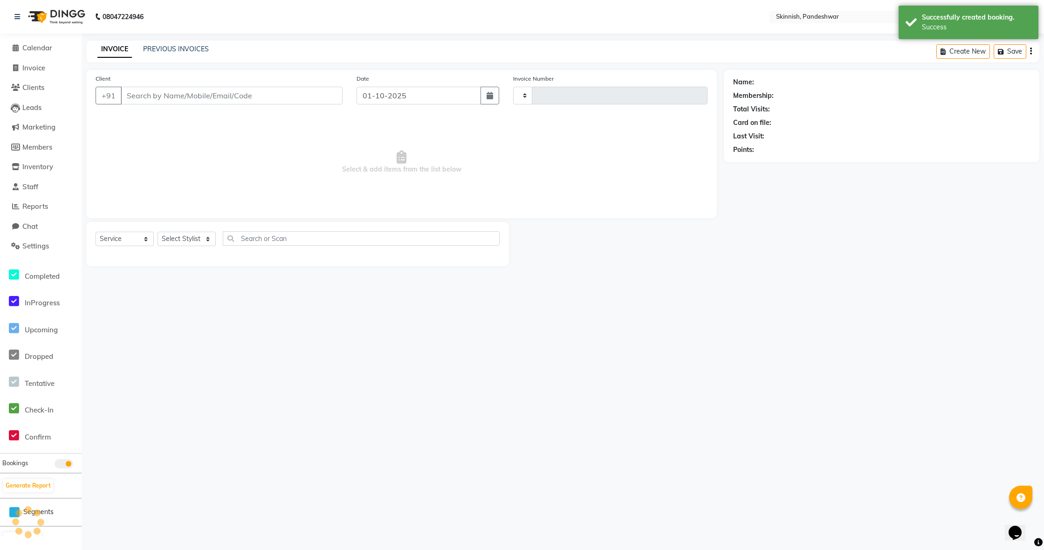
type input "1240"
select select "7886"
type input "9986173572"
select select "71296"
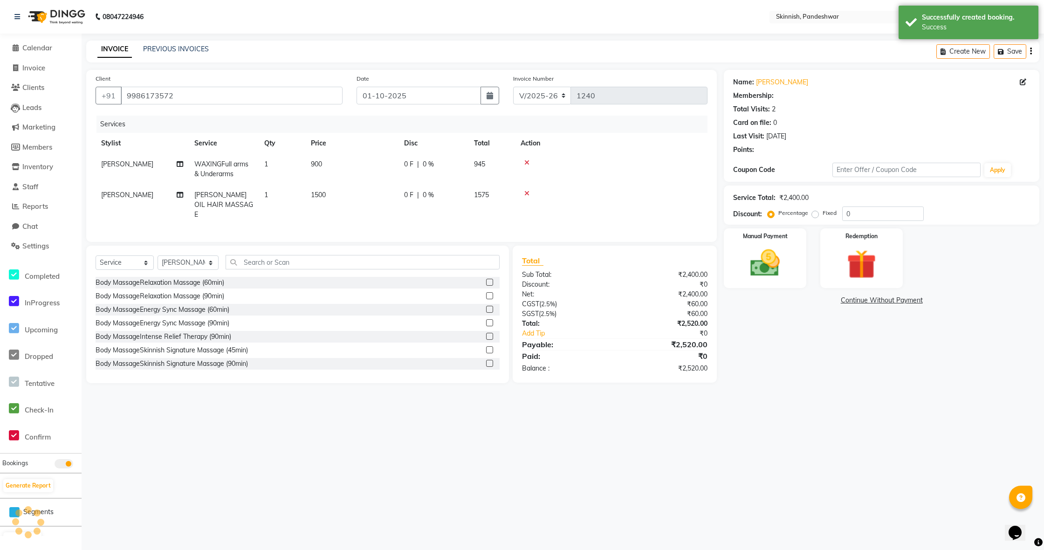
click at [324, 159] on td "900" at bounding box center [351, 169] width 93 height 31
select select "71296"
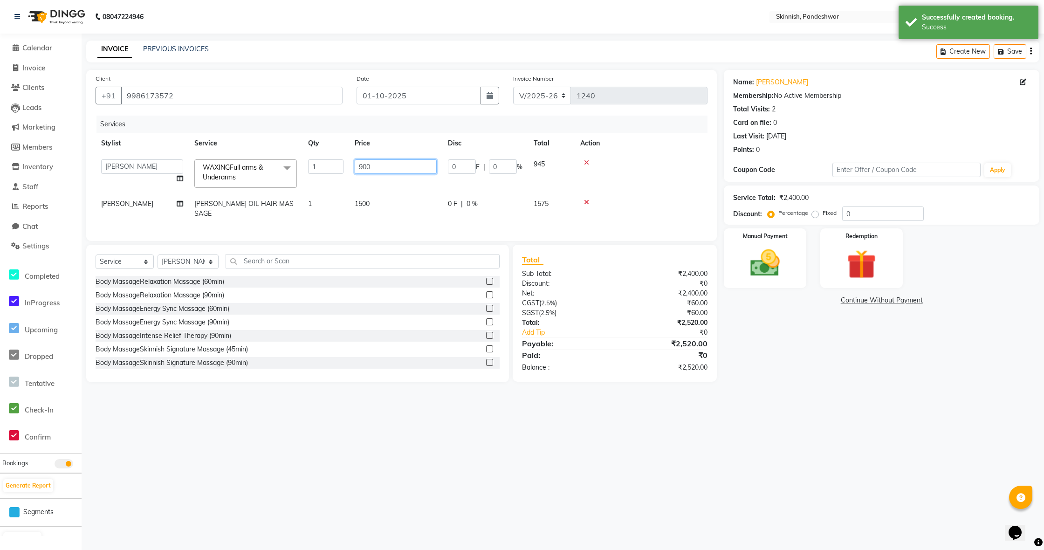
click at [375, 162] on input "900" at bounding box center [396, 166] width 82 height 14
type input "9"
type input "1000"
click at [782, 278] on img at bounding box center [765, 263] width 50 height 35
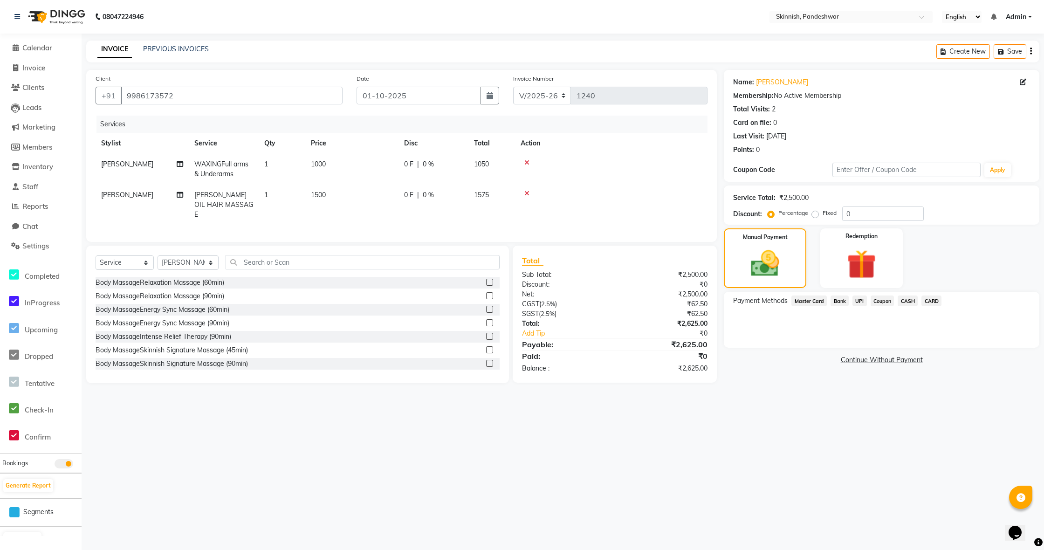
click at [862, 303] on span "UPI" at bounding box center [859, 300] width 14 height 11
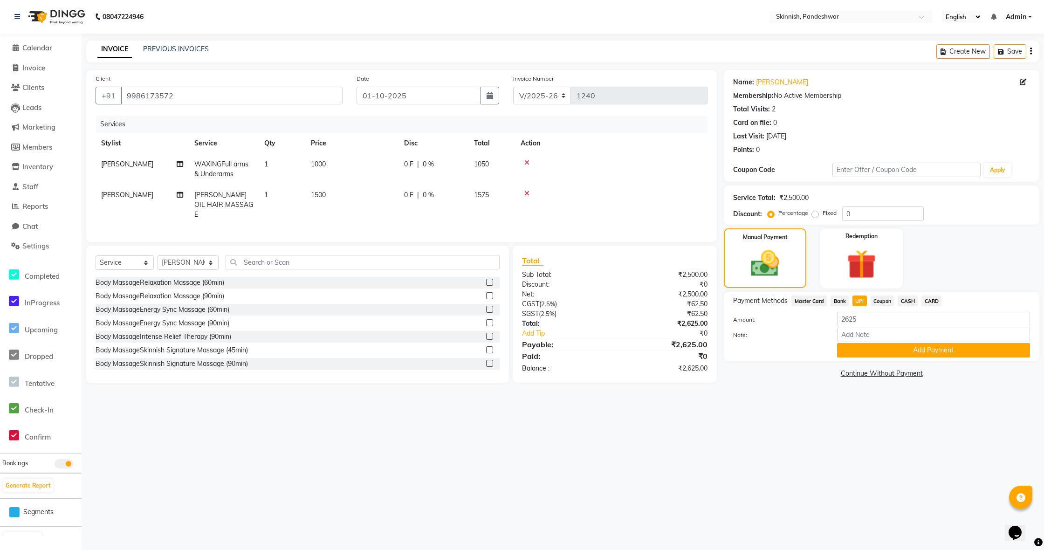
click at [869, 346] on button "Add Payment" at bounding box center [933, 350] width 193 height 14
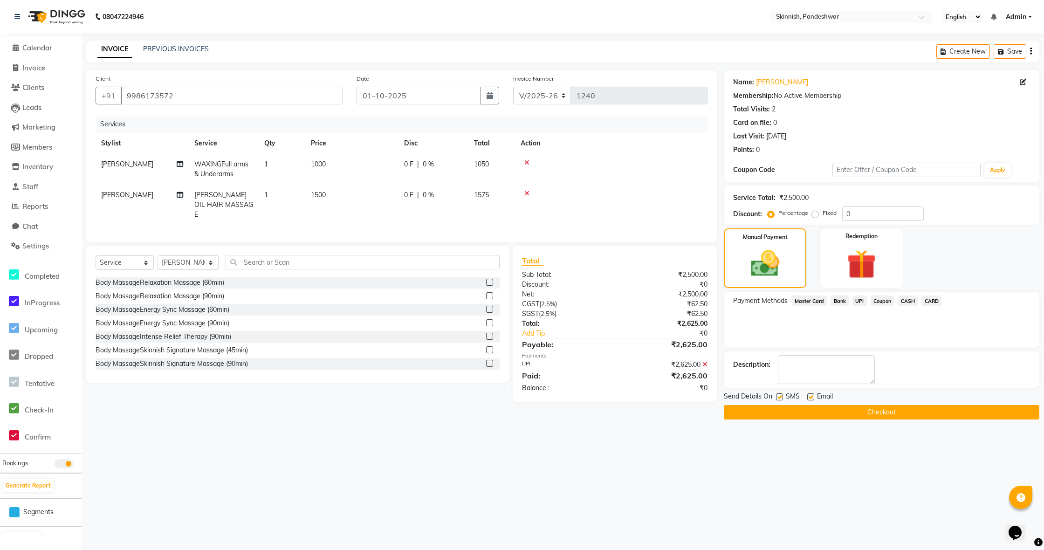
click at [877, 412] on button "Checkout" at bounding box center [881, 412] width 315 height 14
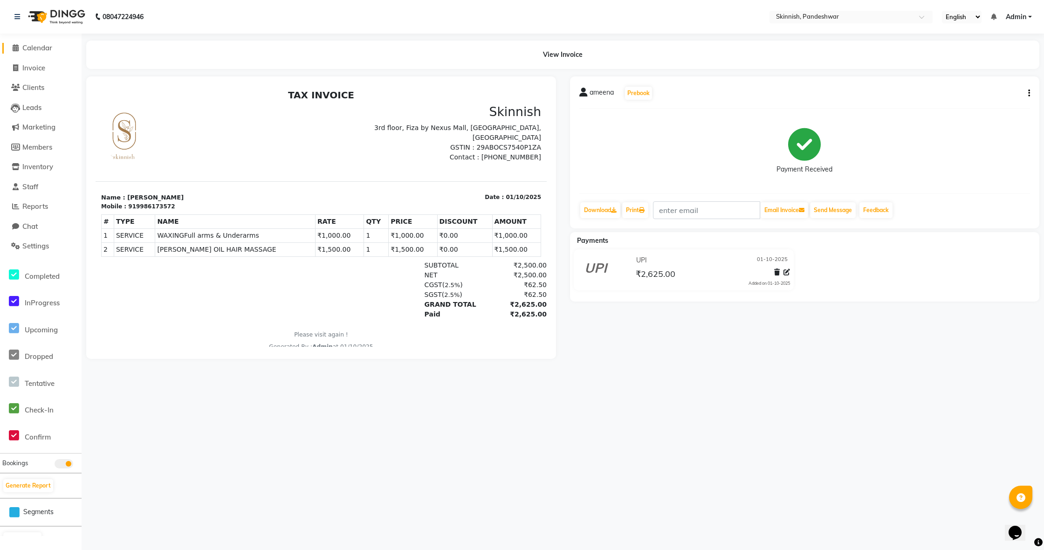
click at [48, 48] on span "Calendar" at bounding box center [37, 47] width 30 height 9
